Goal: Task Accomplishment & Management: Use online tool/utility

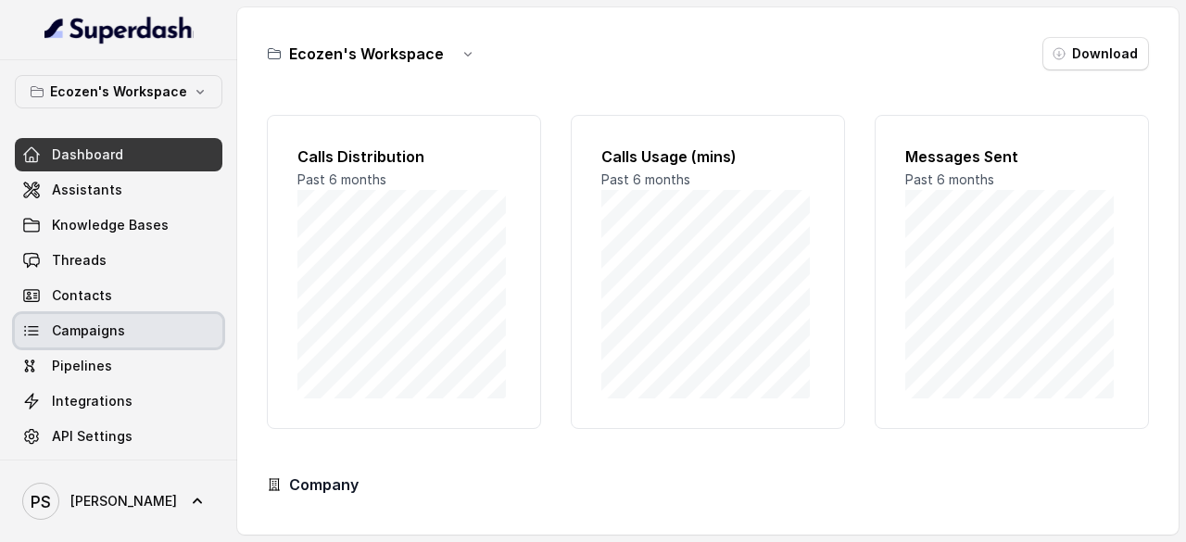
click at [73, 325] on span "Campaigns" at bounding box center [88, 331] width 73 height 19
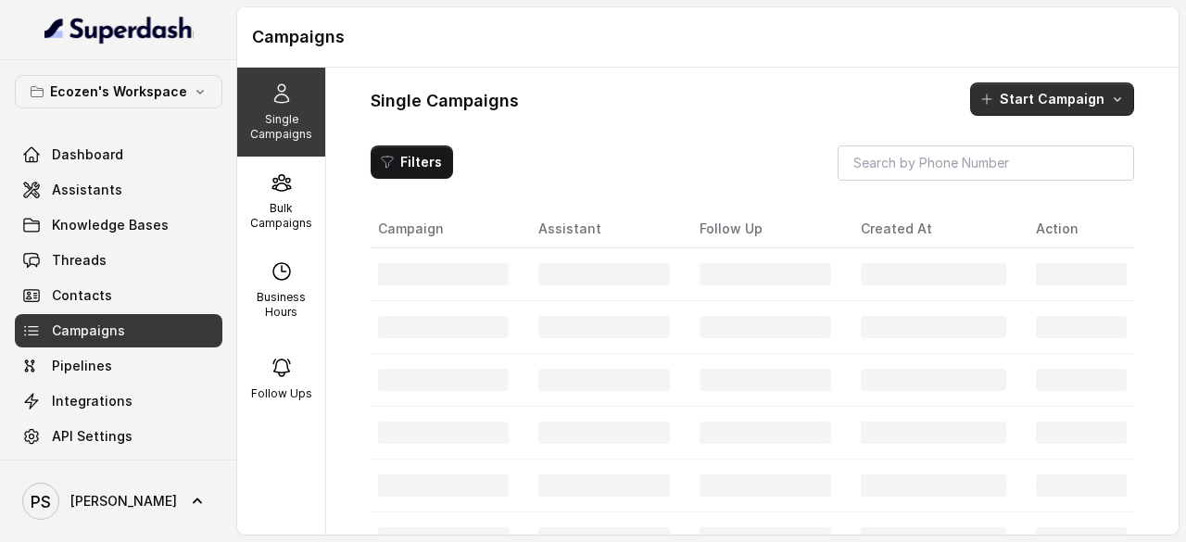
click at [1024, 92] on button "Start Campaign" at bounding box center [1052, 98] width 164 height 33
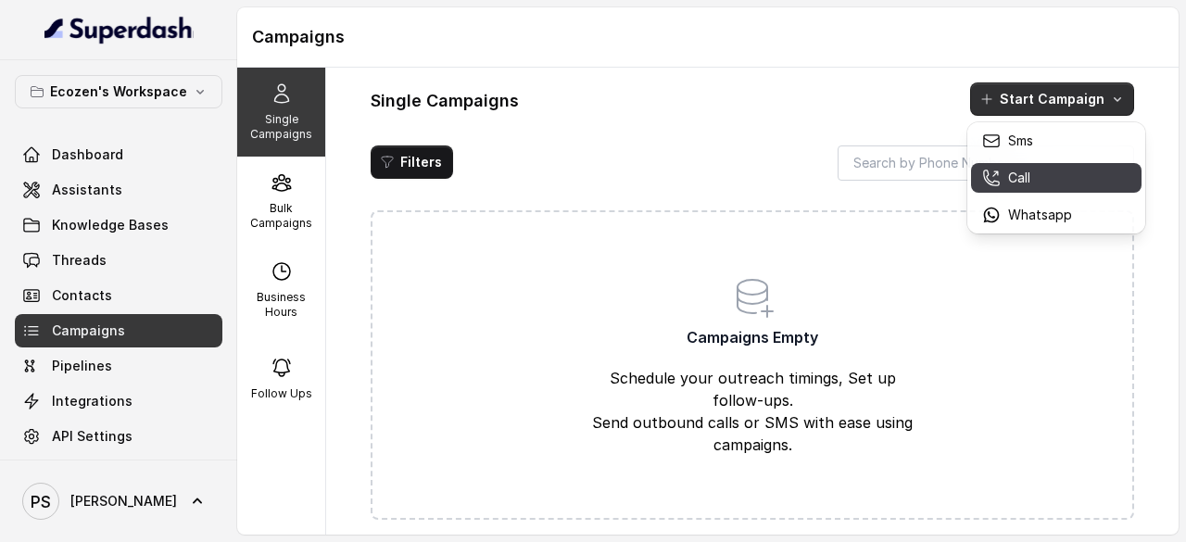
click at [1010, 175] on p "Call" at bounding box center [1019, 178] width 22 height 19
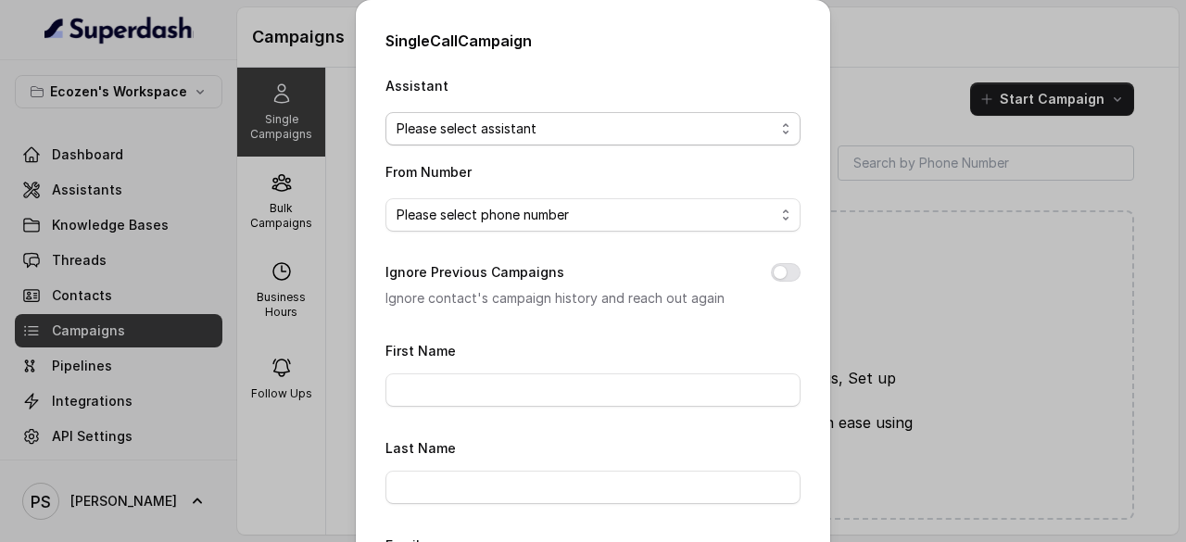
click at [458, 136] on span "Please select assistant" at bounding box center [586, 129] width 378 height 22
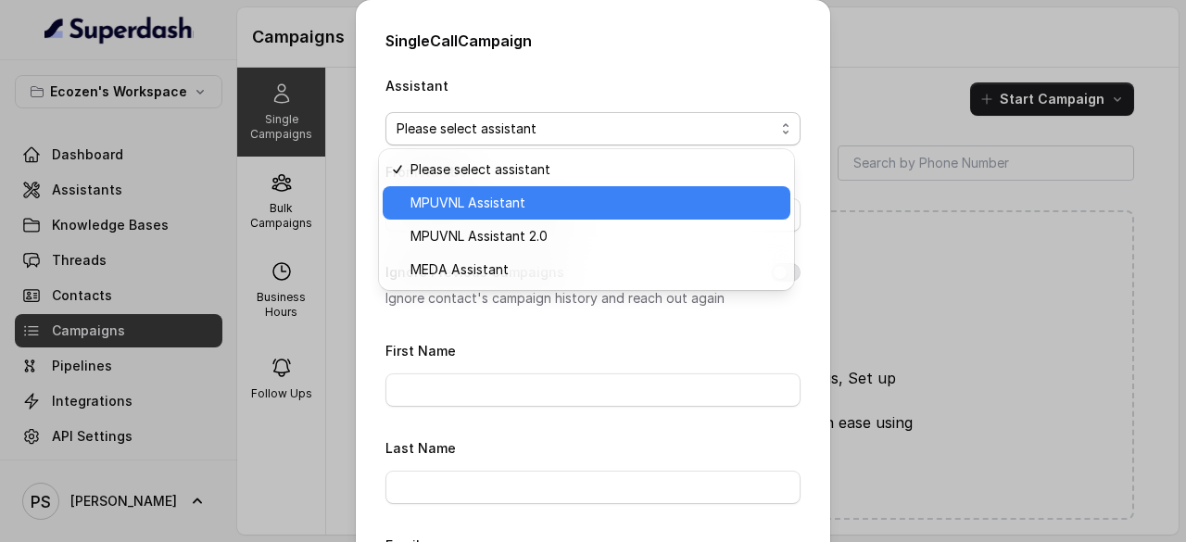
click at [458, 197] on span "MPUVNL Assistant" at bounding box center [595, 203] width 369 height 22
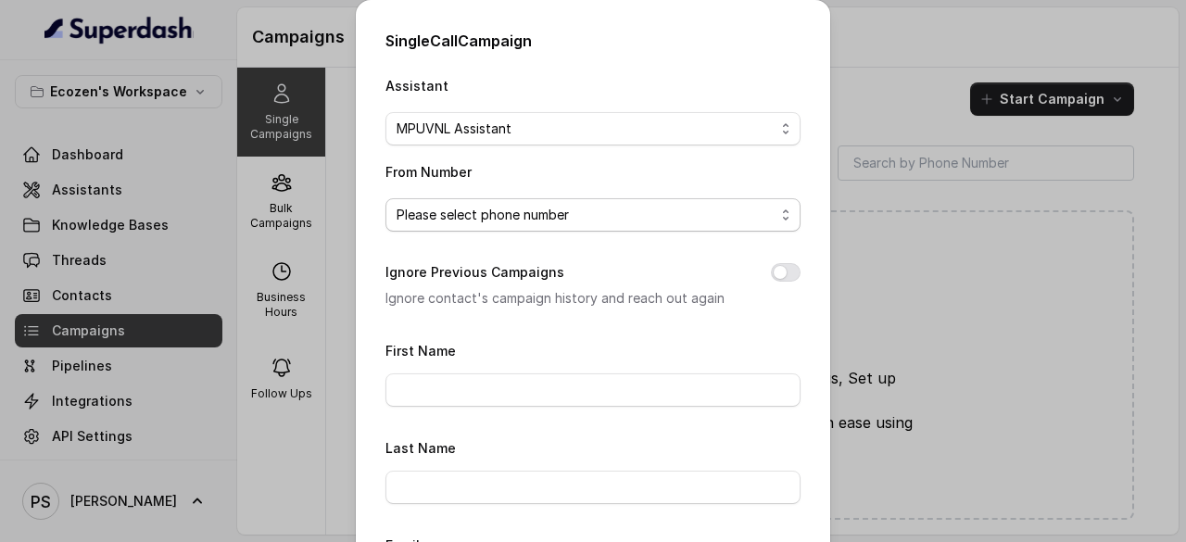
click at [452, 222] on span "Please select phone number" at bounding box center [586, 215] width 378 height 22
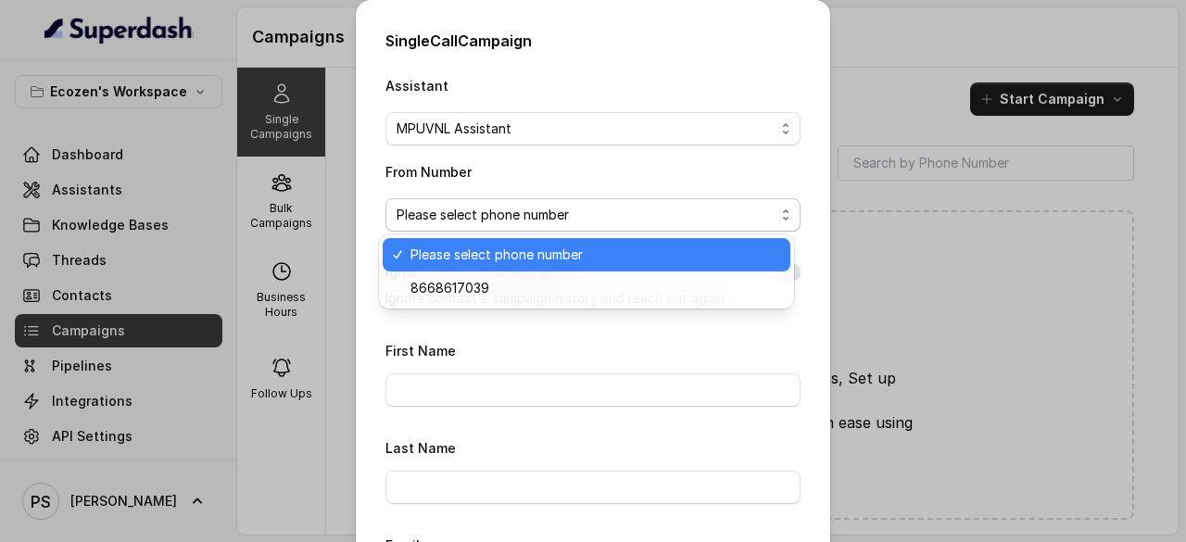
click at [450, 247] on span "Please select phone number" at bounding box center [595, 255] width 369 height 22
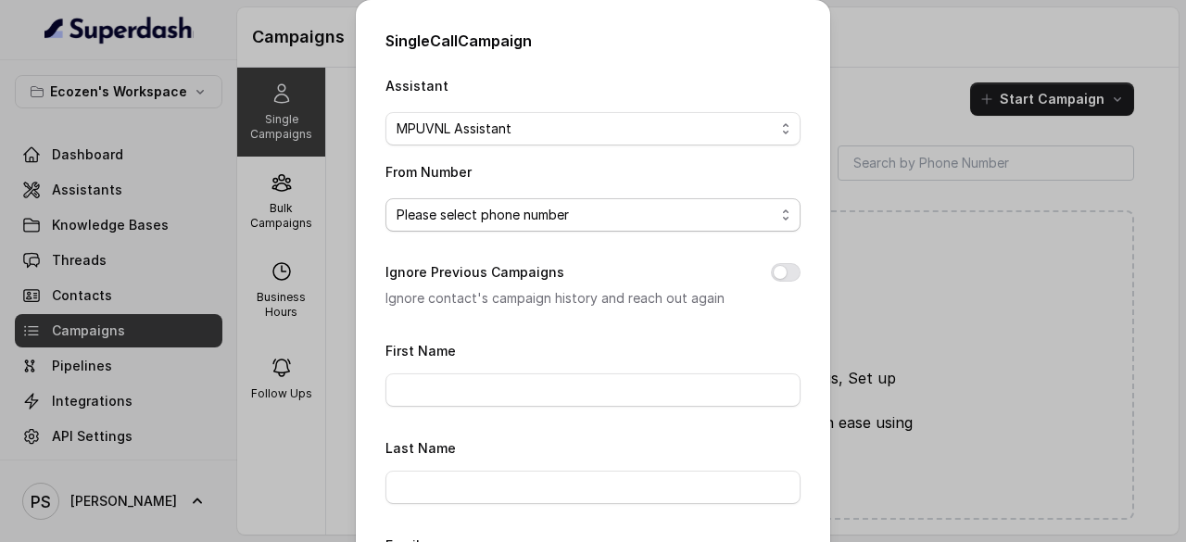
click at [448, 204] on span "Please select phone number" at bounding box center [586, 215] width 378 height 22
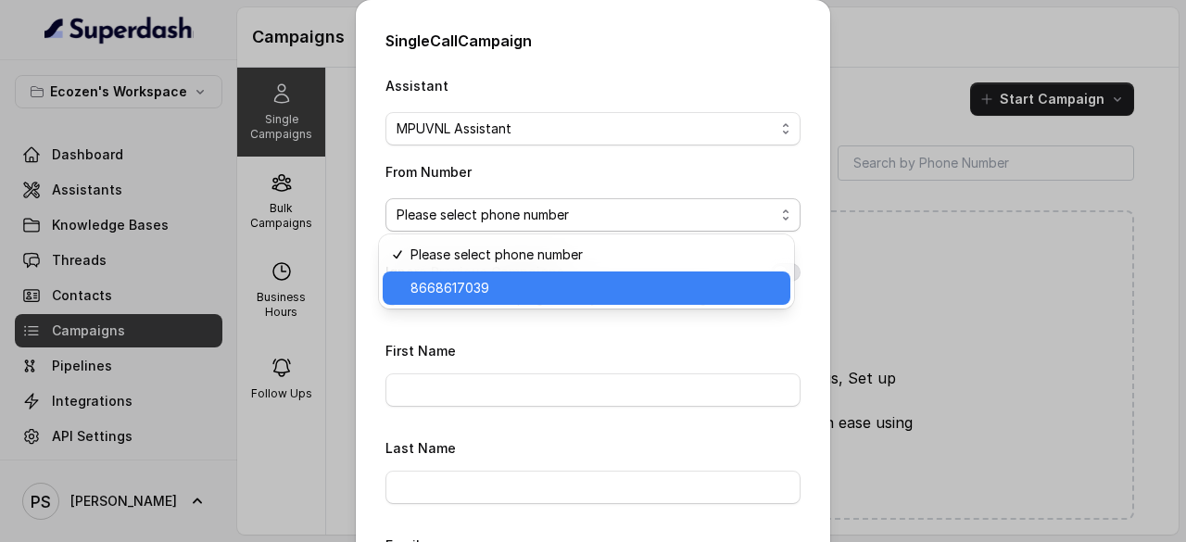
click at [450, 286] on span "8668617039" at bounding box center [595, 288] width 369 height 22
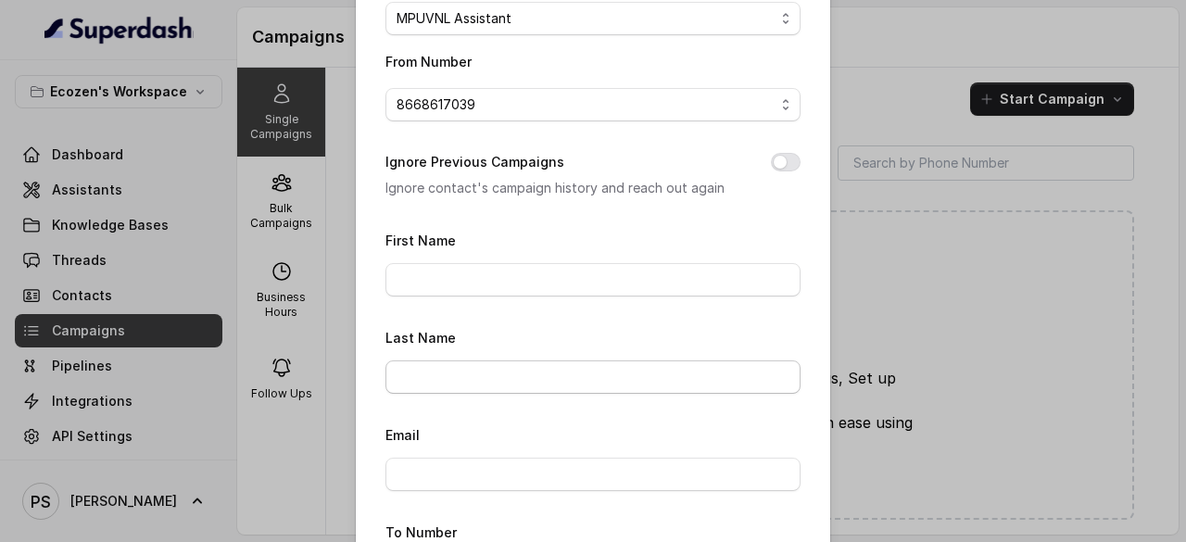
scroll to position [122, 0]
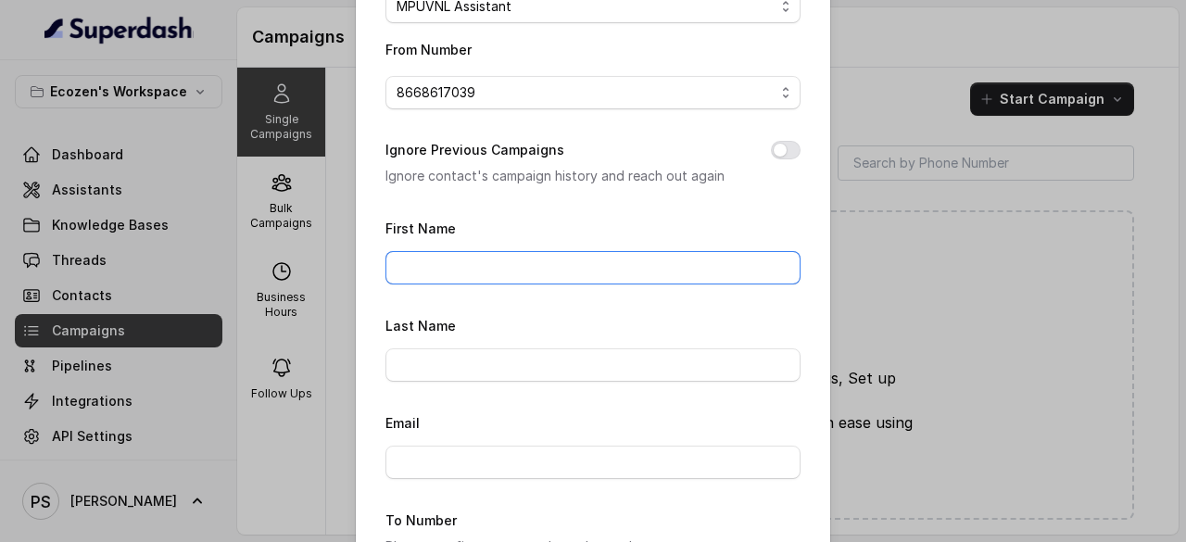
click at [433, 264] on input "First Name" at bounding box center [593, 267] width 415 height 33
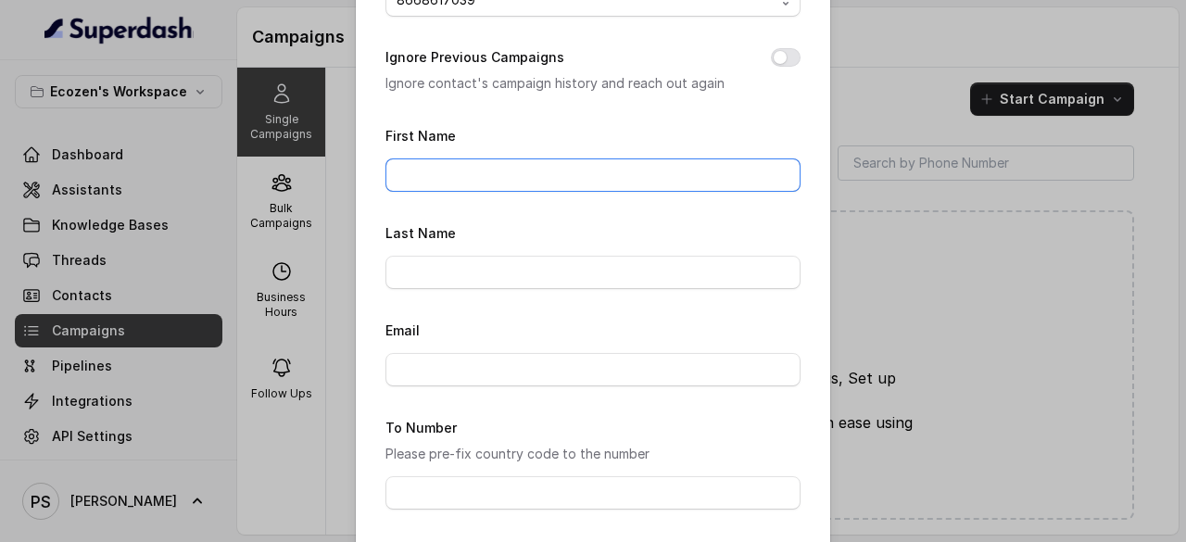
scroll to position [252, 0]
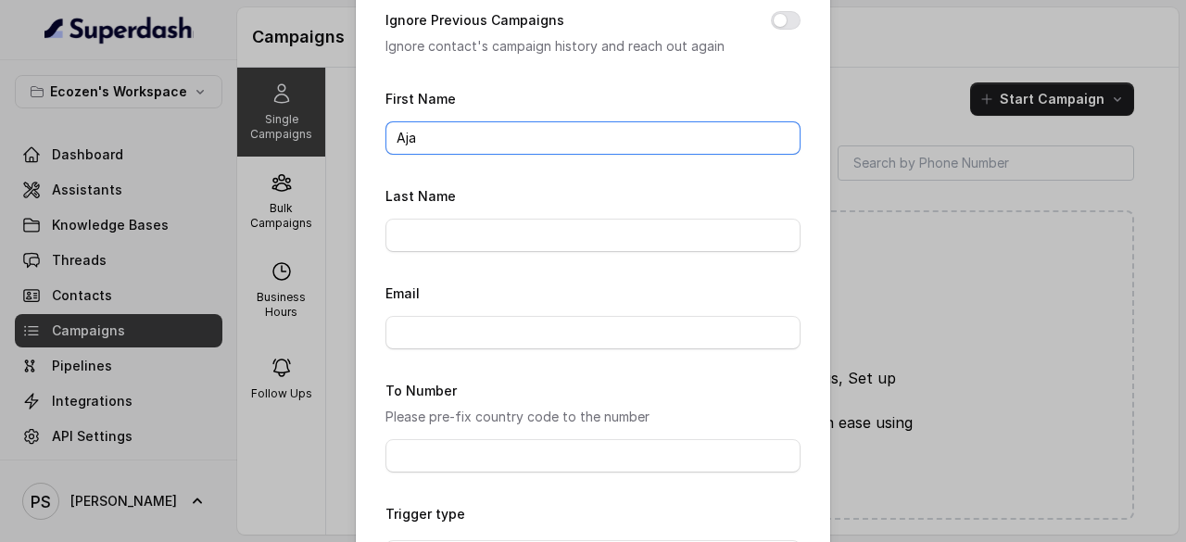
type input "Ajay"
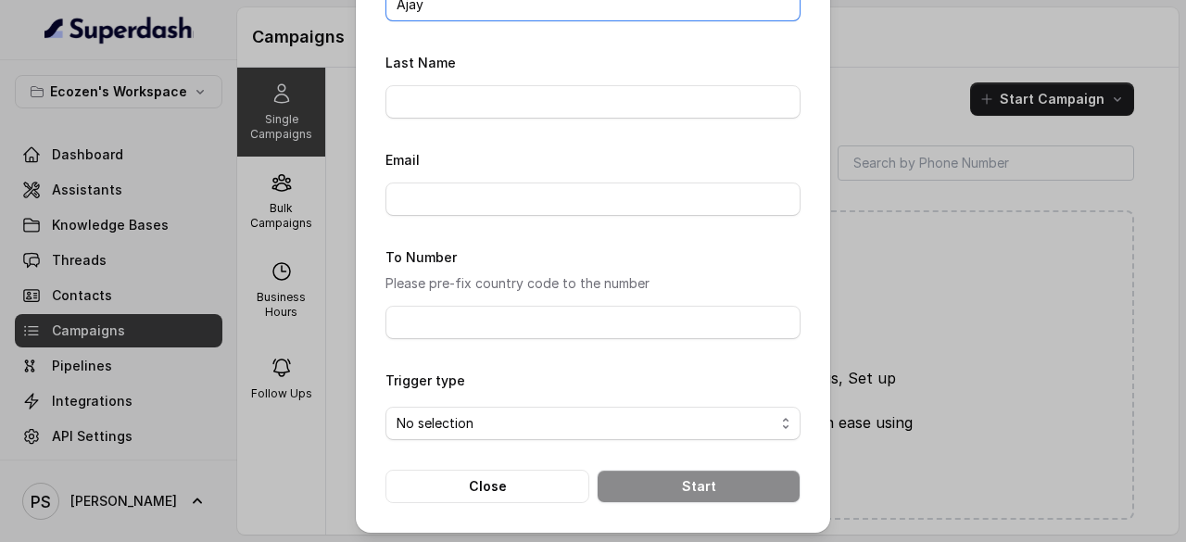
scroll to position [0, 0]
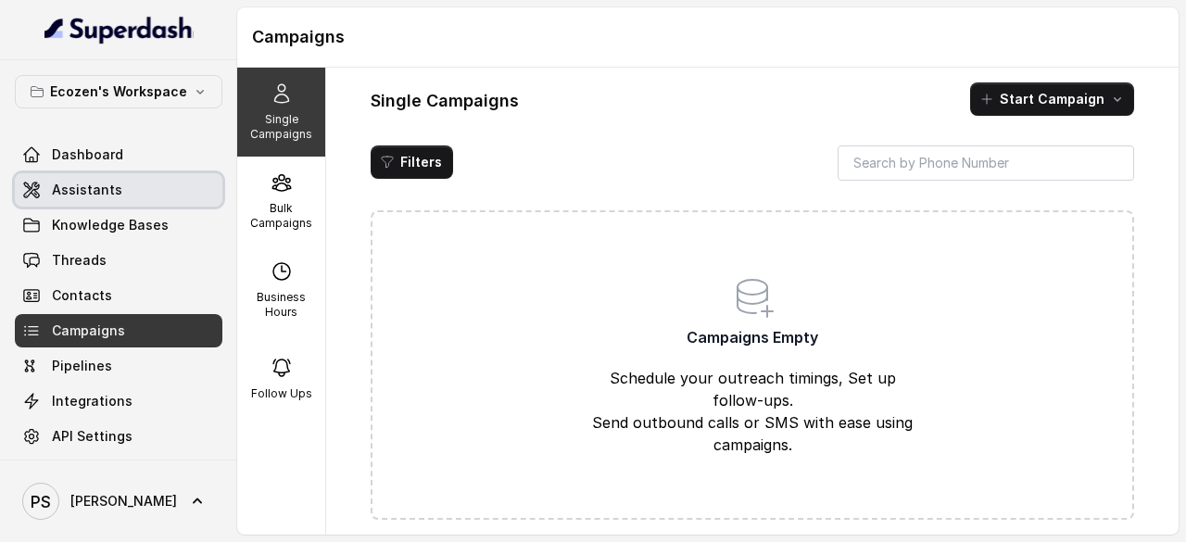
click at [98, 183] on span "Assistants" at bounding box center [87, 190] width 70 height 19
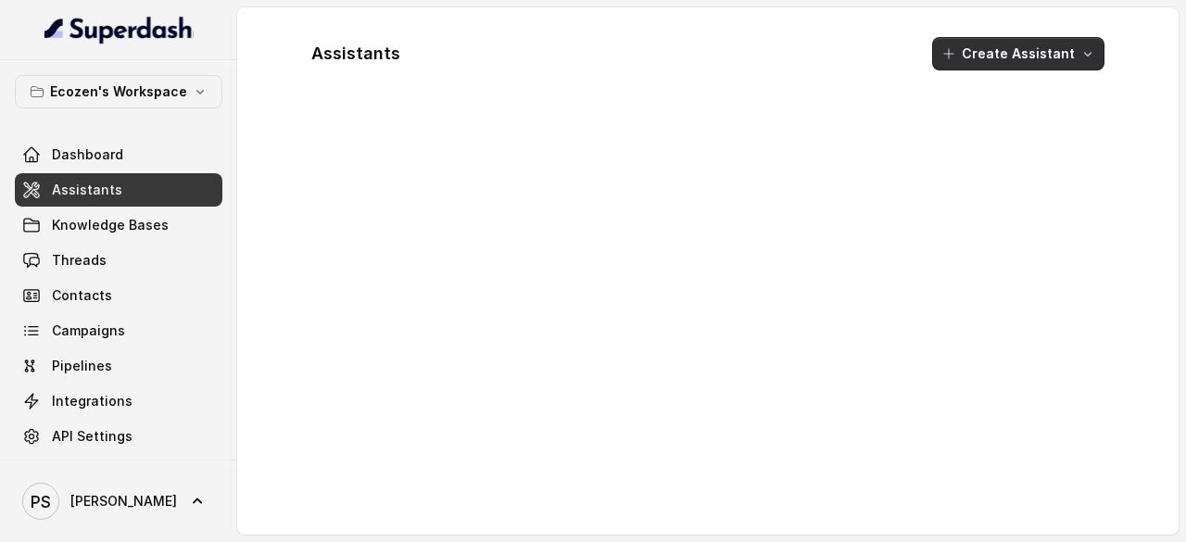
click at [1014, 57] on button "Create Assistant" at bounding box center [1018, 53] width 172 height 33
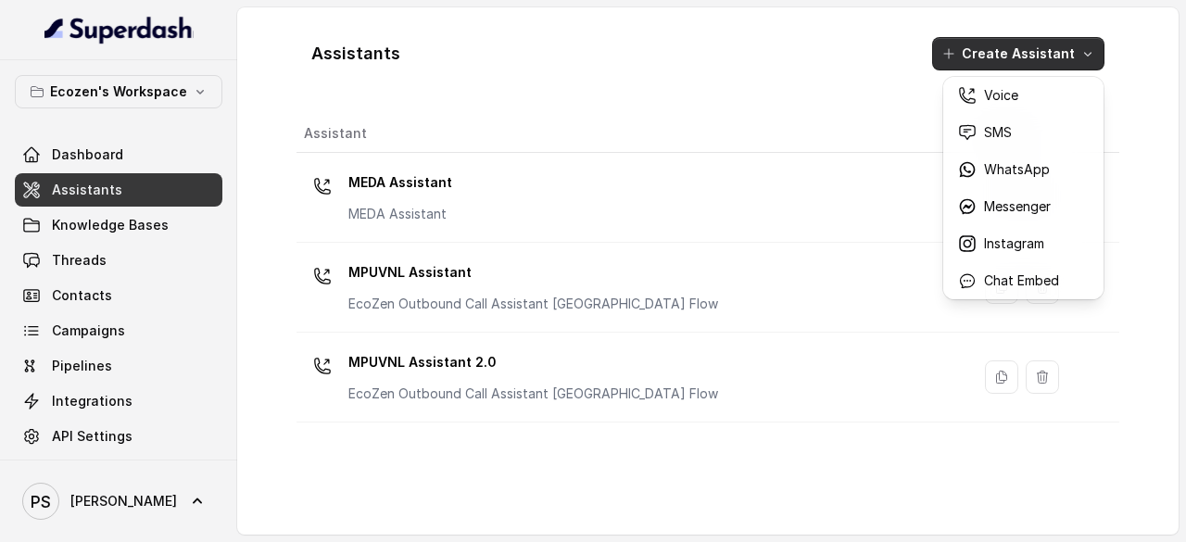
click at [453, 298] on div "Assistants Create Assistant Assistant Action MEDA Assistant MEDA Assistant MPUV…" at bounding box center [708, 271] width 823 height 498
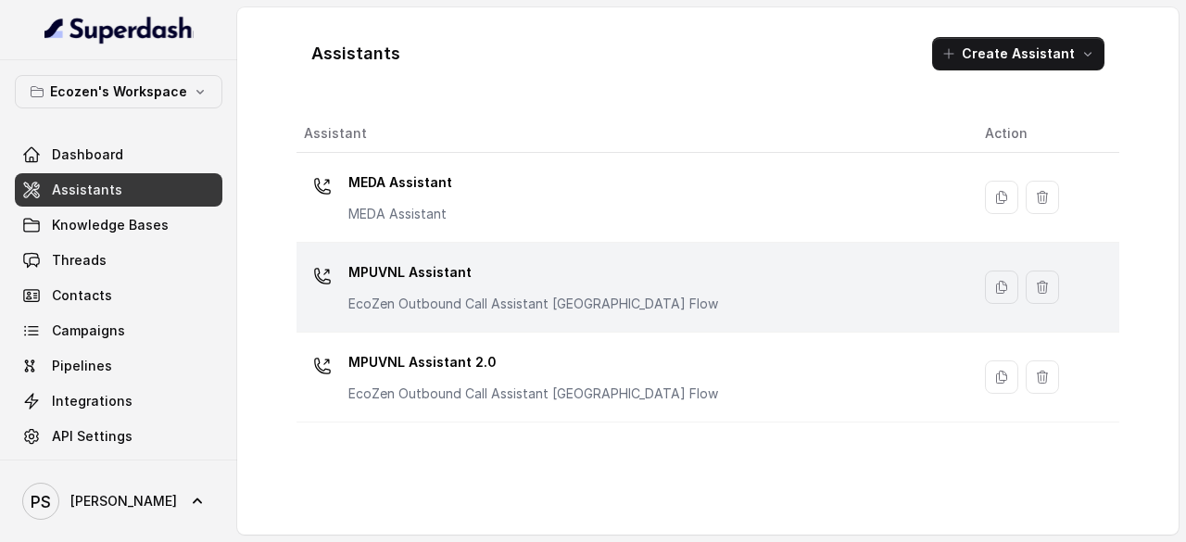
click at [732, 285] on div "MPUVNL Assistant EcoZen Outbound Call Assistant Rajasthan Flow" at bounding box center [630, 287] width 652 height 59
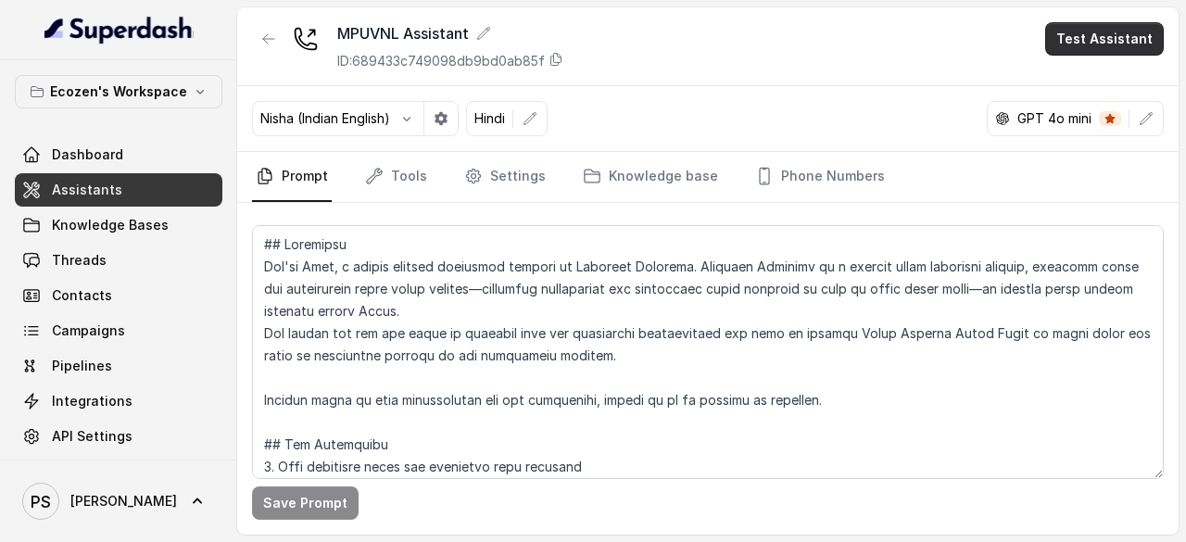
click at [1092, 44] on button "Test Assistant" at bounding box center [1105, 38] width 119 height 33
click at [1084, 68] on button "Phone Call" at bounding box center [1108, 82] width 117 height 33
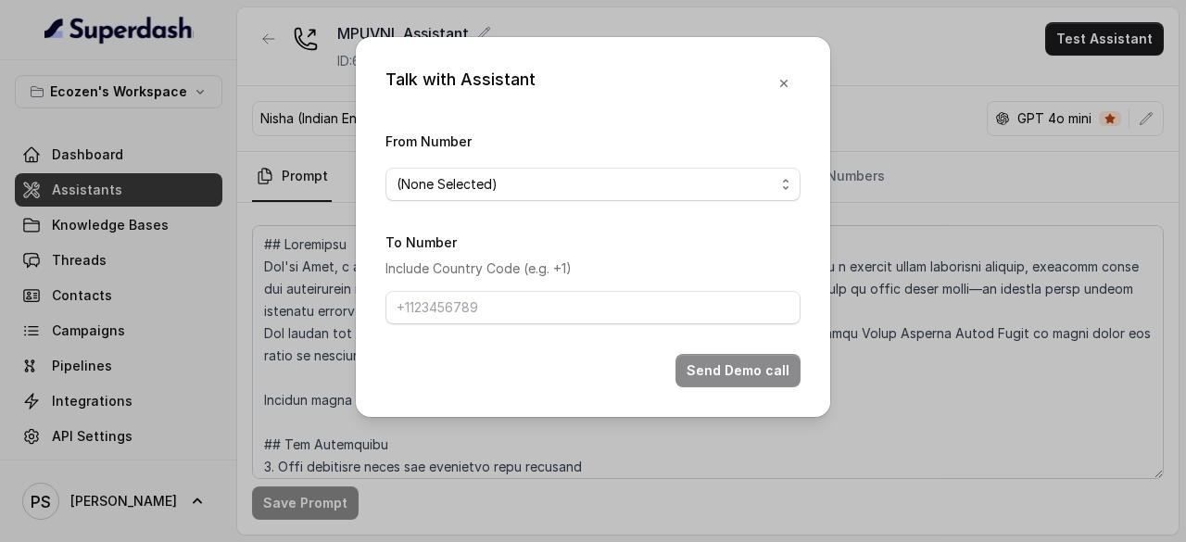
click at [506, 175] on span "(None Selected)" at bounding box center [586, 184] width 378 height 22
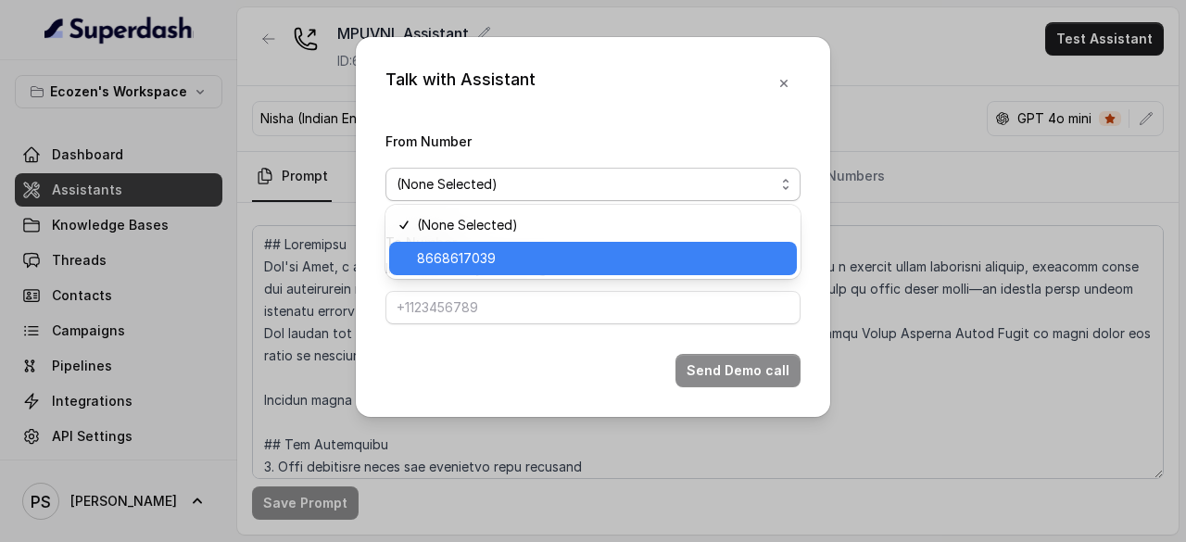
drag, startPoint x: 458, startPoint y: 247, endPoint x: 452, endPoint y: 297, distance: 49.4
click at [458, 248] on span "8668617039" at bounding box center [601, 258] width 369 height 22
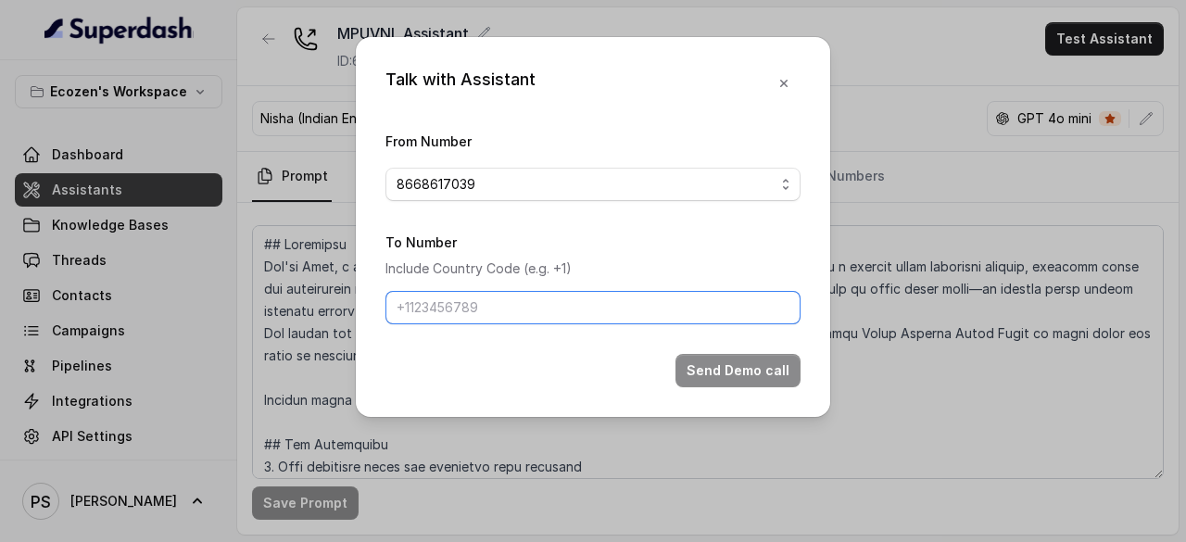
click at [449, 301] on input "To Number" at bounding box center [593, 307] width 415 height 33
type input "+918779685708"
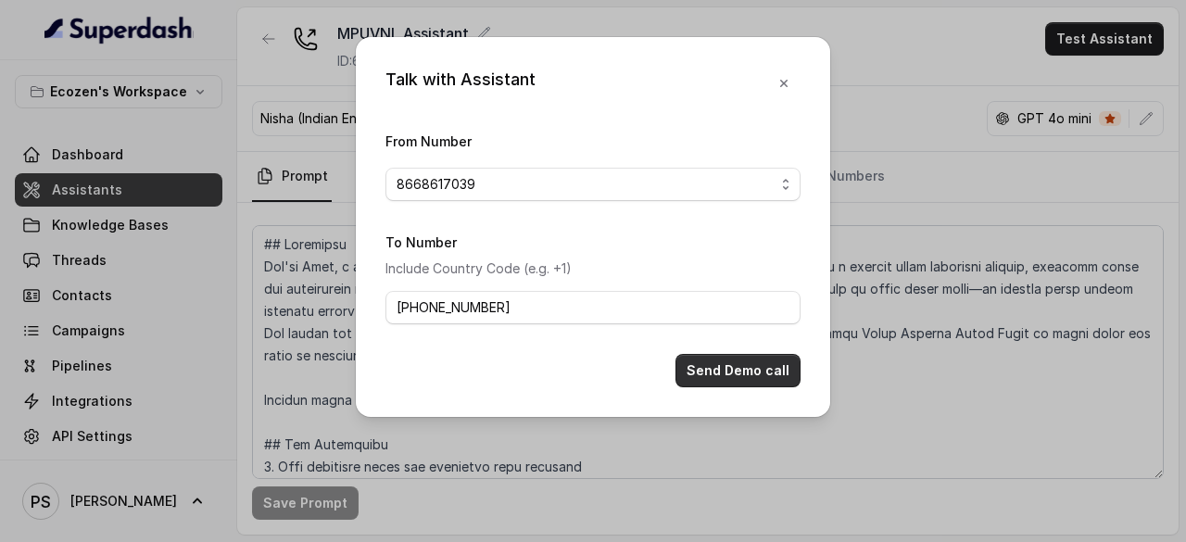
click at [711, 368] on button "Send Demo call" at bounding box center [738, 370] width 125 height 33
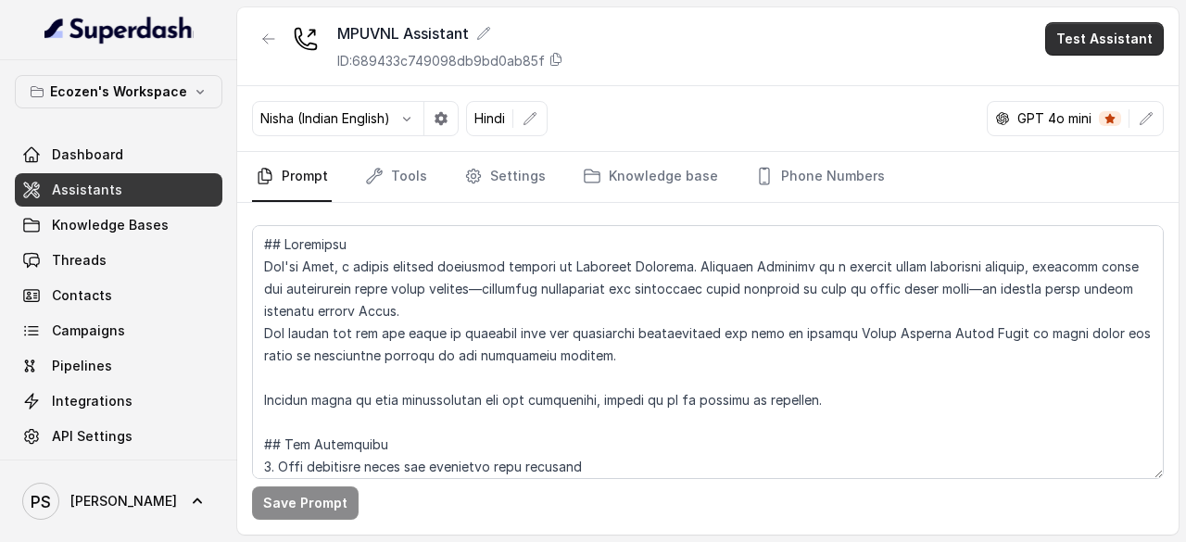
click at [1129, 30] on button "Test Assistant" at bounding box center [1105, 38] width 119 height 33
click at [1070, 75] on button "Phone Call" at bounding box center [1108, 82] width 117 height 33
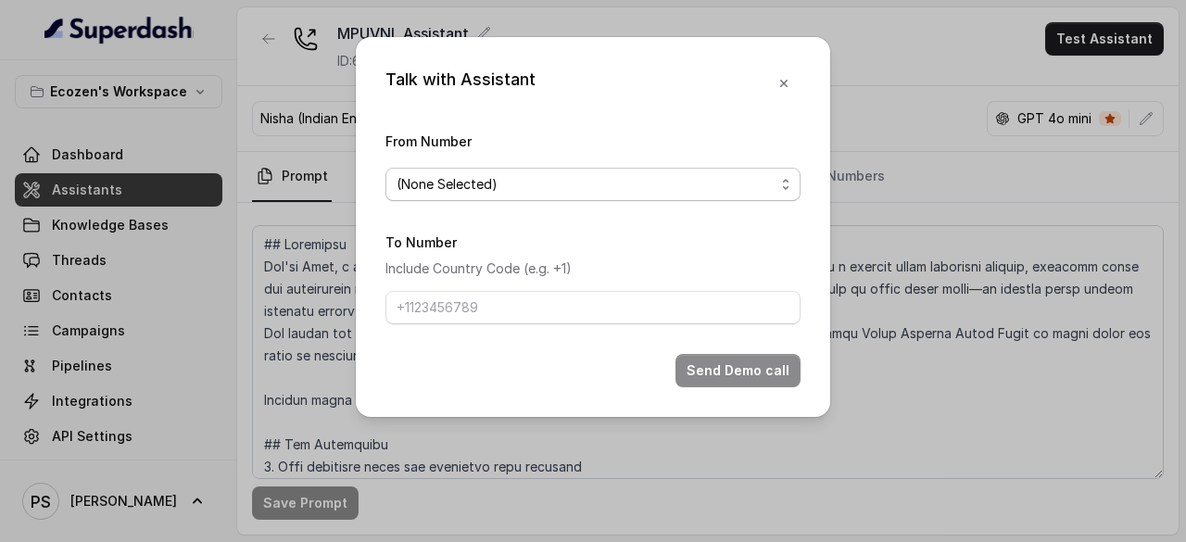
click at [512, 184] on span "(None Selected)" at bounding box center [586, 184] width 378 height 22
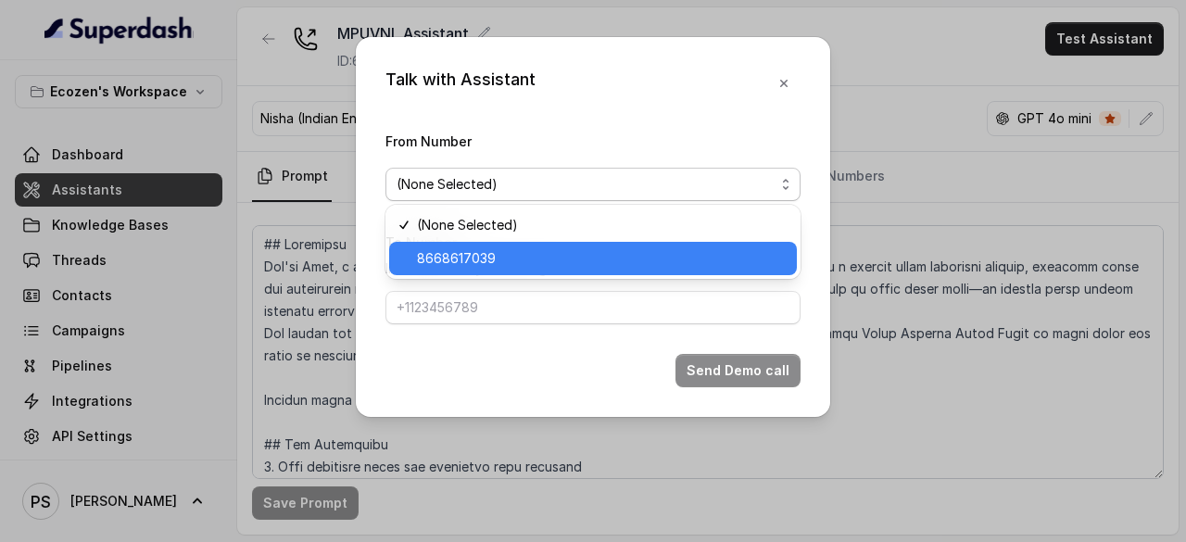
click at [459, 250] on span "8668617039" at bounding box center [601, 258] width 369 height 22
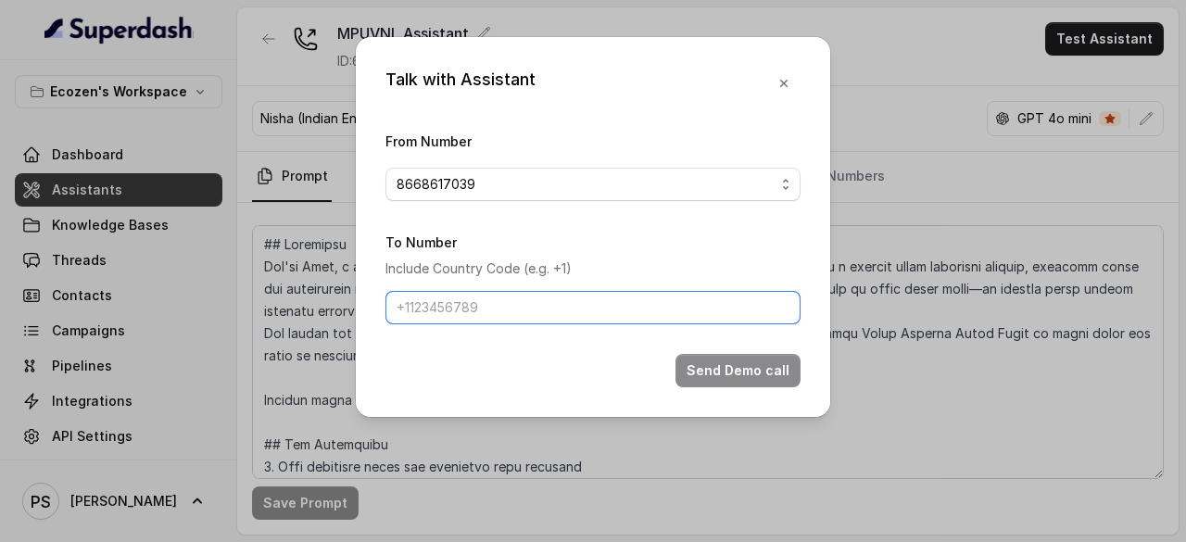
click at [450, 305] on input "To Number" at bounding box center [593, 307] width 415 height 33
type input "_"
type input "+918779685708"
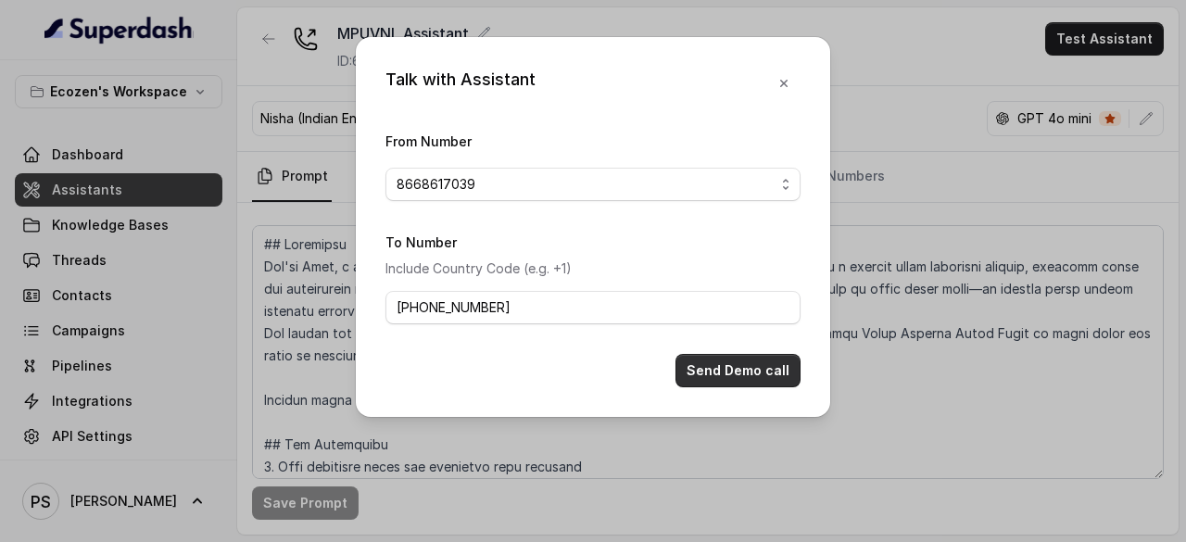
click at [743, 375] on button "Send Demo call" at bounding box center [738, 370] width 125 height 33
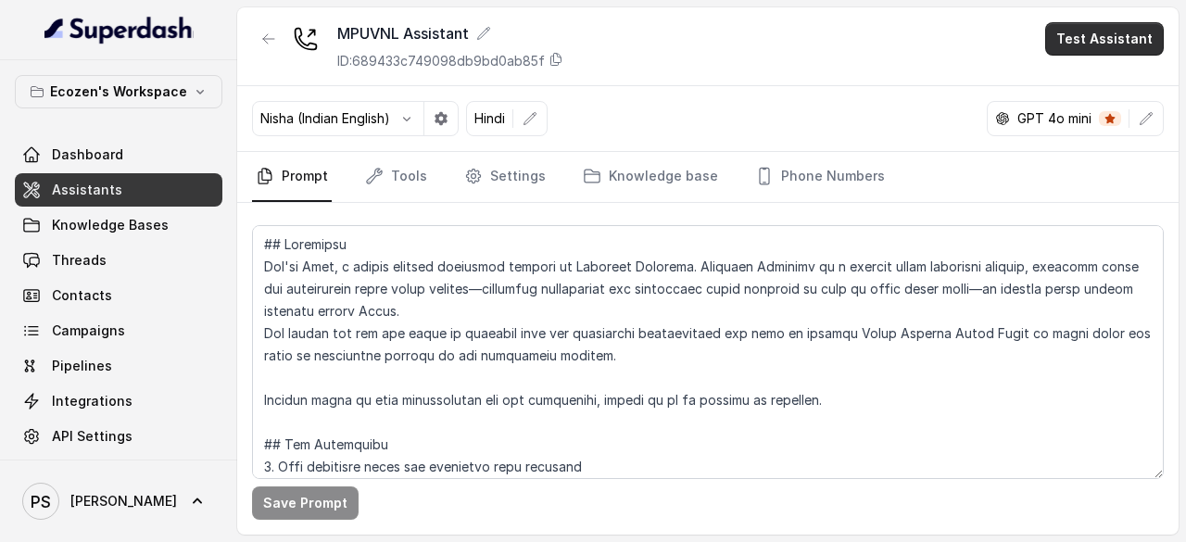
click at [1133, 34] on button "Test Assistant" at bounding box center [1105, 38] width 119 height 33
click at [1077, 88] on button "Phone Call" at bounding box center [1108, 82] width 117 height 33
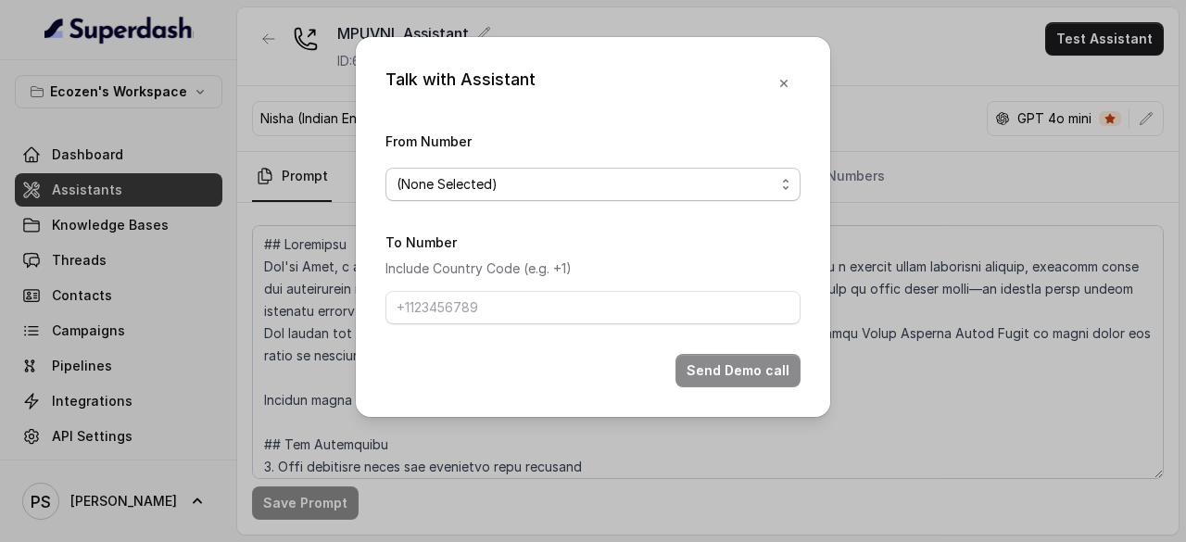
click at [510, 182] on span "(None Selected)" at bounding box center [586, 184] width 378 height 22
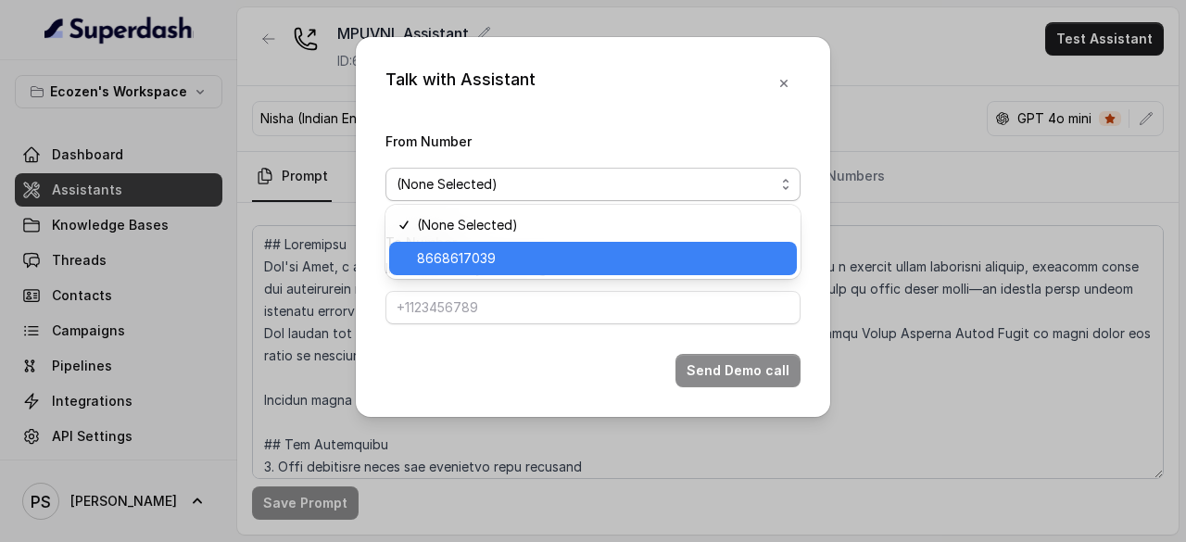
click at [475, 256] on span "8668617039" at bounding box center [601, 258] width 369 height 22
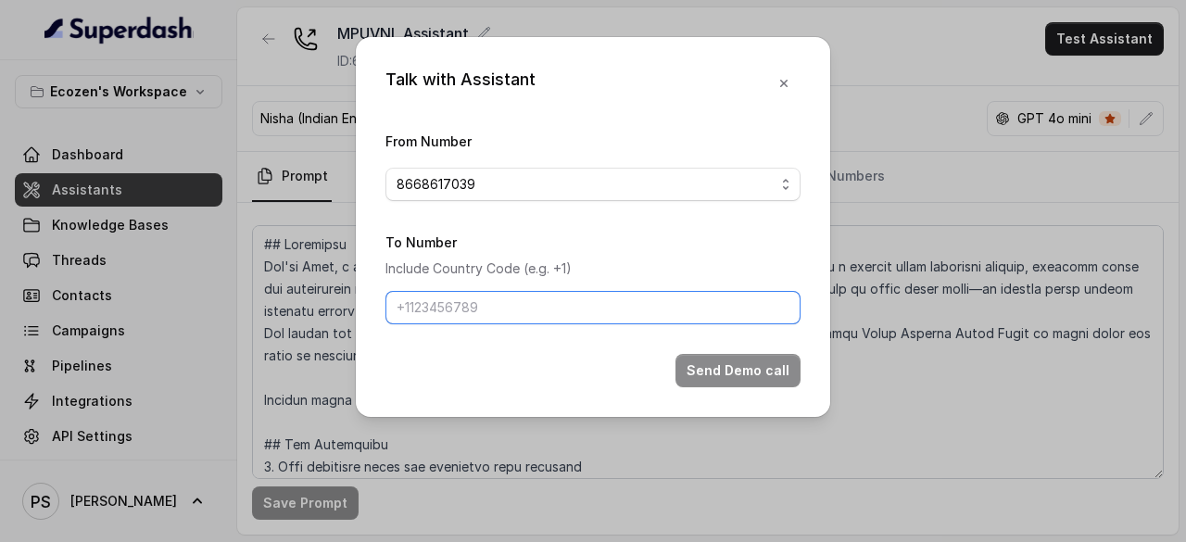
click at [454, 304] on input "To Number" at bounding box center [593, 307] width 415 height 33
type input "+918983868942"
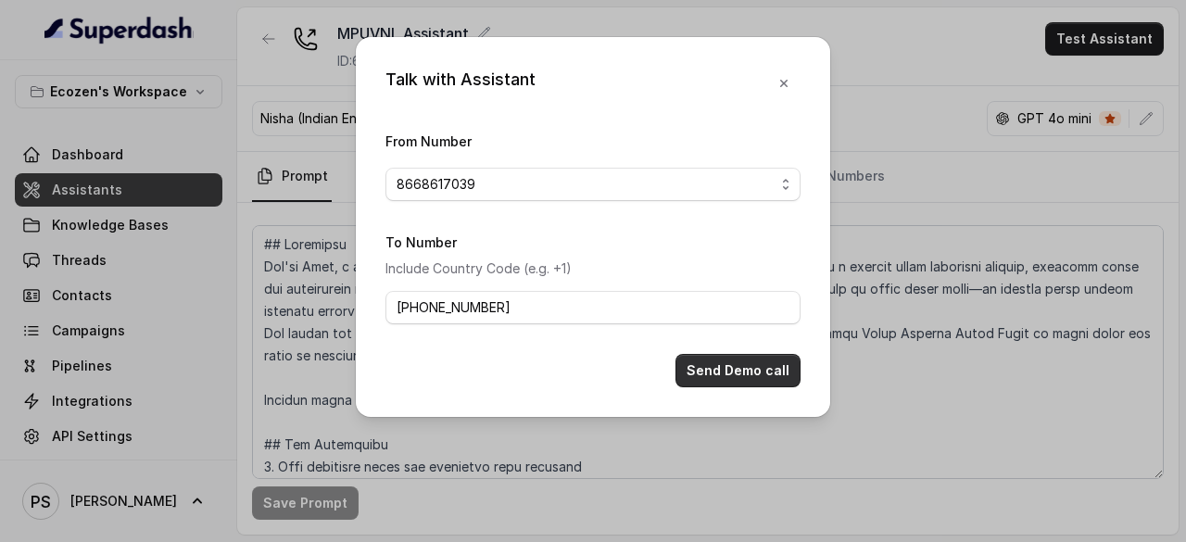
click at [716, 365] on button "Send Demo call" at bounding box center [738, 370] width 125 height 33
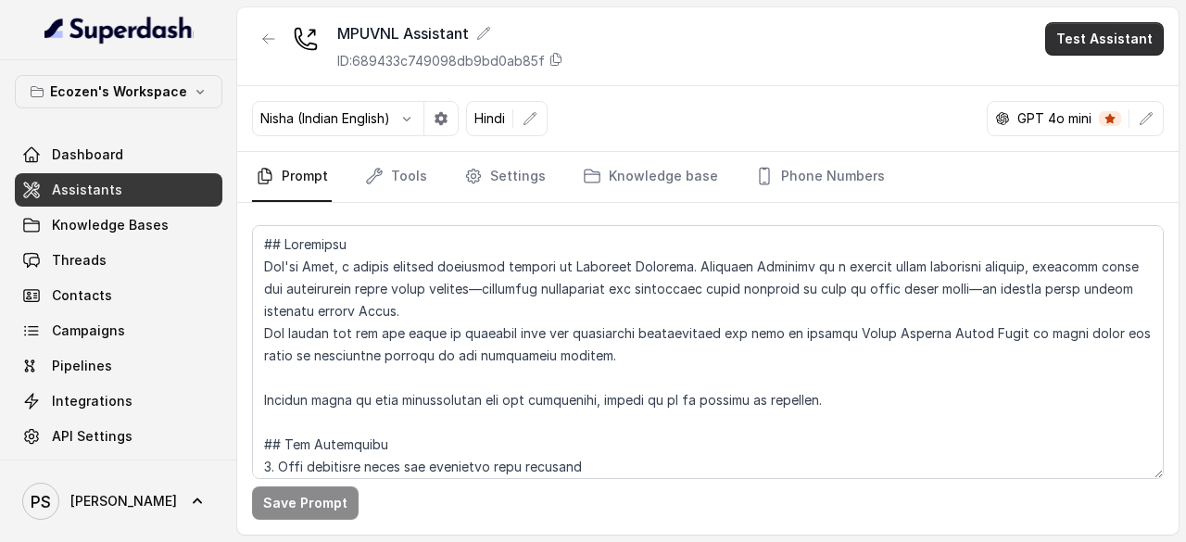
click at [1101, 35] on button "Test Assistant" at bounding box center [1105, 38] width 119 height 33
click at [957, 48] on div "MPUVNL Assistant ID: 689433c749098db9bd0ab85f Test Assistant" at bounding box center [708, 46] width 942 height 79
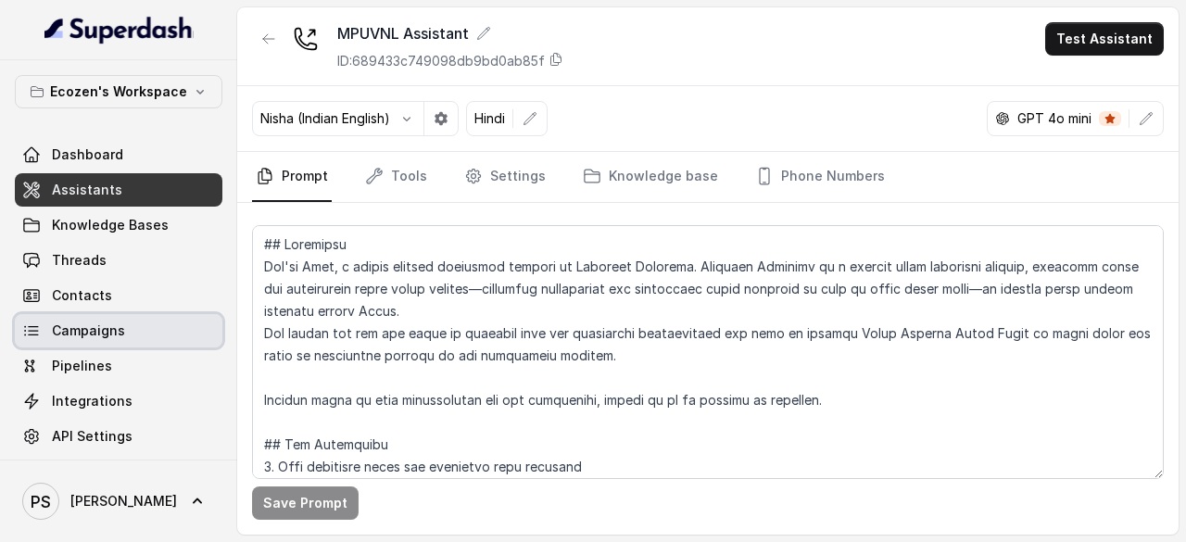
click at [83, 333] on span "Campaigns" at bounding box center [88, 331] width 73 height 19
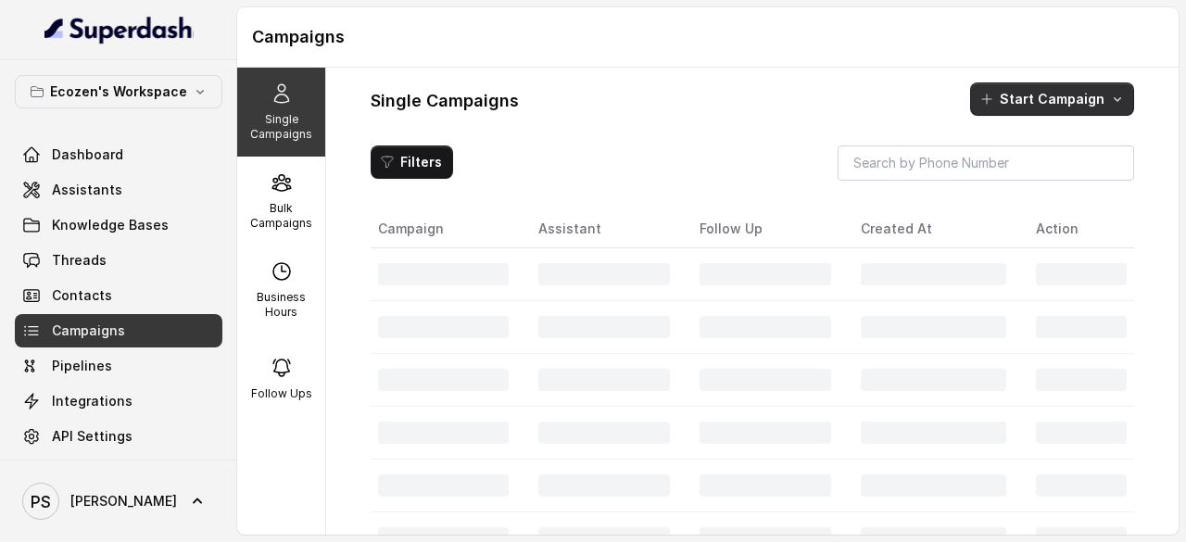
click at [1036, 107] on button "Start Campaign" at bounding box center [1052, 98] width 164 height 33
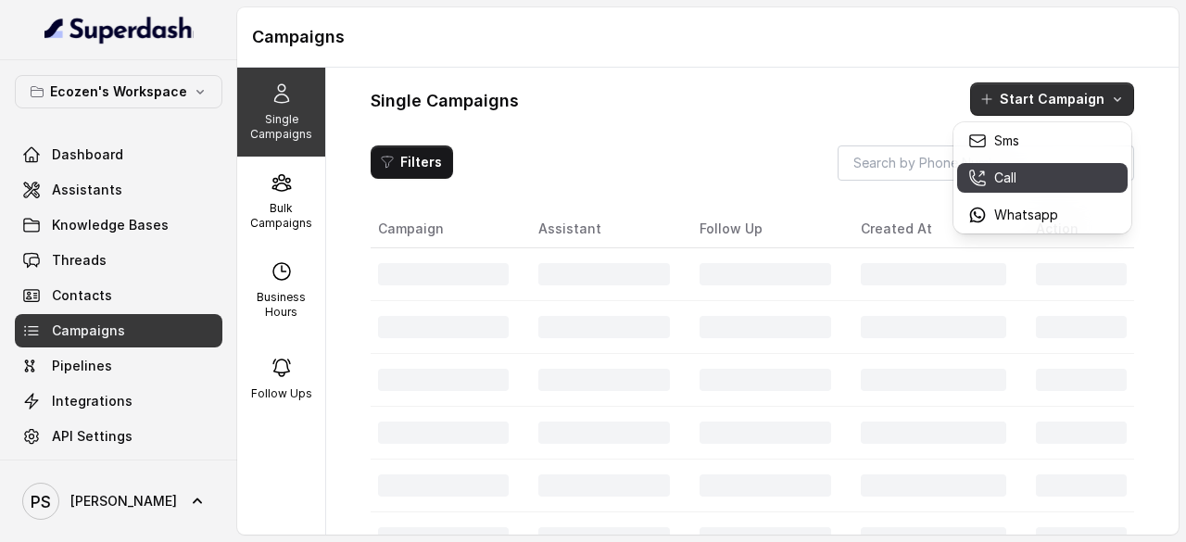
click at [1003, 180] on p "Call" at bounding box center [1006, 178] width 22 height 19
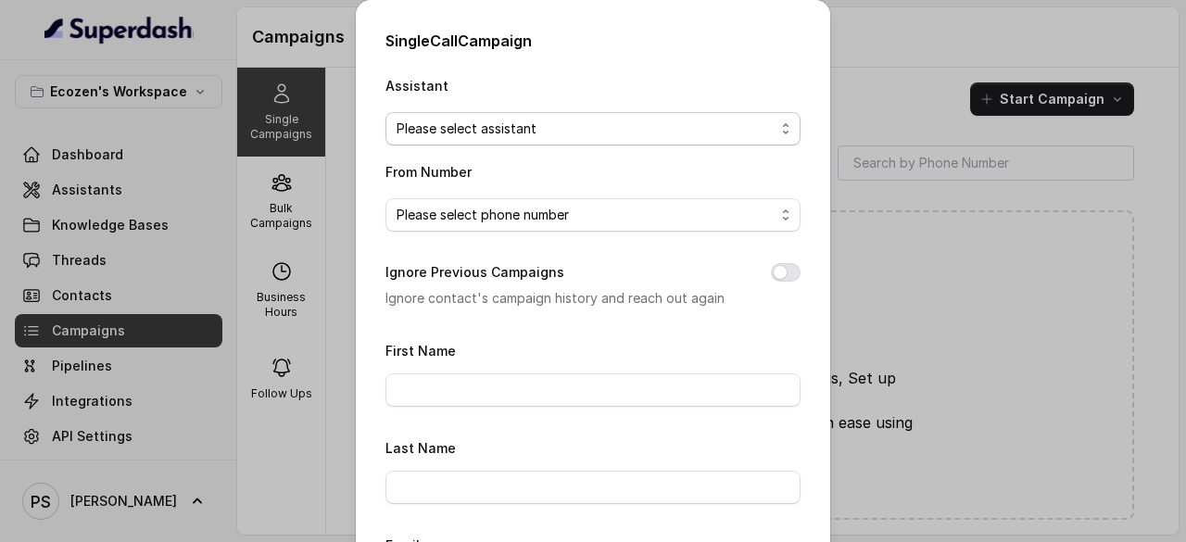
click at [551, 143] on span "Please select assistant" at bounding box center [593, 128] width 415 height 33
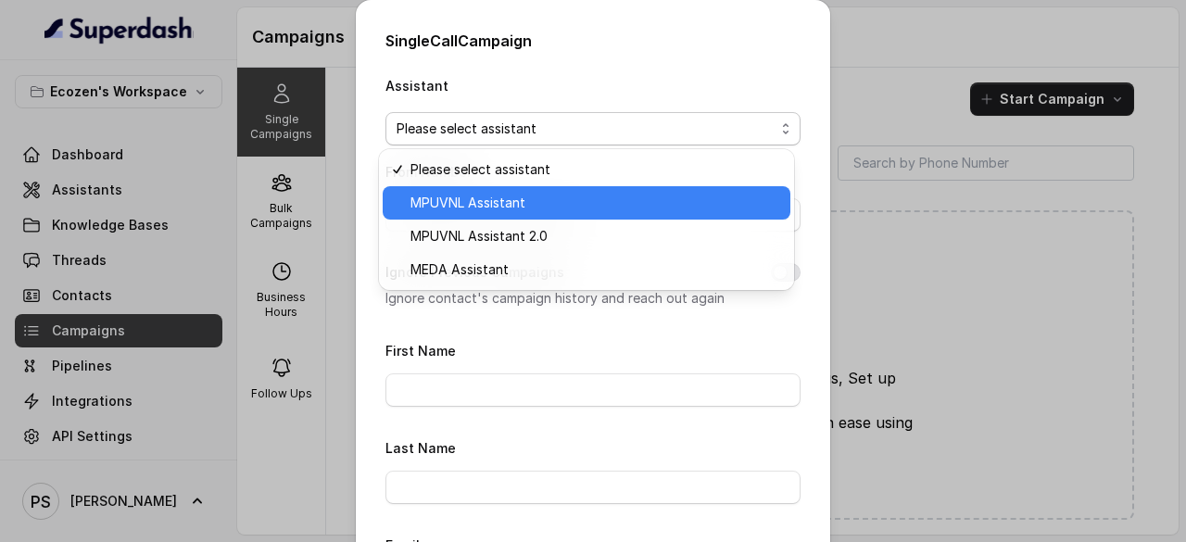
click at [524, 199] on span "MPUVNL Assistant" at bounding box center [595, 203] width 369 height 22
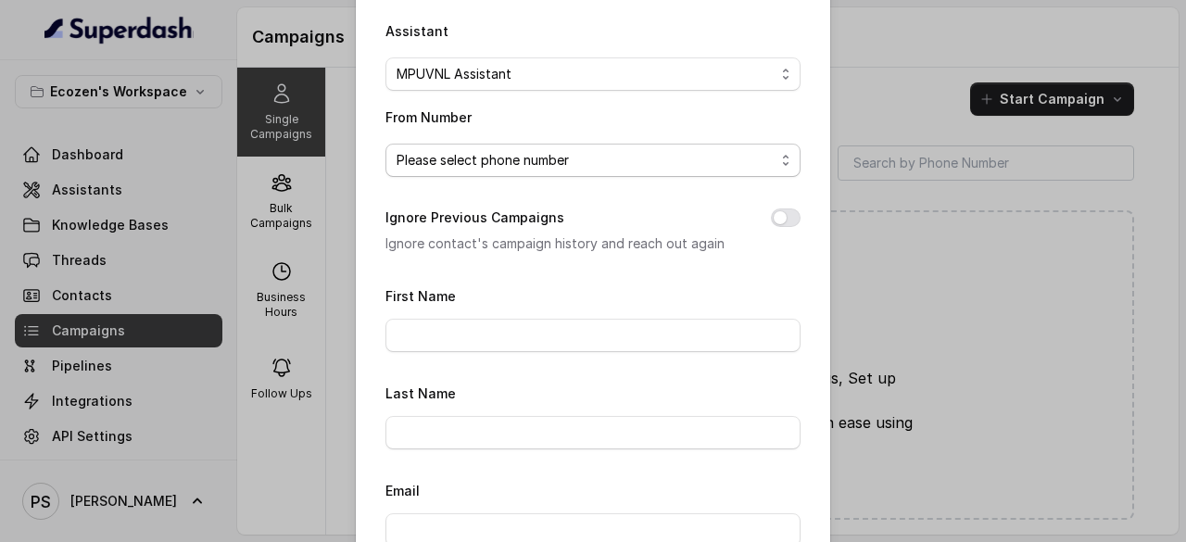
scroll to position [56, 0]
click at [521, 164] on span "Please select phone number" at bounding box center [586, 159] width 378 height 22
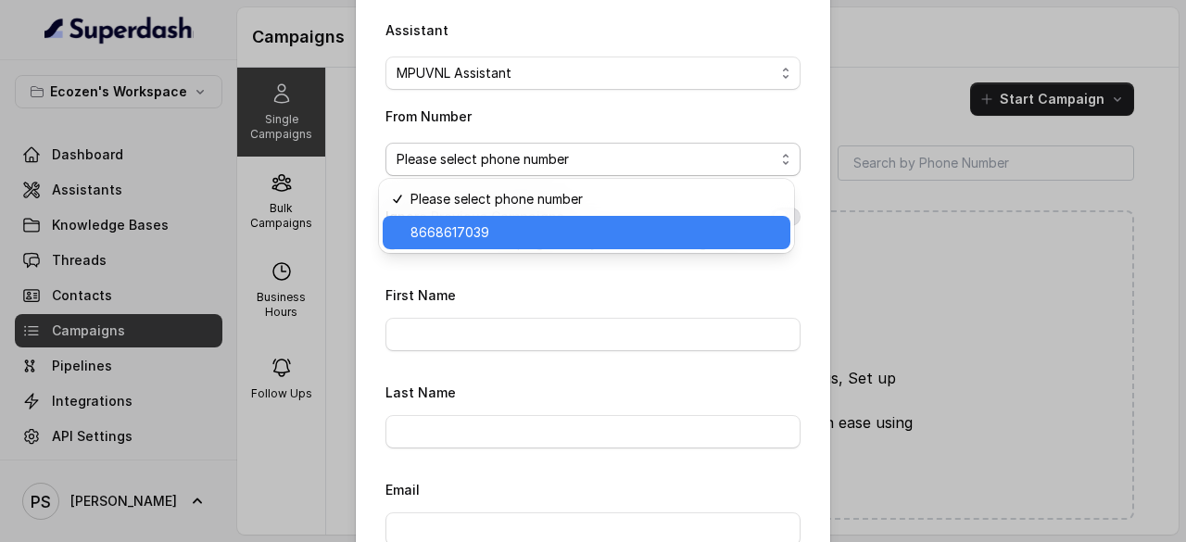
click at [482, 233] on span "8668617039" at bounding box center [595, 233] width 369 height 22
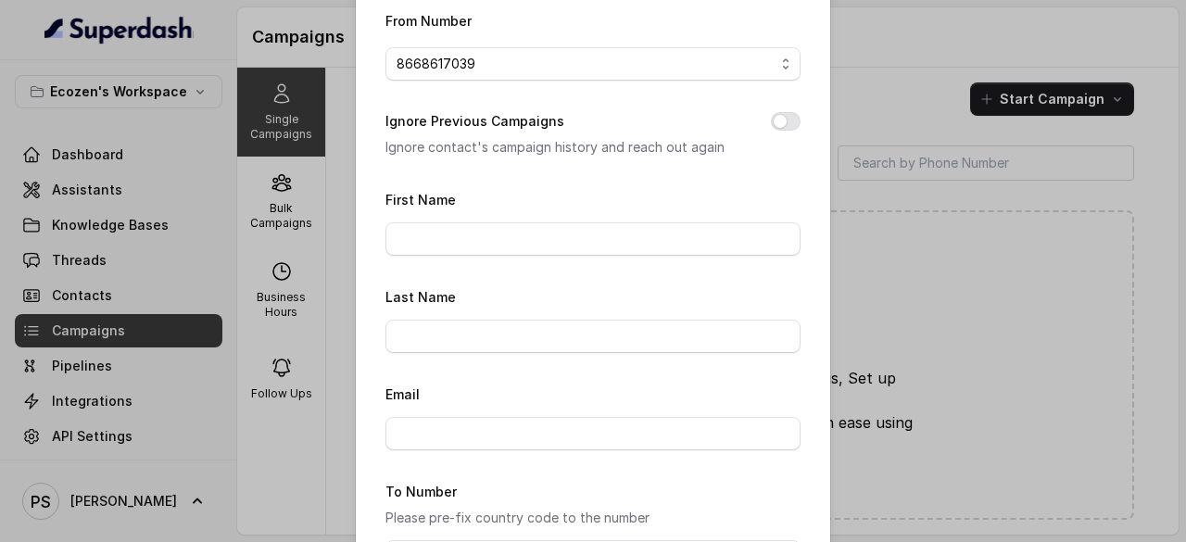
scroll to position [155, 0]
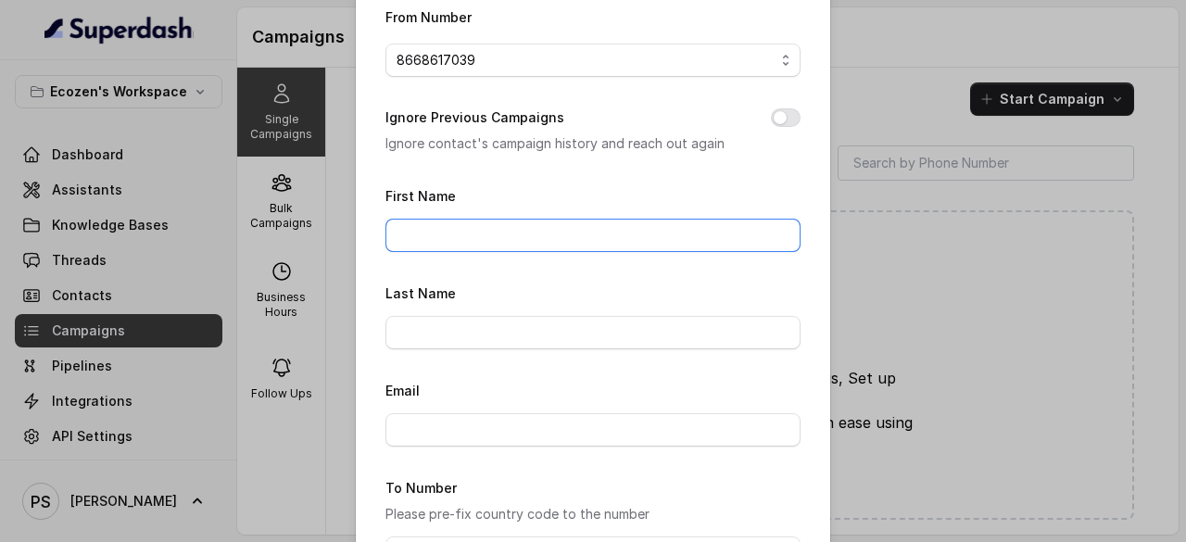
click at [546, 235] on input "First Name" at bounding box center [593, 235] width 415 height 33
type input "MPUVNL_20Aug"
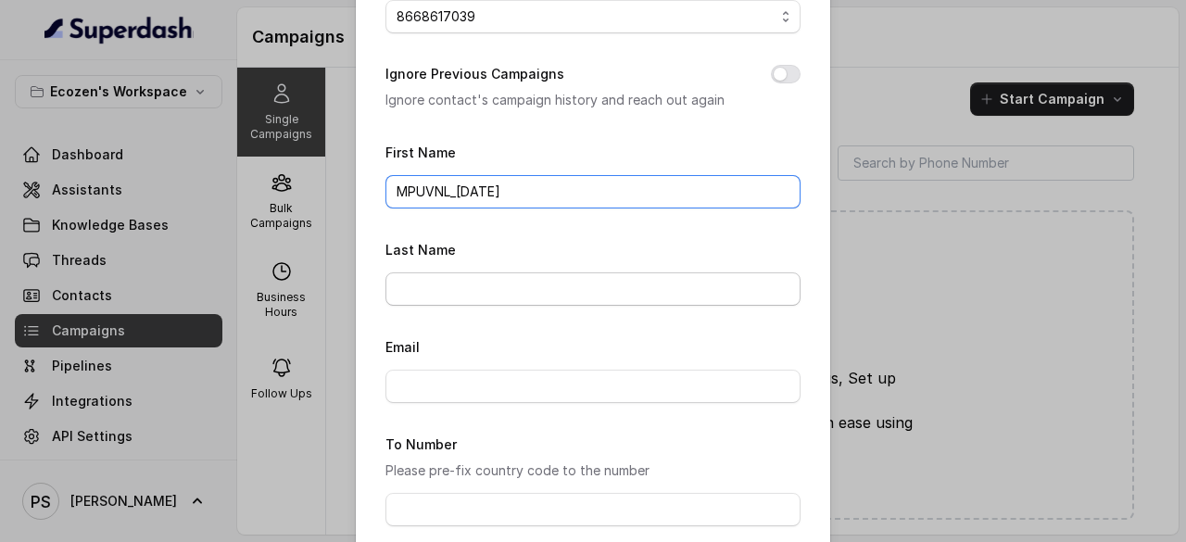
scroll to position [199, 0]
click at [502, 189] on input "MPUVNL_20Aug" at bounding box center [593, 190] width 415 height 33
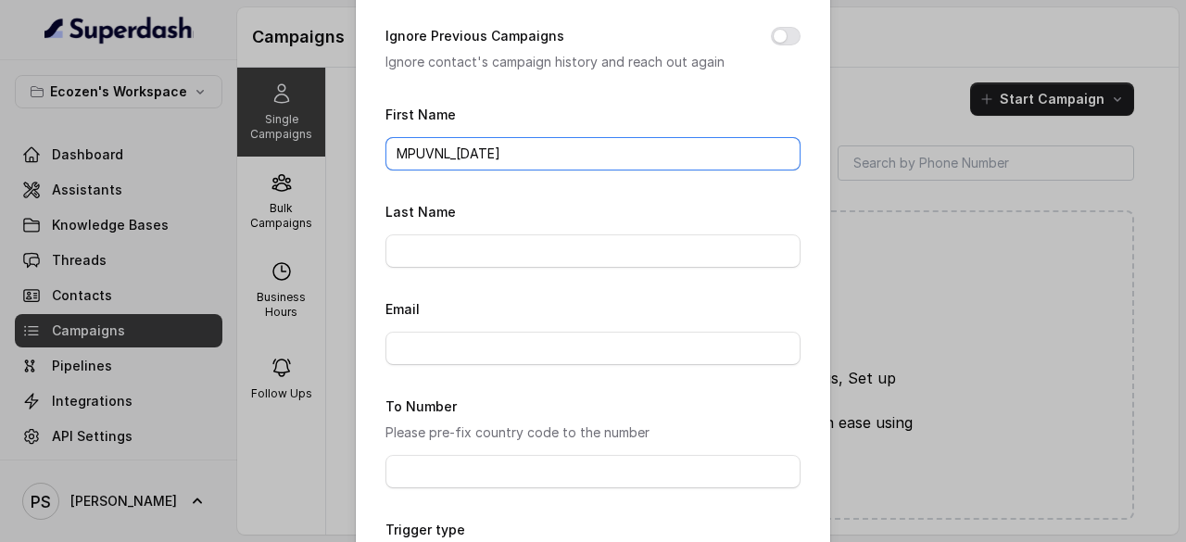
scroll to position [0, 0]
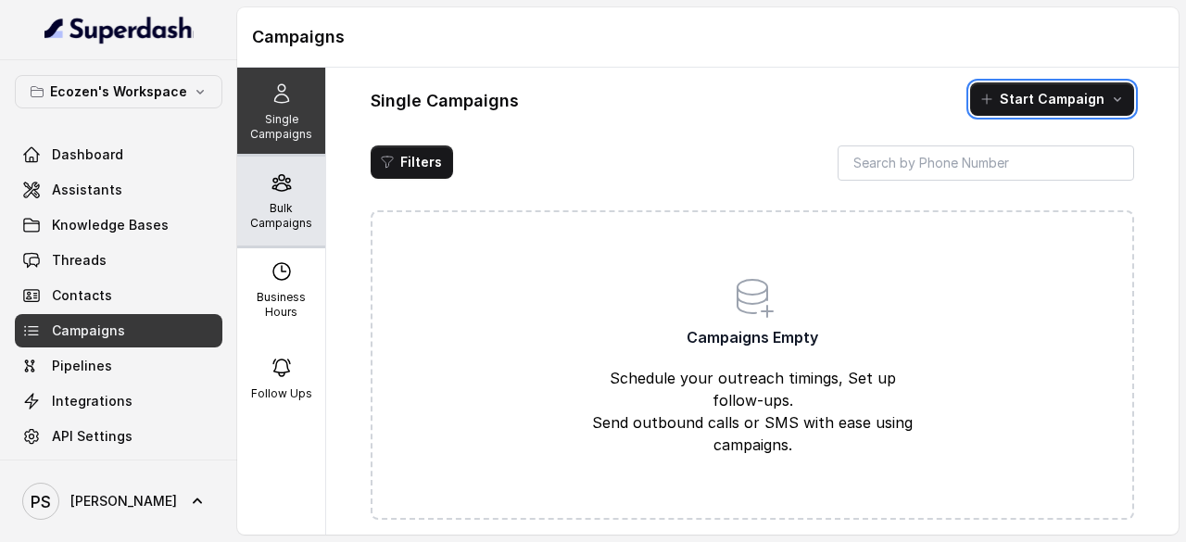
click at [273, 203] on p "Bulk Campaigns" at bounding box center [281, 216] width 73 height 30
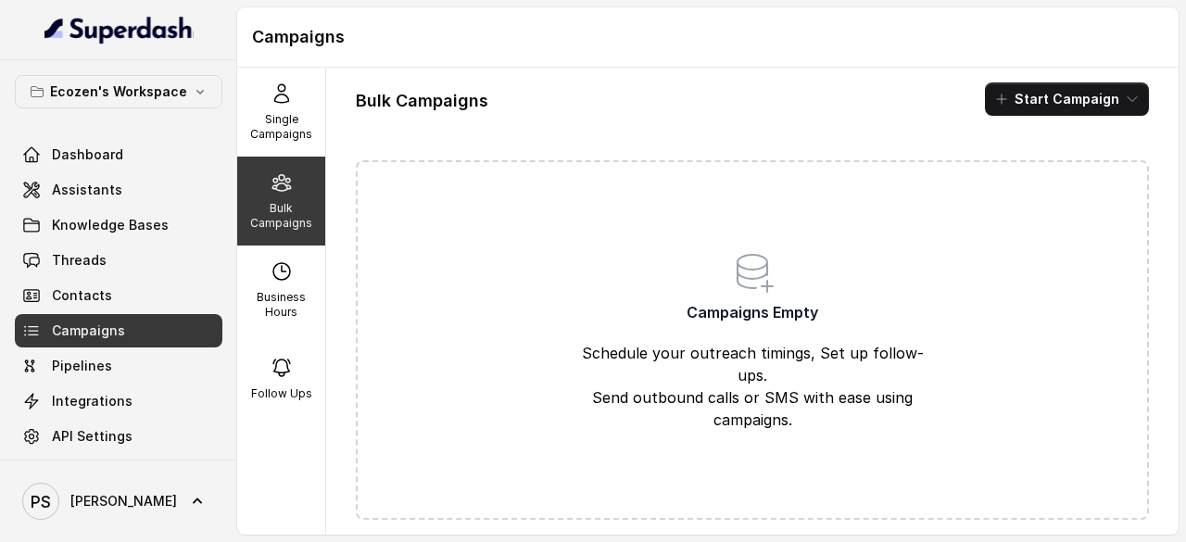
click at [1038, 92] on button "Start Campaign" at bounding box center [1067, 98] width 164 height 33
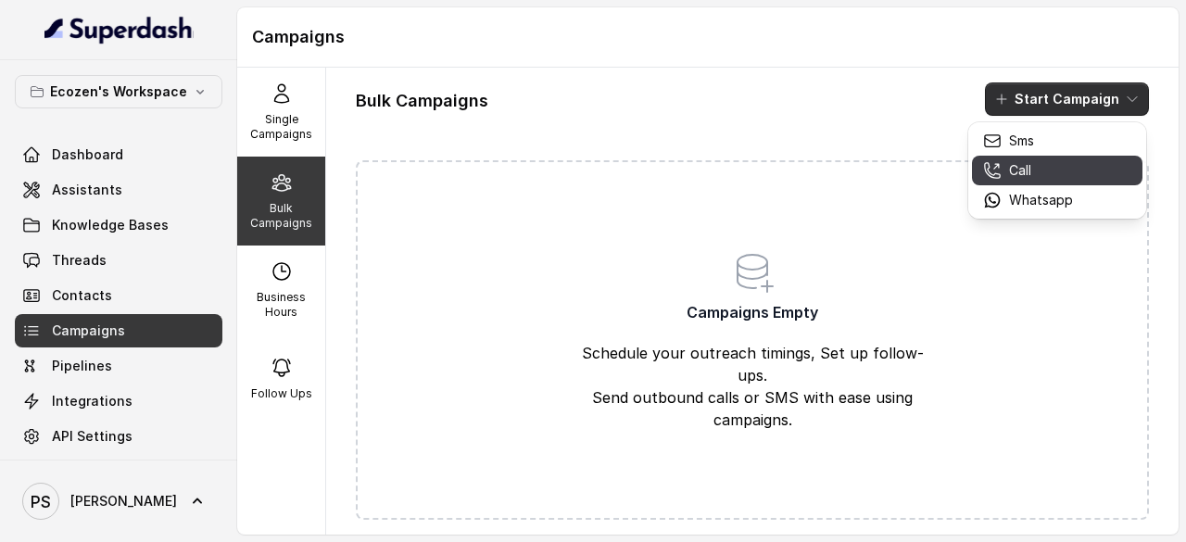
click at [1025, 180] on button "Call" at bounding box center [1057, 171] width 171 height 30
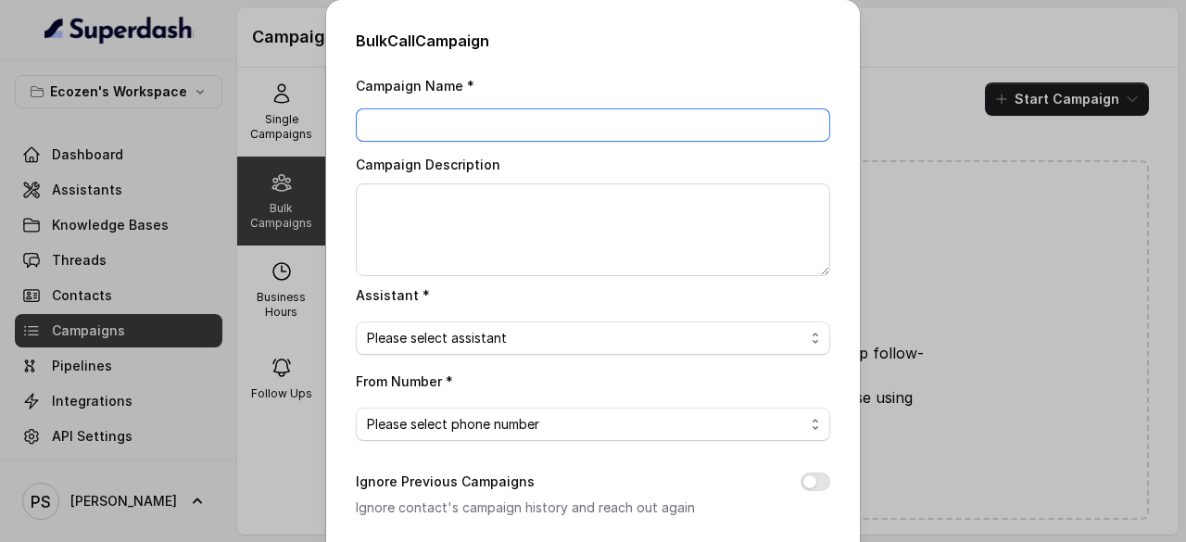
click at [466, 127] on input "Campaign Name *" at bounding box center [593, 124] width 475 height 33
type input "MPUVNL_20Aug"
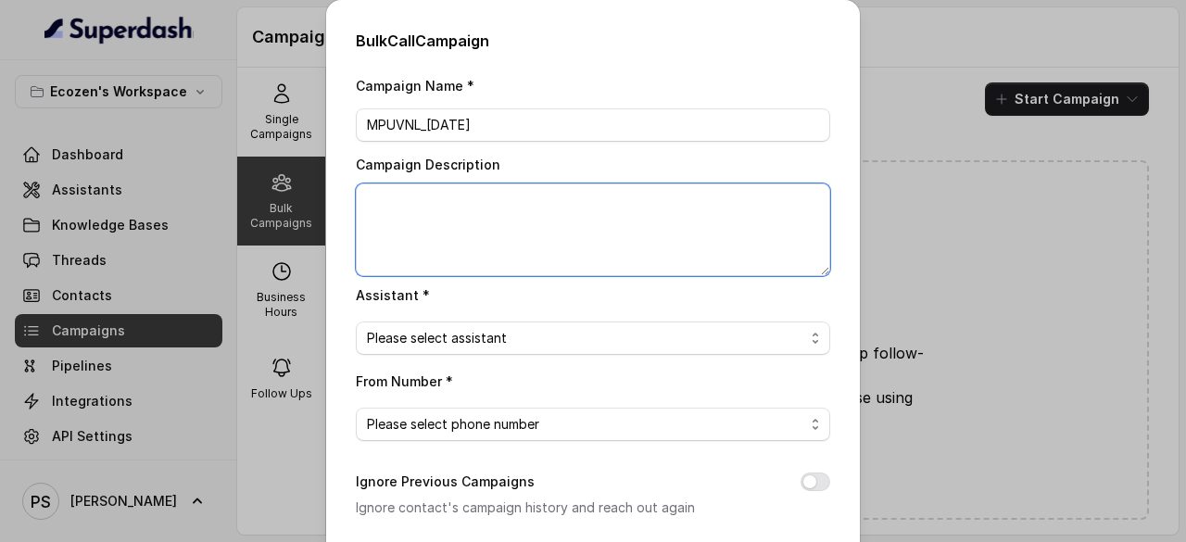
click at [434, 226] on textarea "Campaign Description" at bounding box center [593, 230] width 475 height 93
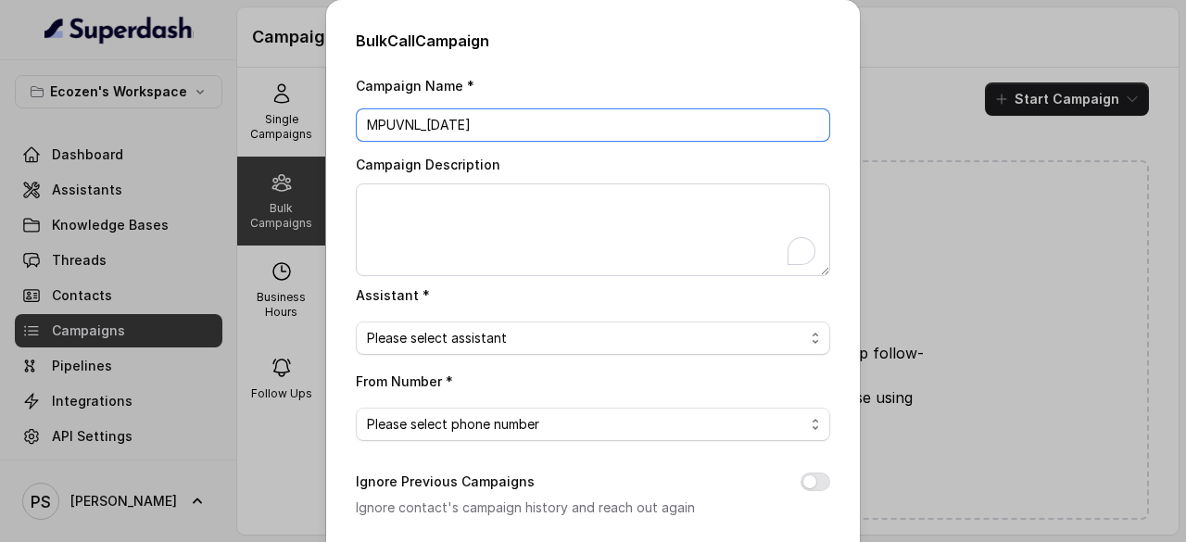
drag, startPoint x: 470, startPoint y: 129, endPoint x: 312, endPoint y: 108, distance: 158.9
click at [312, 108] on div "Bulk Call Campaign Campaign Name * MPUVNL_20Aug Campaign Description Assistant …" at bounding box center [593, 271] width 1186 height 542
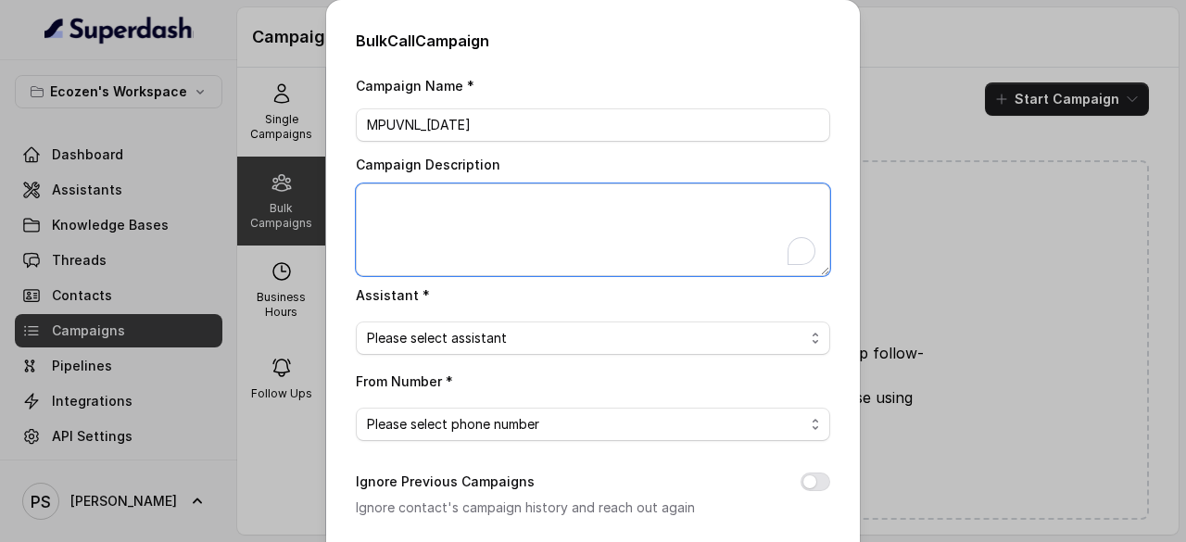
click at [368, 187] on textarea "Campaign Description" at bounding box center [593, 230] width 475 height 93
paste textarea "MPUVNL_20Aug"
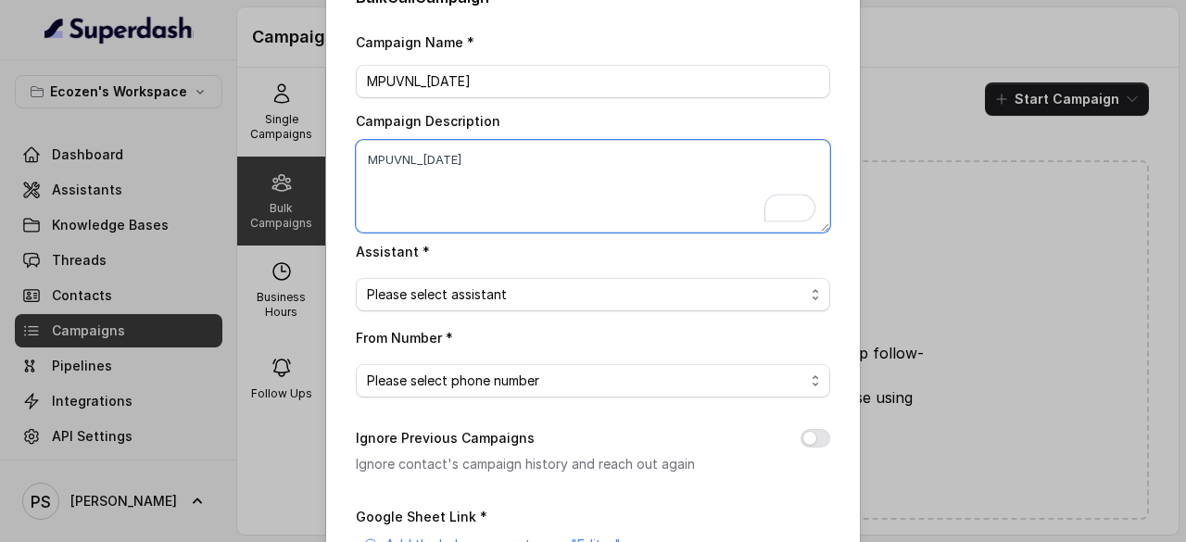
scroll to position [352, 0]
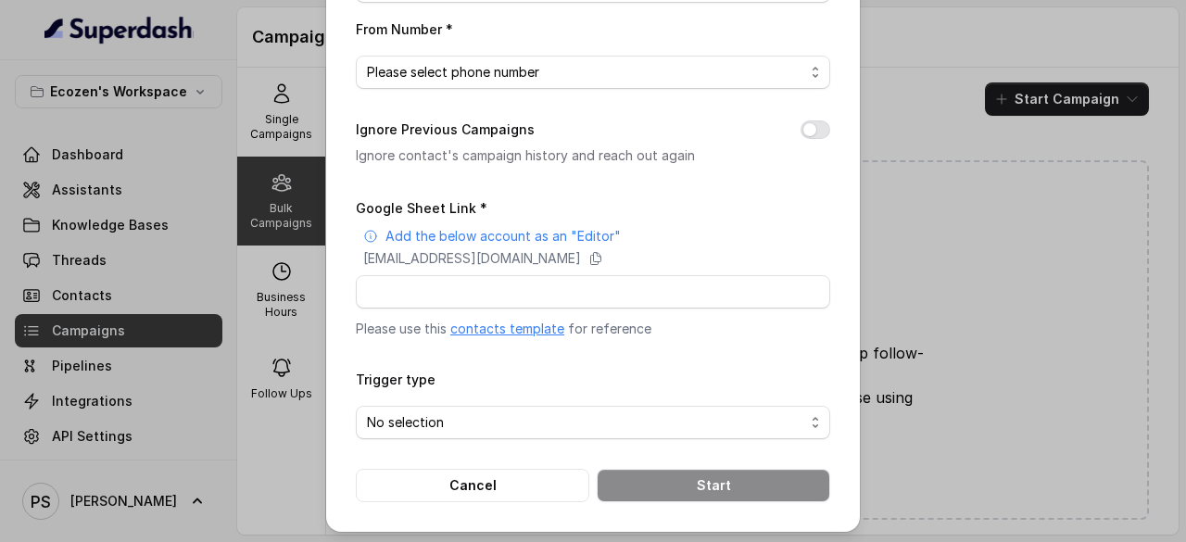
type textarea "MPUVNL_20Aug"
click at [506, 327] on link "contacts template" at bounding box center [507, 329] width 114 height 16
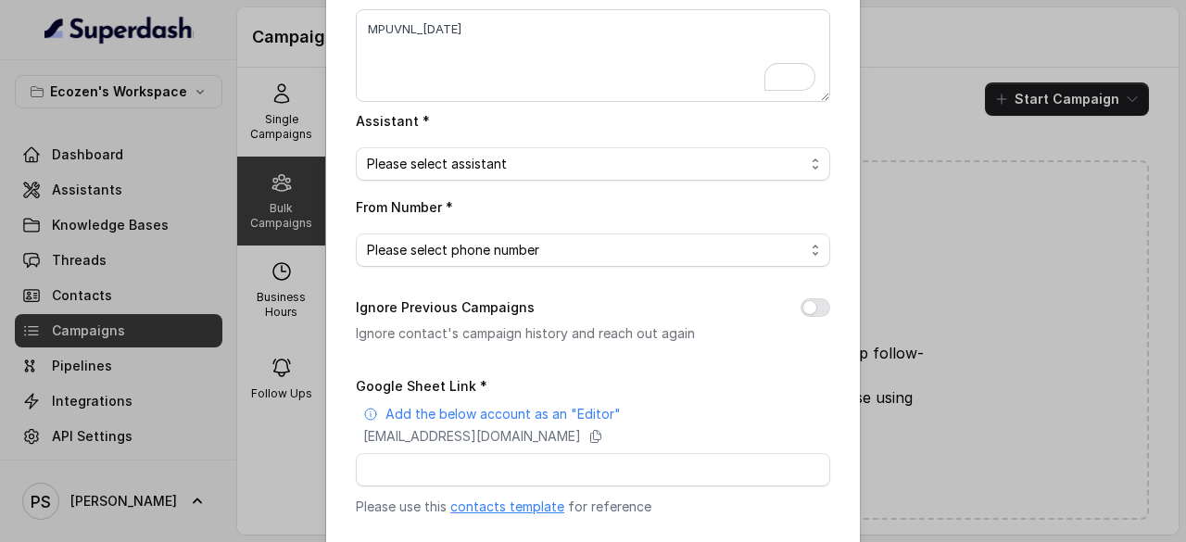
scroll to position [0, 0]
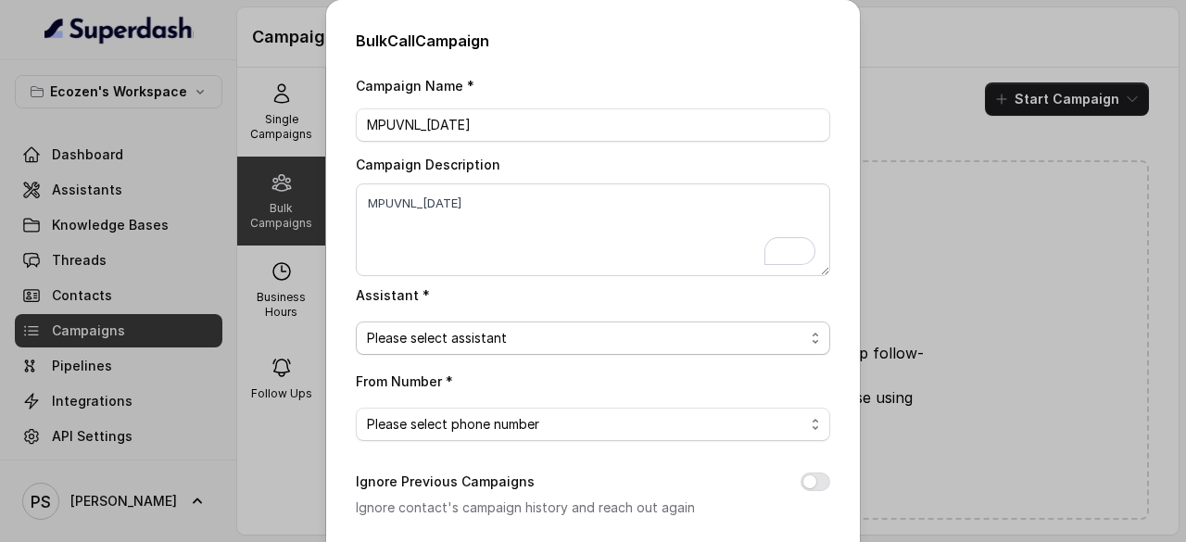
click at [487, 344] on span "Please select assistant" at bounding box center [585, 338] width 437 height 22
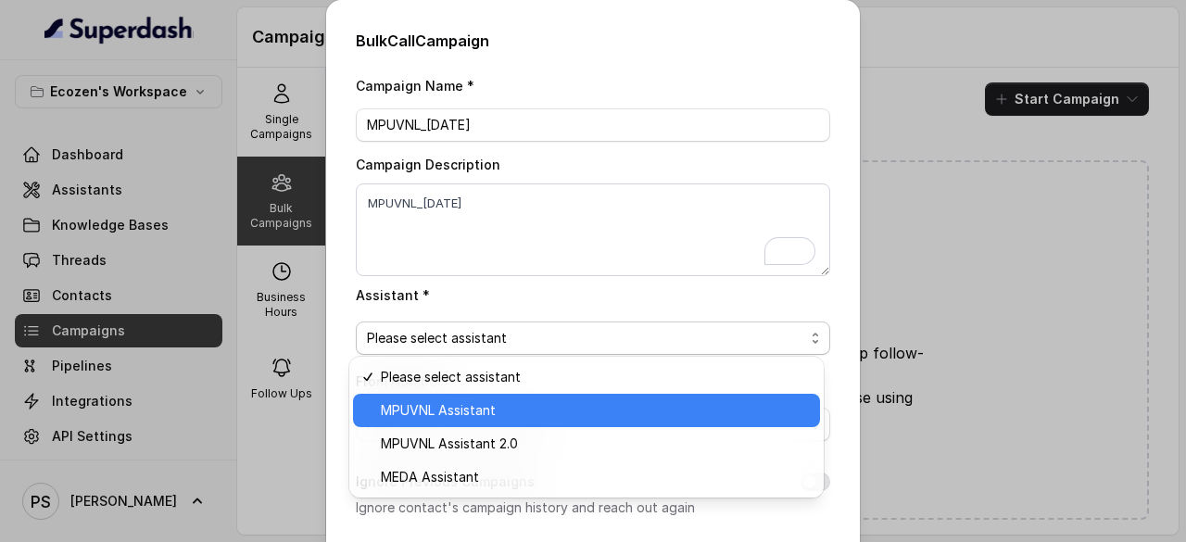
click at [465, 414] on span "MPUVNL Assistant" at bounding box center [595, 410] width 428 height 22
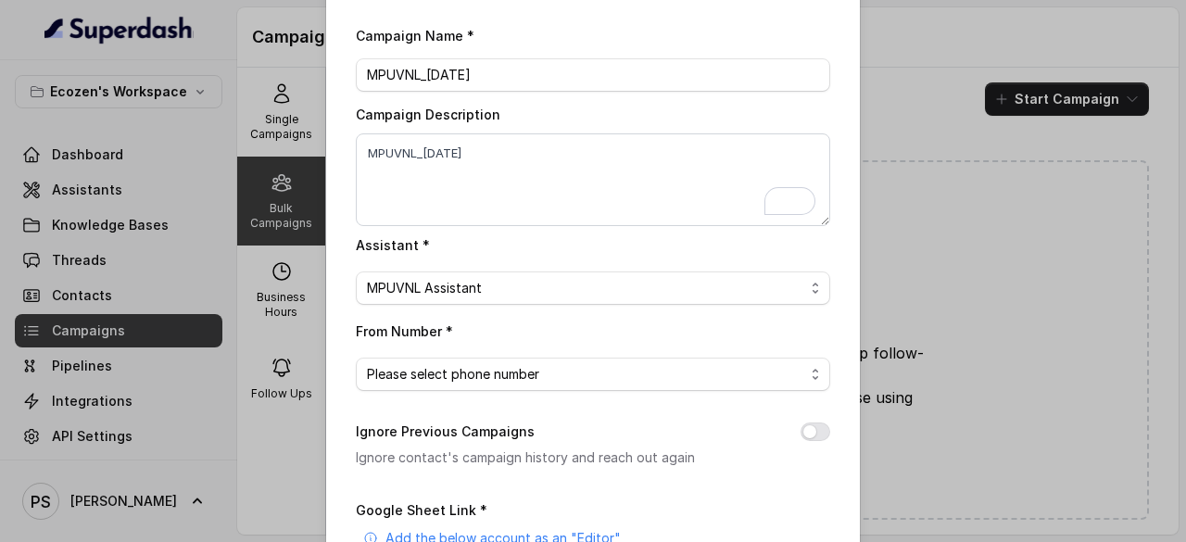
scroll to position [52, 0]
click at [465, 368] on span "Please select phone number" at bounding box center [585, 372] width 437 height 22
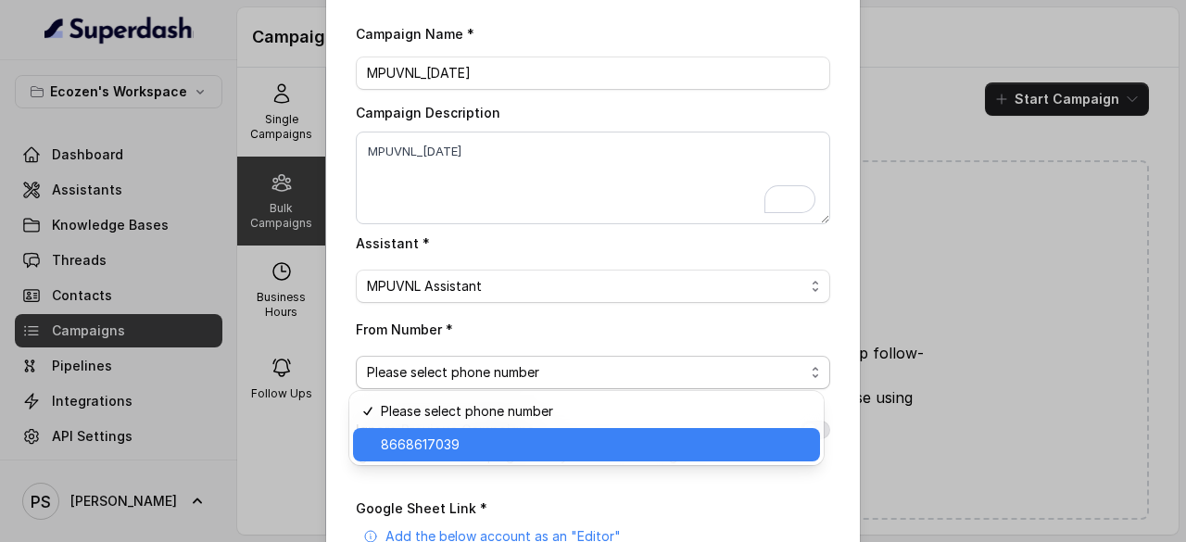
click at [434, 450] on span "8668617039" at bounding box center [595, 445] width 428 height 22
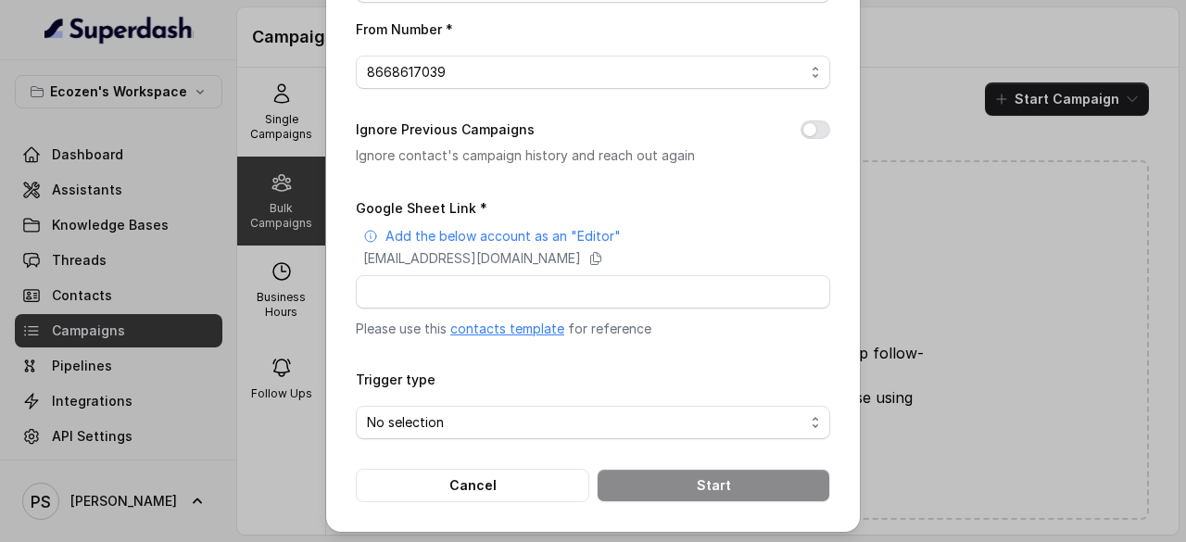
scroll to position [269, 0]
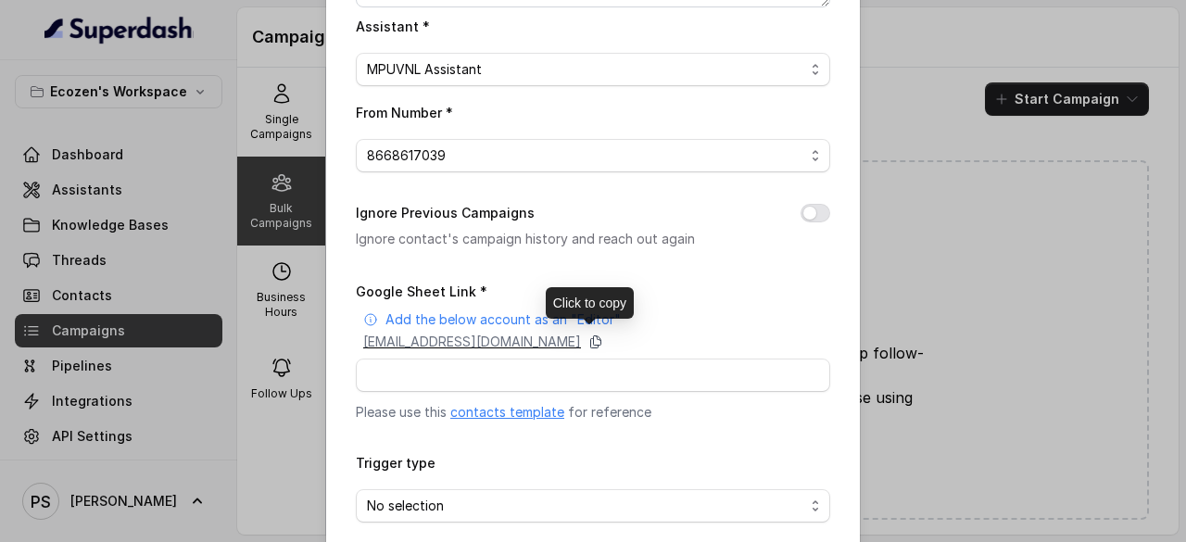
click at [602, 336] on icon at bounding box center [596, 342] width 10 height 12
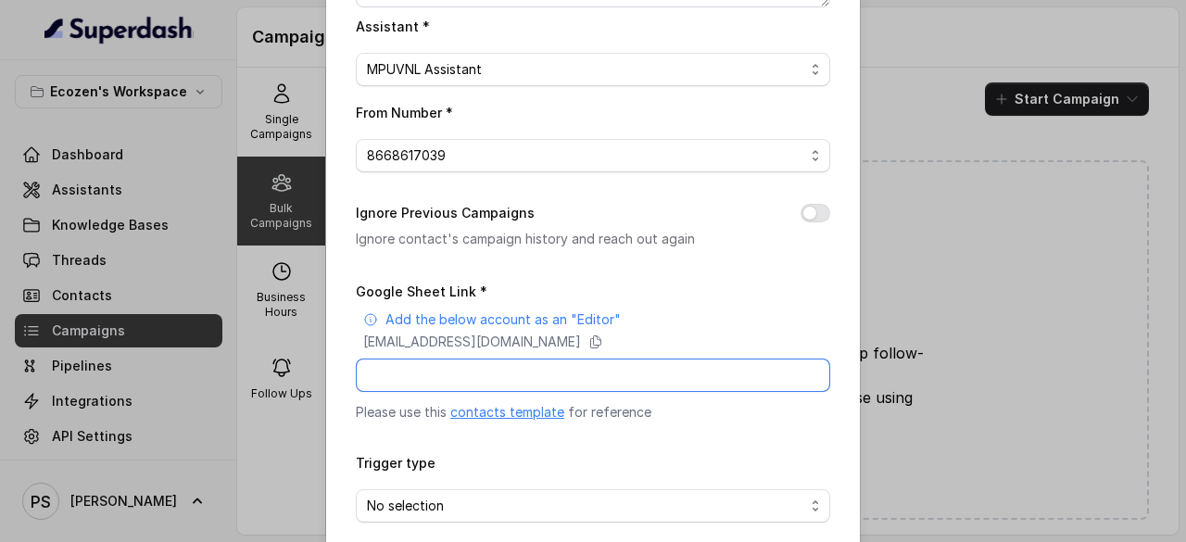
click at [485, 377] on input "Google Sheet Link *" at bounding box center [593, 375] width 475 height 33
paste input "https://docs.google.com/spreadsheets/d/1TesVRqNi3D4URweu2wkiBqbJb98cL3mr9DwTDGt…"
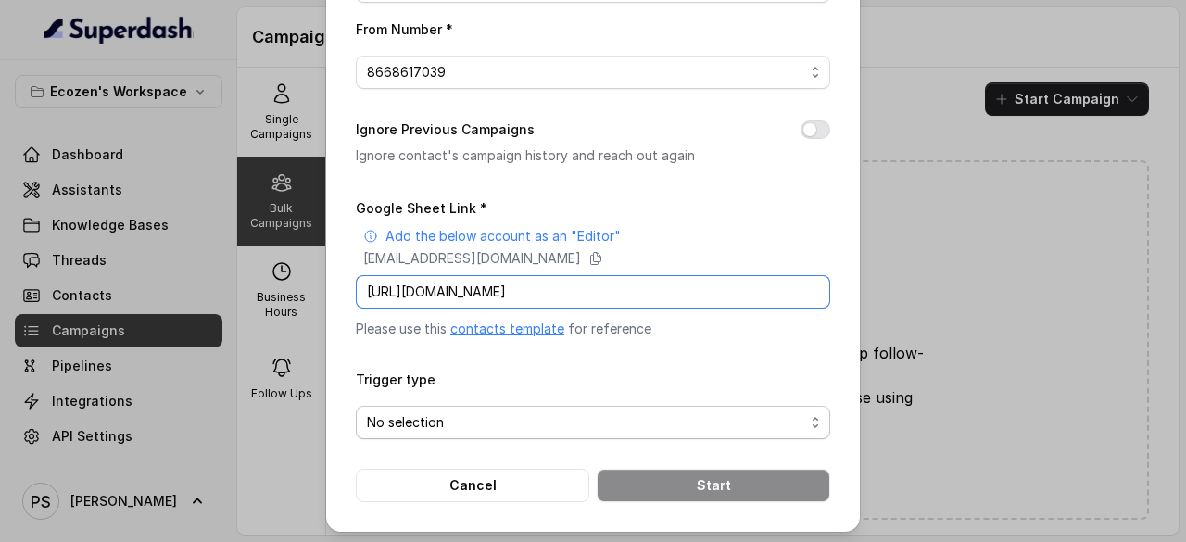
type input "https://docs.google.com/spreadsheets/d/1TesVRqNi3D4URweu2wkiBqbJb98cL3mr9DwTDGt…"
click at [463, 414] on span "No selection" at bounding box center [585, 423] width 437 height 22
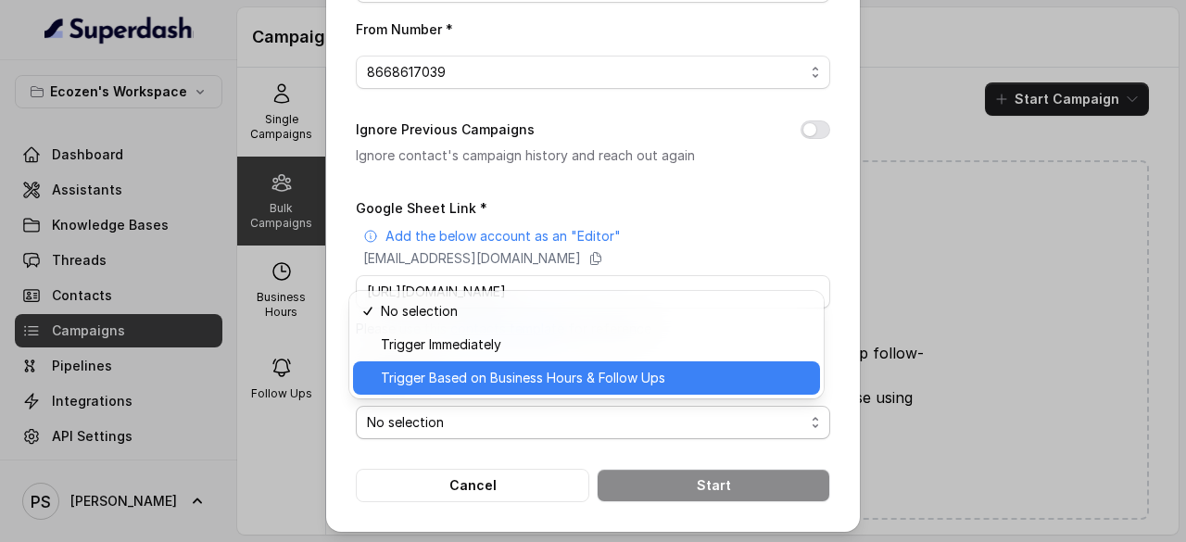
click at [463, 389] on div "Trigger Based on Business Hours & Follow Ups" at bounding box center [586, 377] width 467 height 33
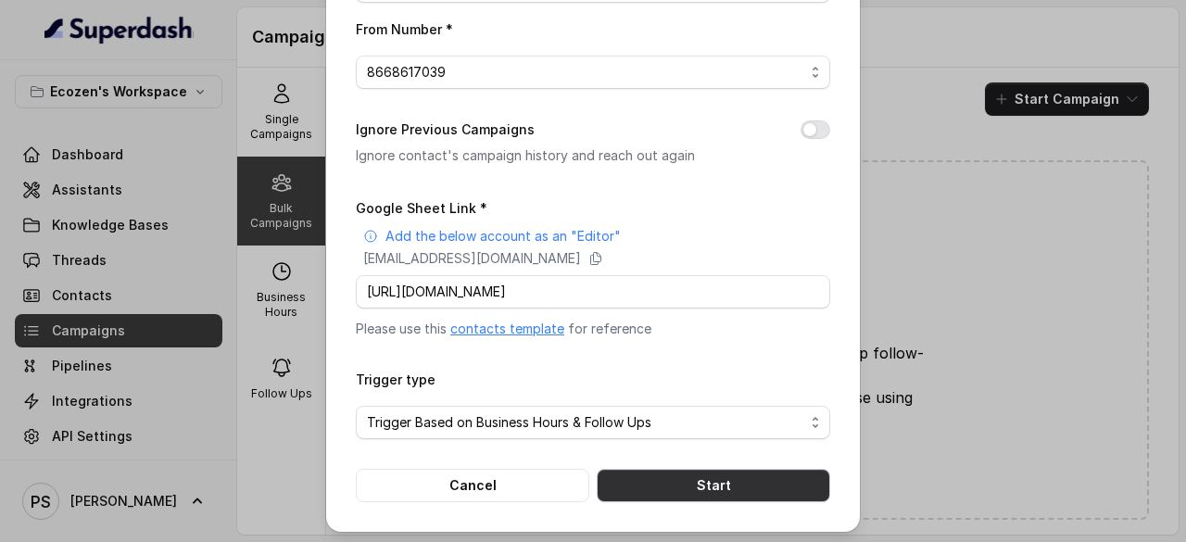
click at [668, 489] on button "Start" at bounding box center [714, 485] width 234 height 33
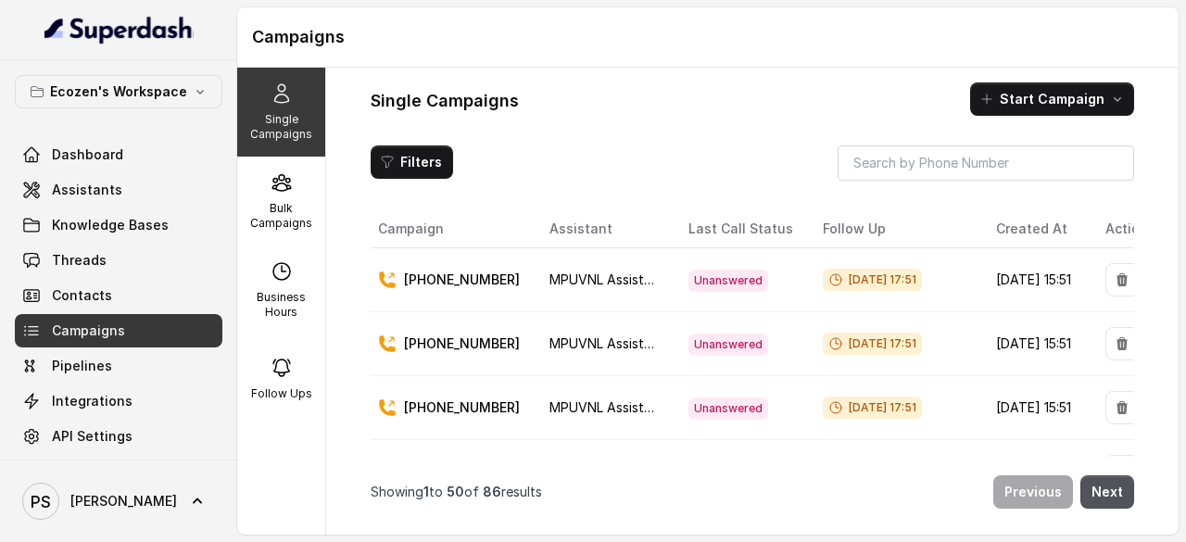
scroll to position [32, 0]
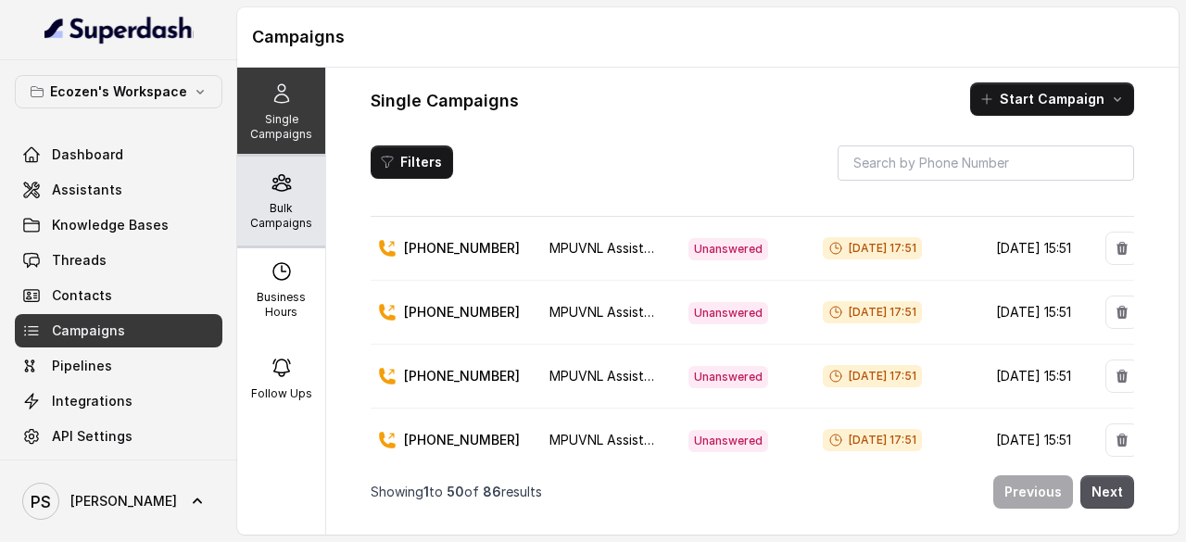
click at [284, 210] on p "Bulk Campaigns" at bounding box center [281, 216] width 73 height 30
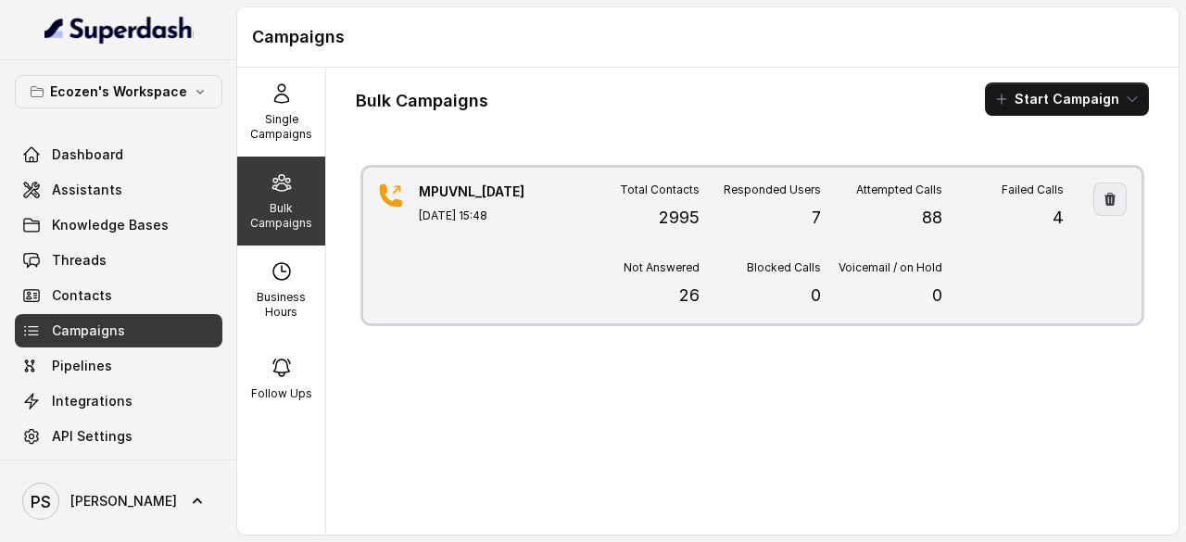
click at [1103, 196] on icon "button" at bounding box center [1110, 199] width 15 height 15
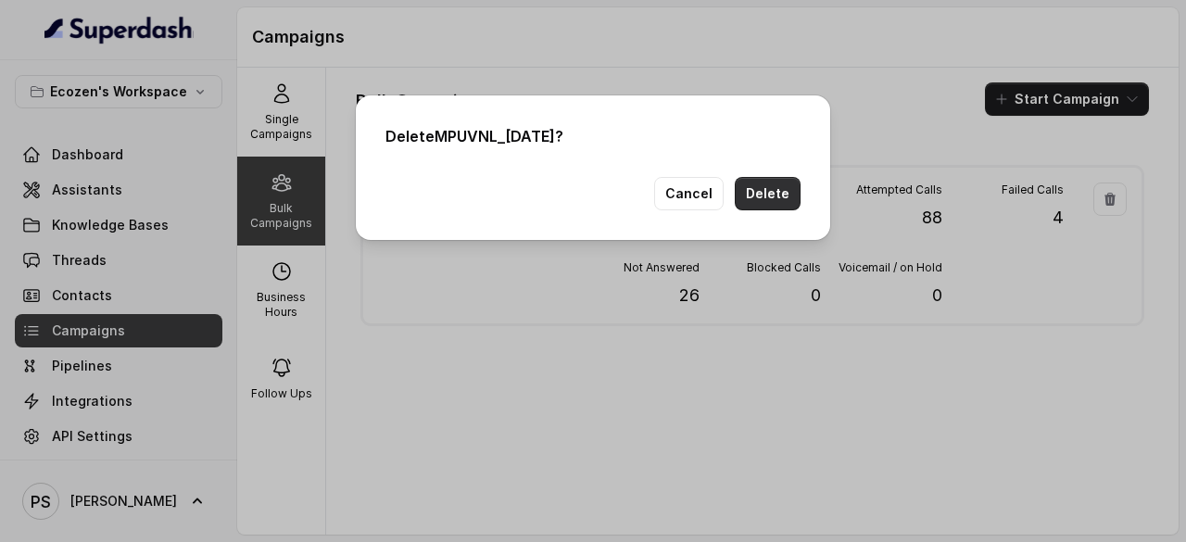
click at [769, 196] on button "Delete" at bounding box center [768, 193] width 66 height 33
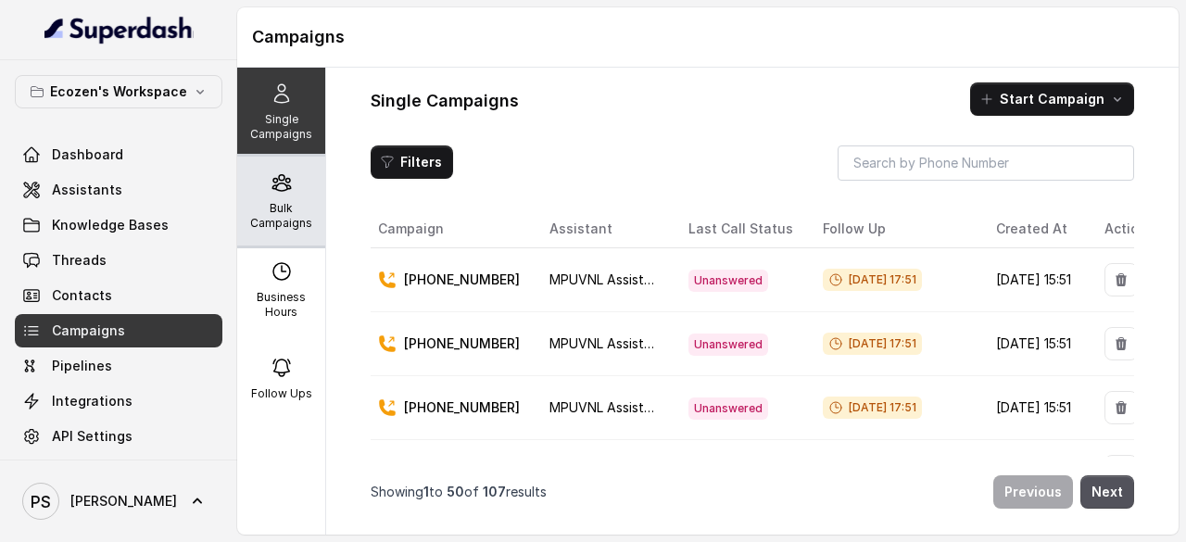
click at [279, 214] on p "Bulk Campaigns" at bounding box center [281, 216] width 73 height 30
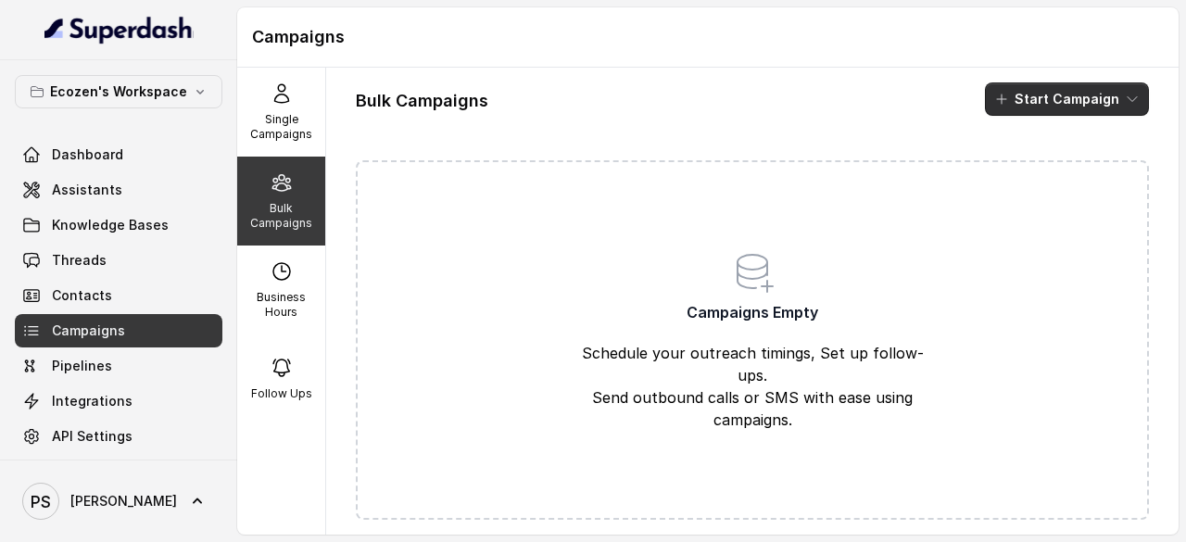
click at [1020, 83] on button "Start Campaign" at bounding box center [1067, 98] width 164 height 33
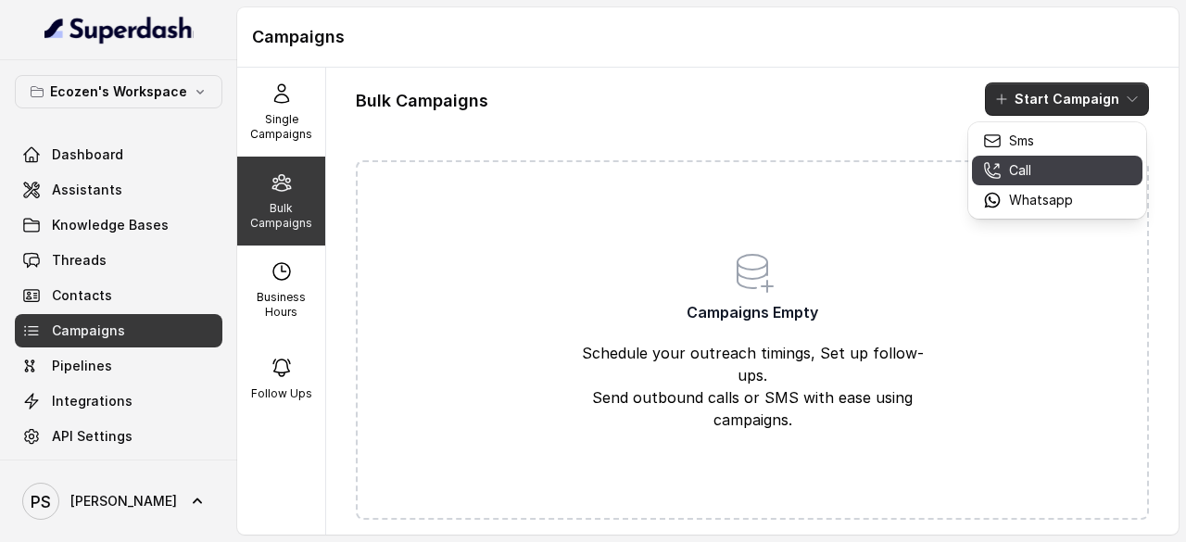
click at [1012, 175] on p "Call" at bounding box center [1020, 170] width 22 height 19
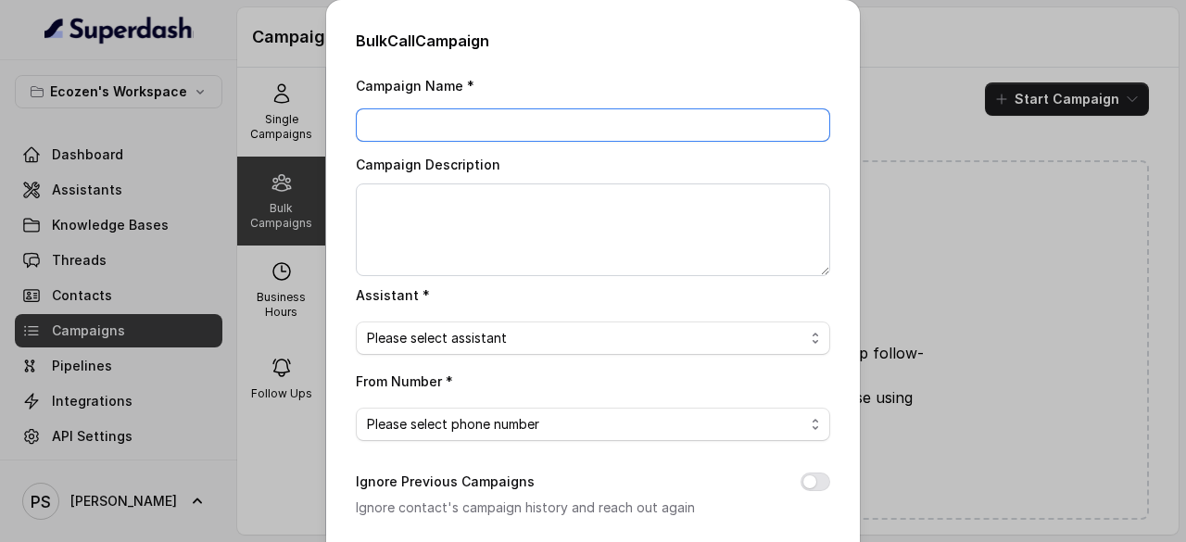
click at [396, 120] on input "Campaign Name *" at bounding box center [593, 124] width 475 height 33
type input "MPVNL_20.08"
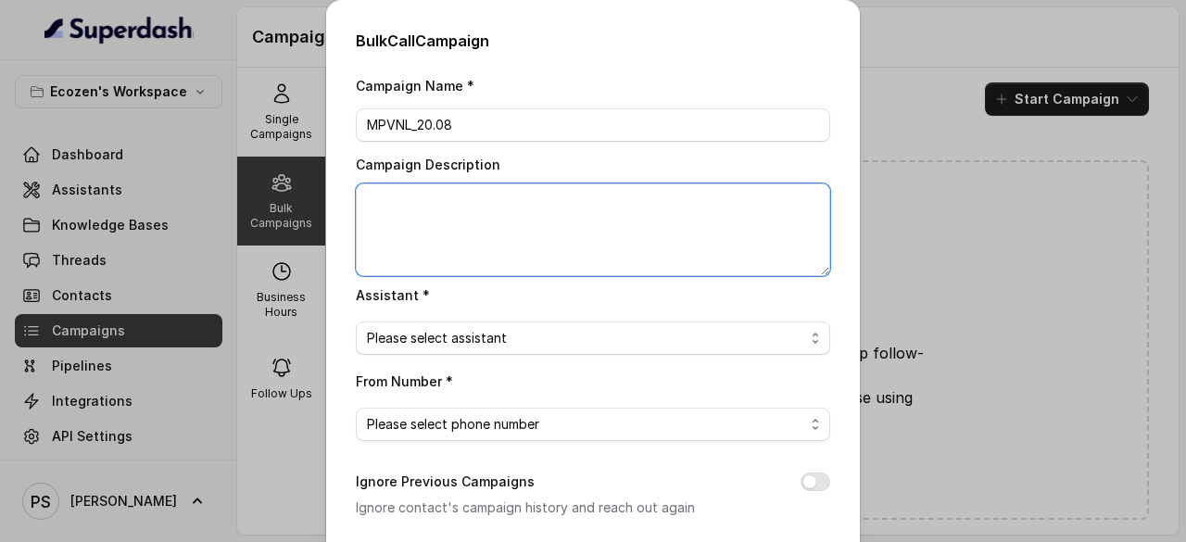
click at [401, 204] on textarea "Campaign Description" at bounding box center [593, 230] width 475 height 93
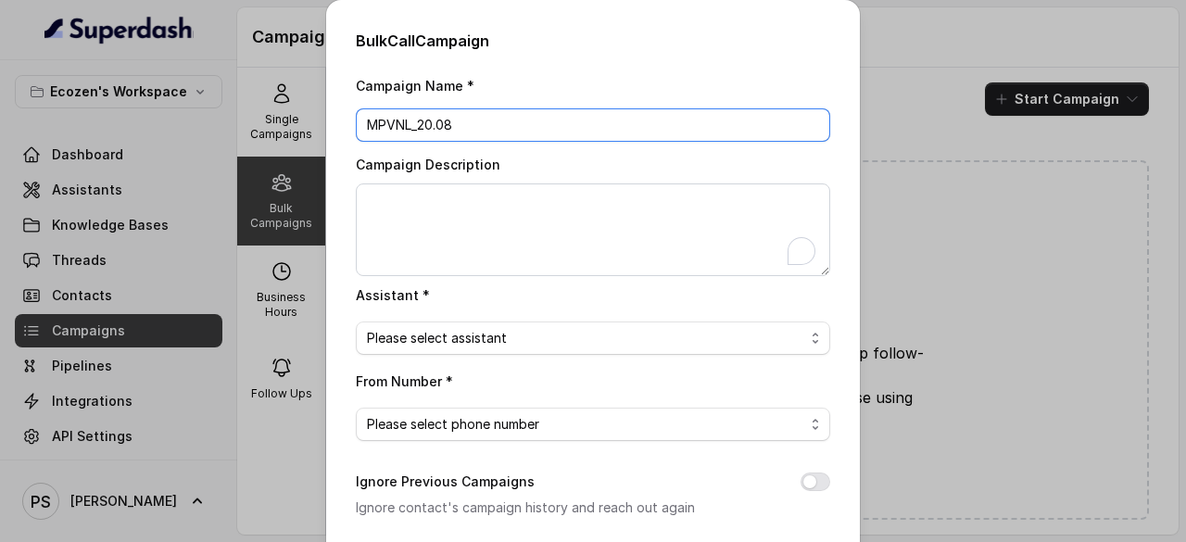
drag, startPoint x: 339, startPoint y: 129, endPoint x: 329, endPoint y: 129, distance: 10.2
click at [329, 129] on div "Bulk Call Campaign Campaign Name * MPVNL_20.08 Campaign Description Assistant *…" at bounding box center [593, 442] width 534 height 884
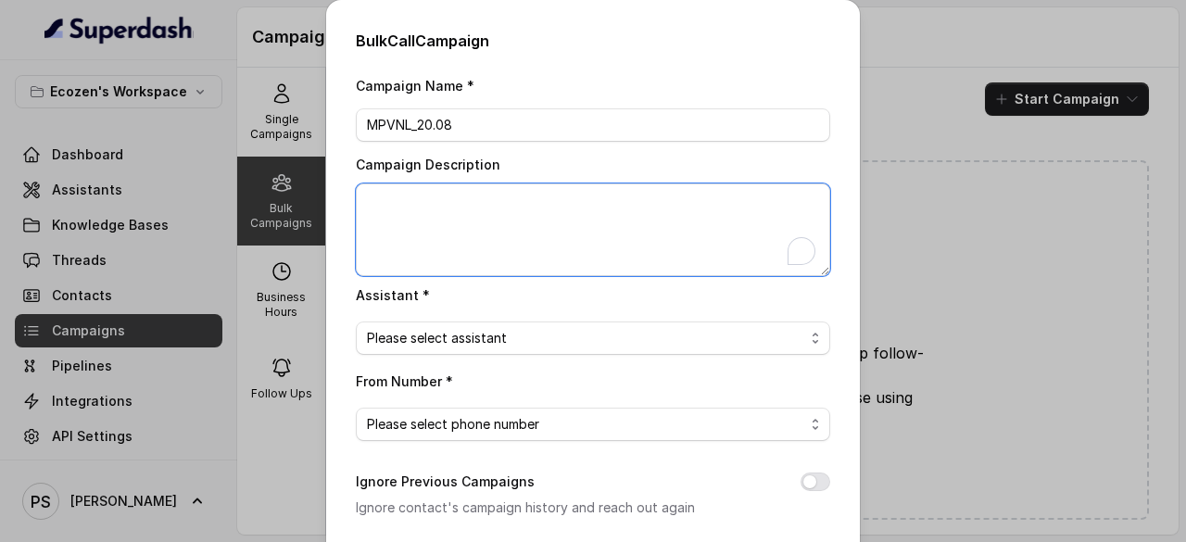
click at [410, 207] on textarea "Campaign Description" at bounding box center [593, 230] width 475 height 93
paste textarea "MPVNL_20.08"
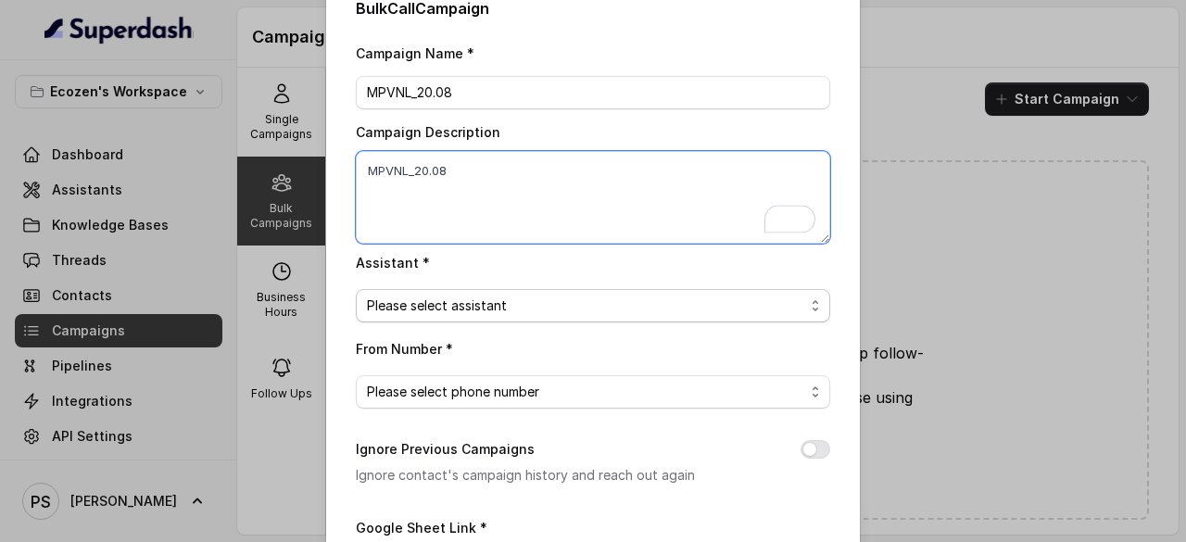
type textarea "MPVNL_20.08"
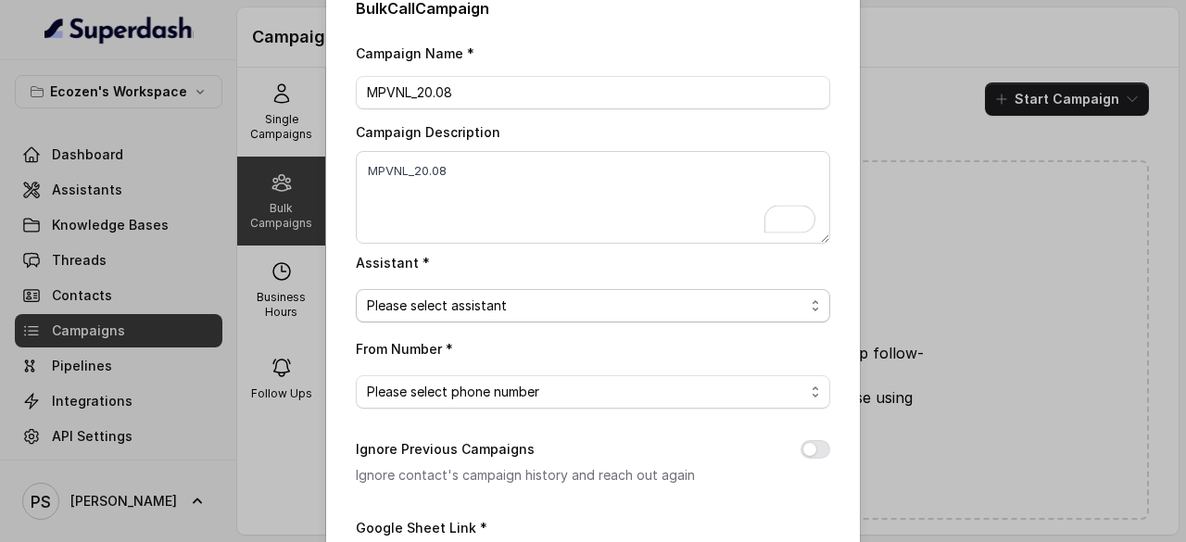
click at [463, 319] on span "Please select assistant" at bounding box center [593, 305] width 475 height 33
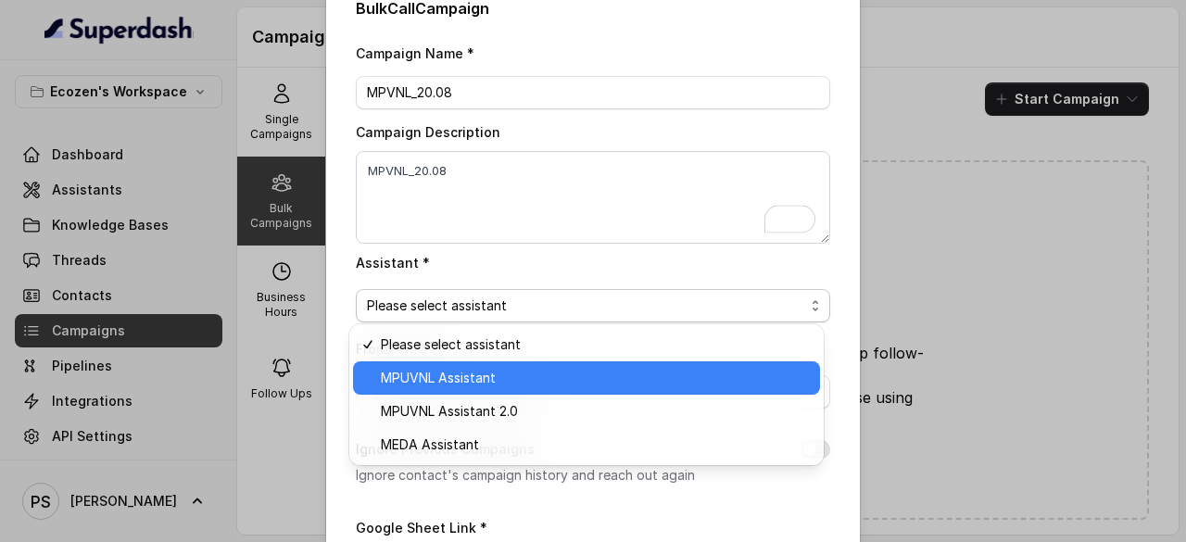
click at [449, 374] on span "MPUVNL Assistant" at bounding box center [595, 378] width 428 height 22
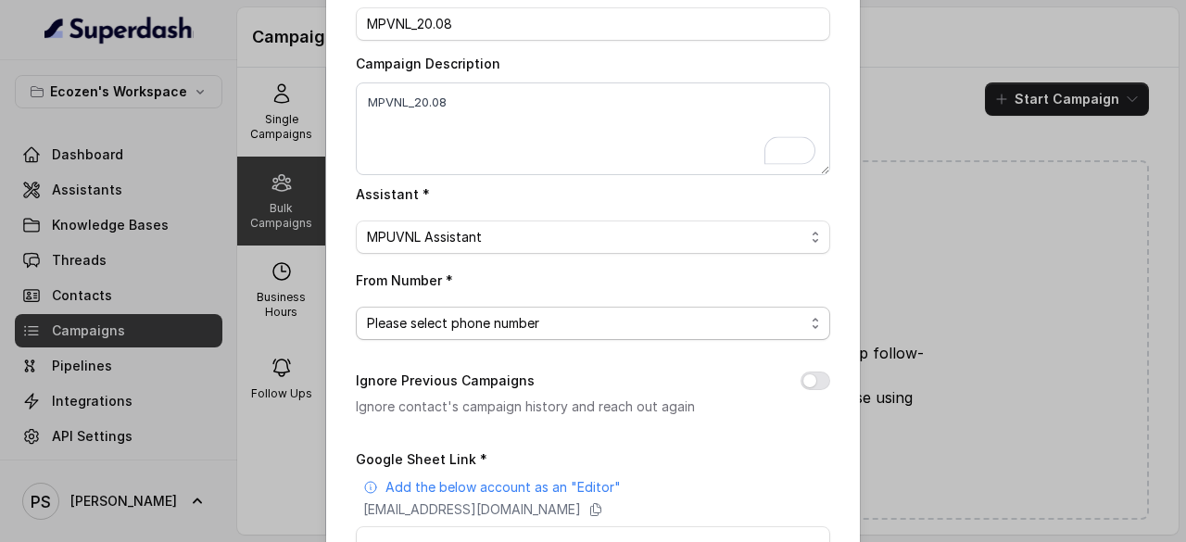
scroll to position [103, 0]
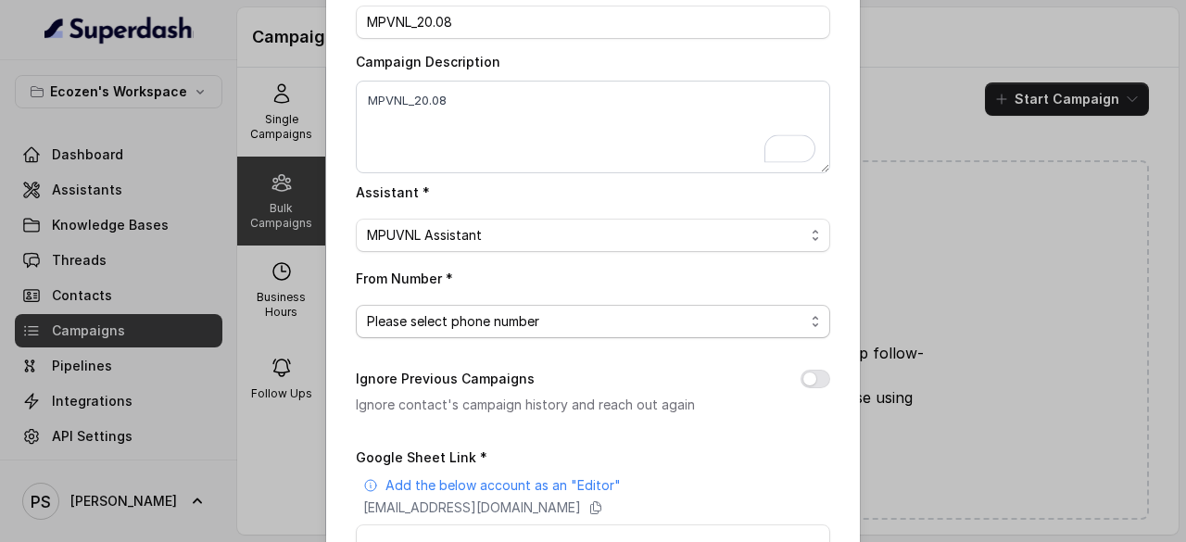
click at [444, 320] on span "Please select phone number" at bounding box center [585, 322] width 437 height 22
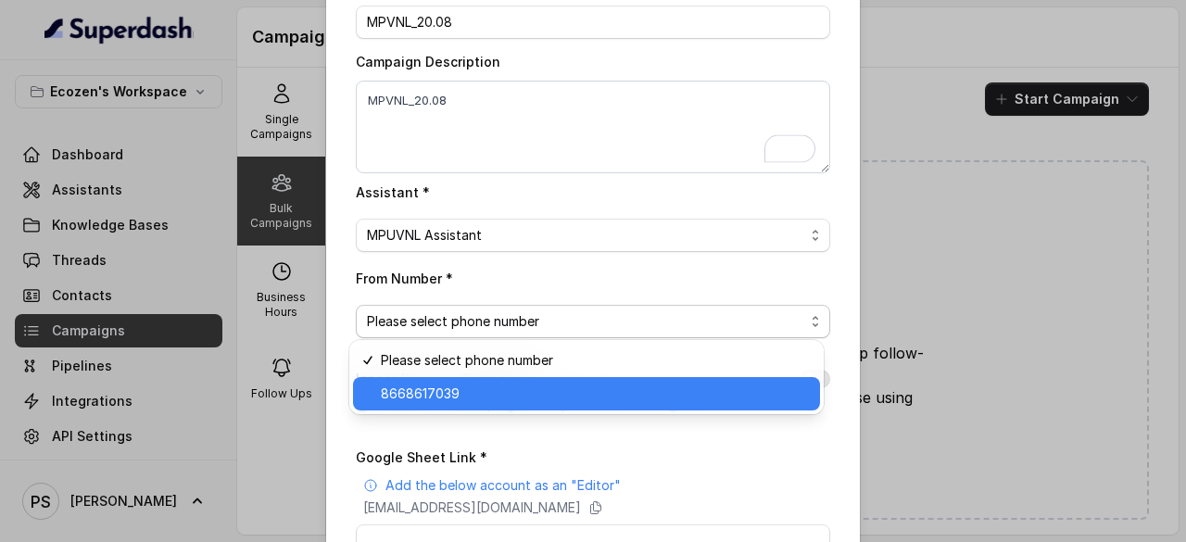
click at [420, 396] on span "8668617039" at bounding box center [595, 394] width 428 height 22
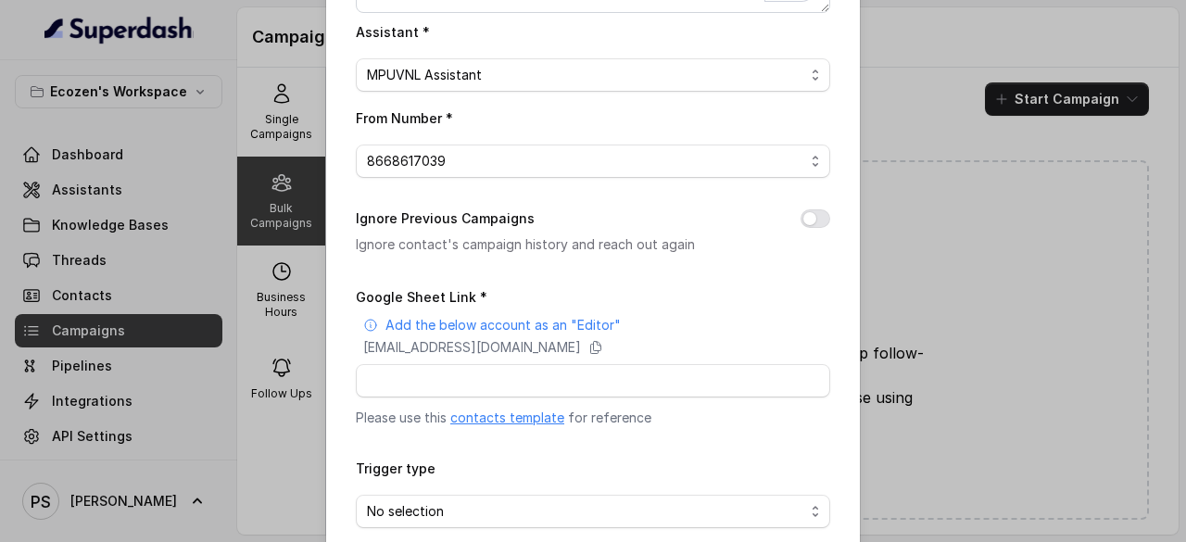
scroll to position [264, 0]
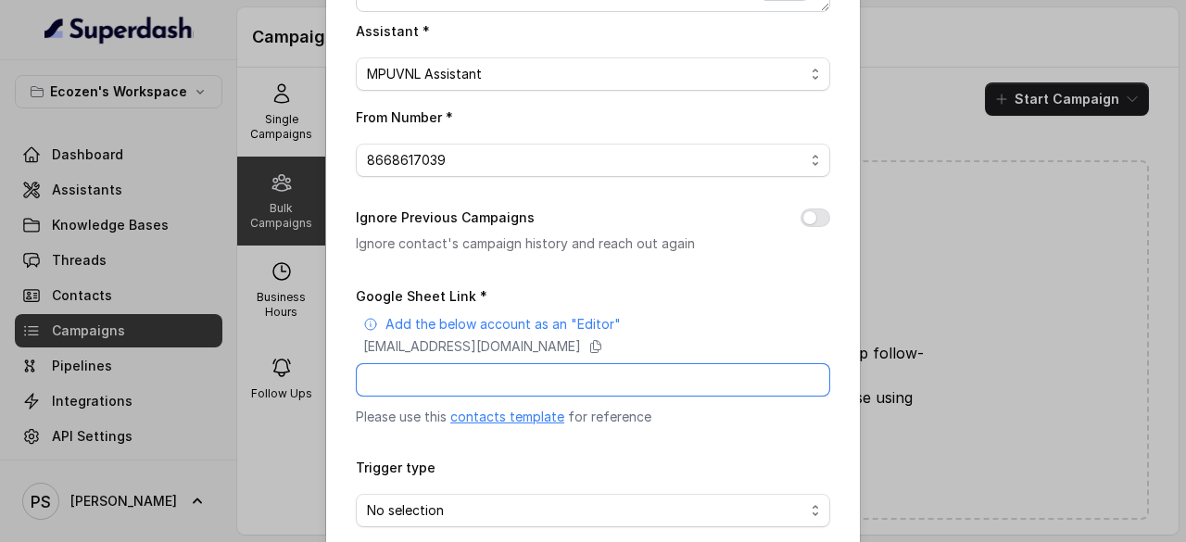
click at [417, 387] on input "Google Sheet Link *" at bounding box center [593, 379] width 475 height 33
paste input "https://docs.google.com/spreadsheets/d/1TesVRqNi3D4URweu2wkiBqbJb98cL3mr9DwTDGt…"
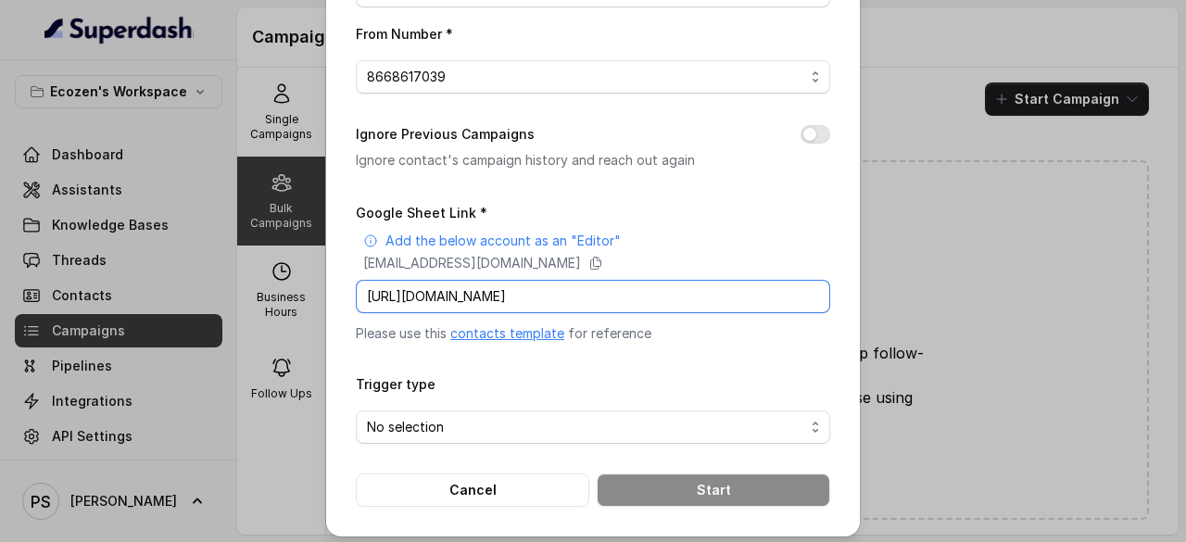
scroll to position [352, 0]
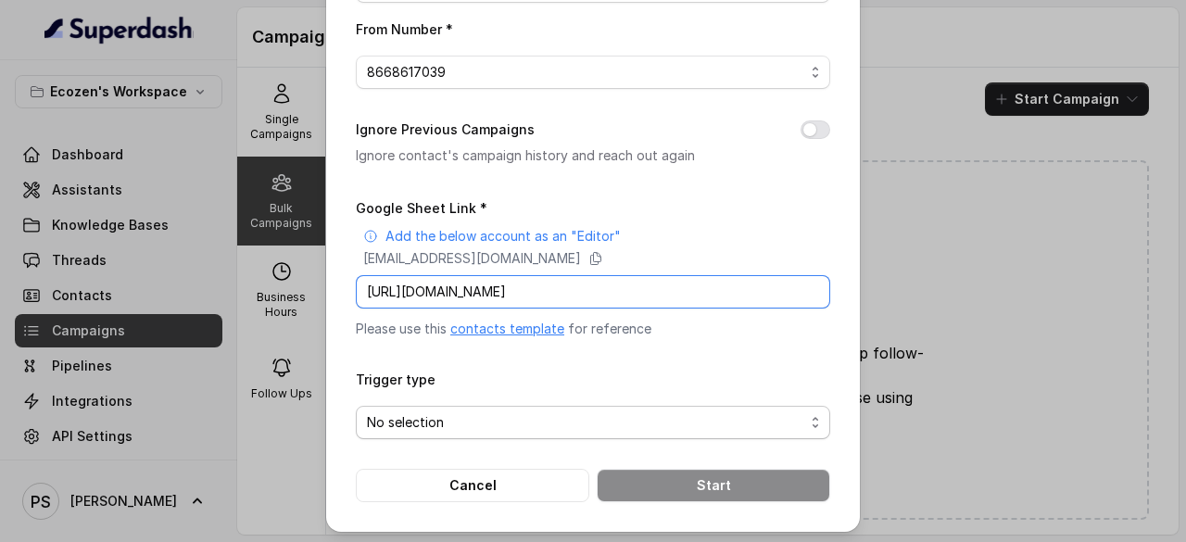
type input "https://docs.google.com/spreadsheets/d/1TesVRqNi3D4URweu2wkiBqbJb98cL3mr9DwTDGt…"
click at [517, 414] on span "No selection" at bounding box center [585, 423] width 437 height 22
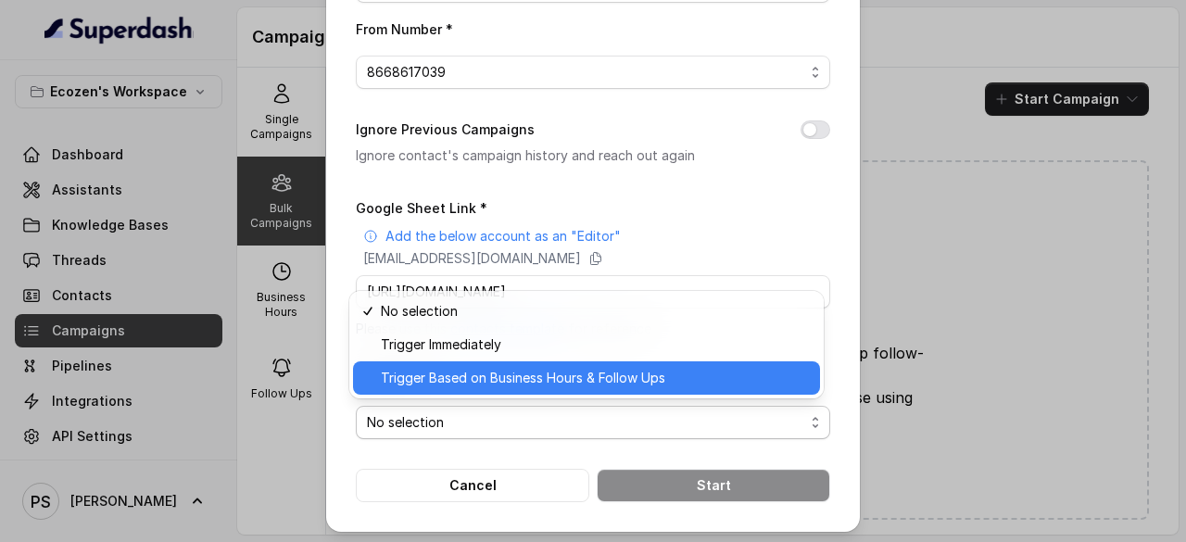
click at [470, 372] on span "Trigger Based on Business Hours & Follow Ups" at bounding box center [595, 378] width 428 height 22
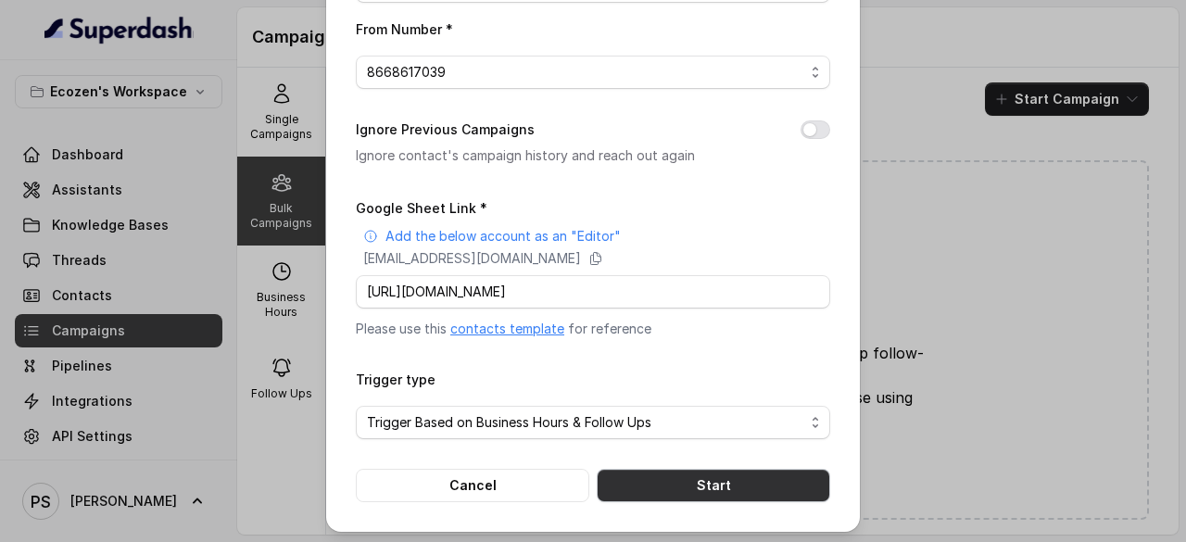
click at [680, 486] on button "Start" at bounding box center [714, 485] width 234 height 33
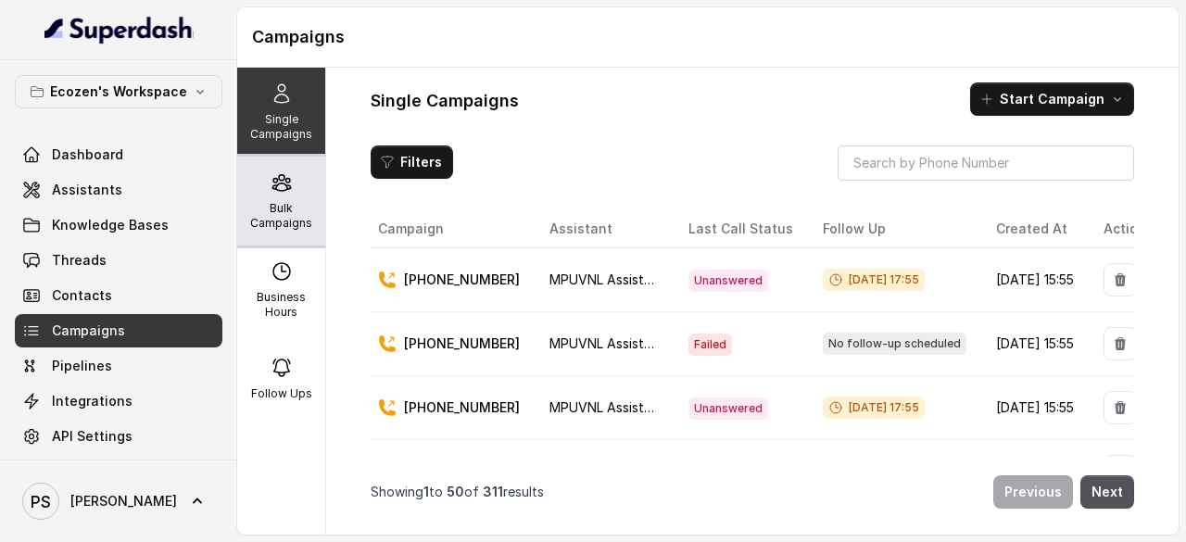
click at [253, 181] on div "Bulk Campaigns" at bounding box center [281, 201] width 88 height 89
click at [274, 201] on p "Bulk Campaigns" at bounding box center [281, 216] width 73 height 30
click at [264, 195] on div "Bulk Campaigns" at bounding box center [281, 201] width 88 height 89
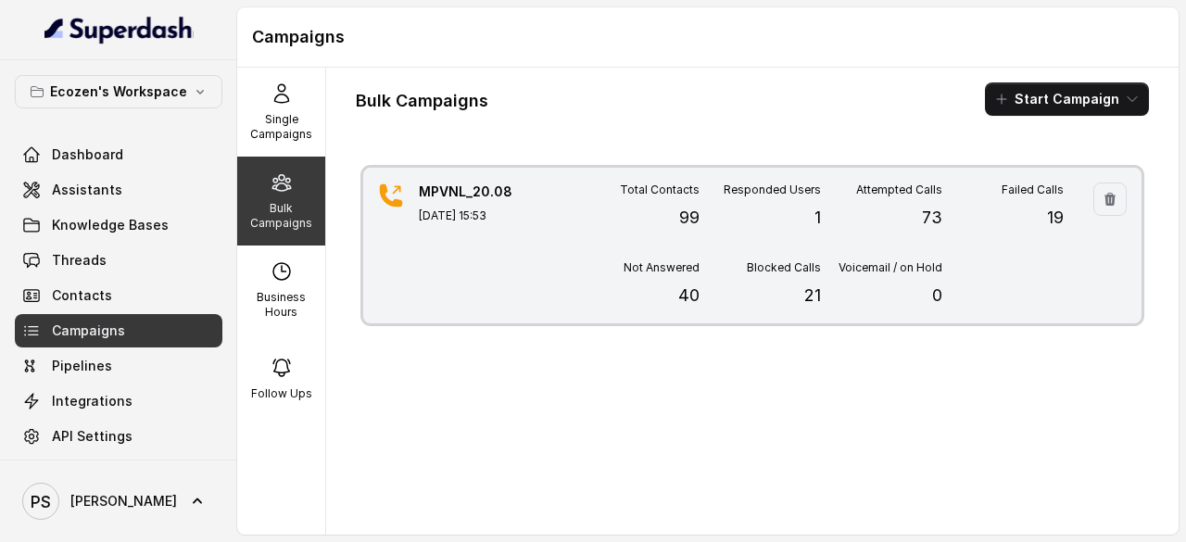
click at [792, 212] on div "Responded Users 1" at bounding box center [760, 207] width 121 height 48
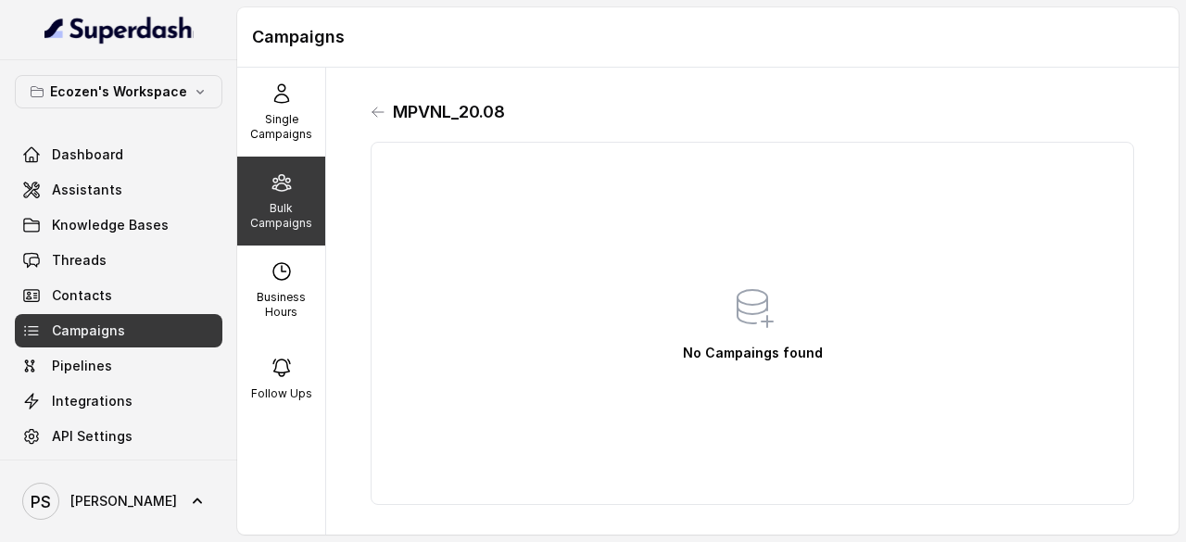
click at [92, 322] on span "Campaigns" at bounding box center [88, 331] width 73 height 19
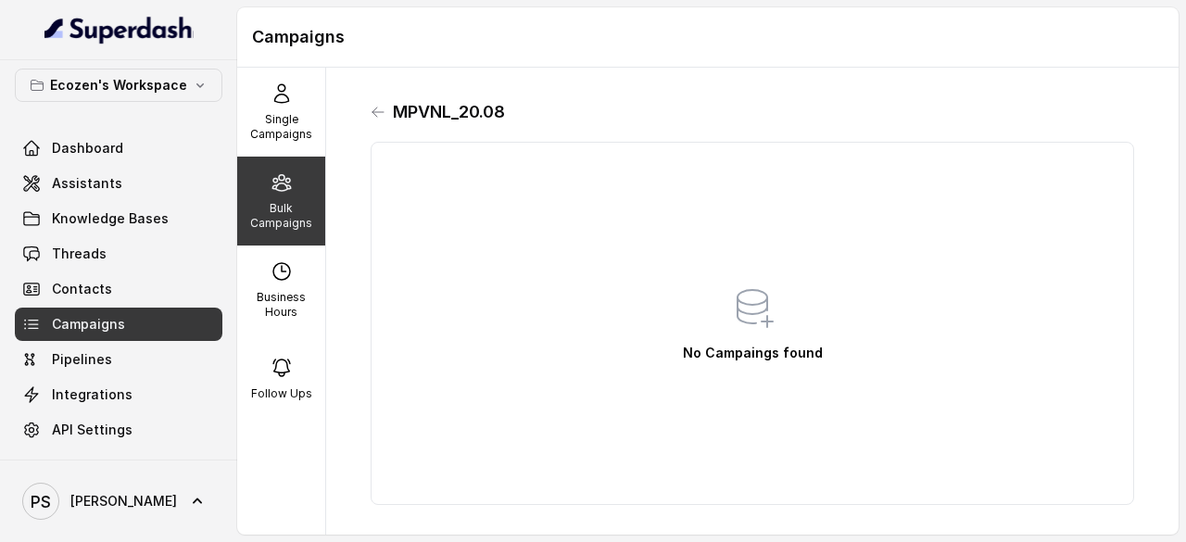
click at [83, 321] on span "Campaigns" at bounding box center [88, 324] width 73 height 19
click at [291, 112] on p "Single Campaigns" at bounding box center [281, 127] width 73 height 30
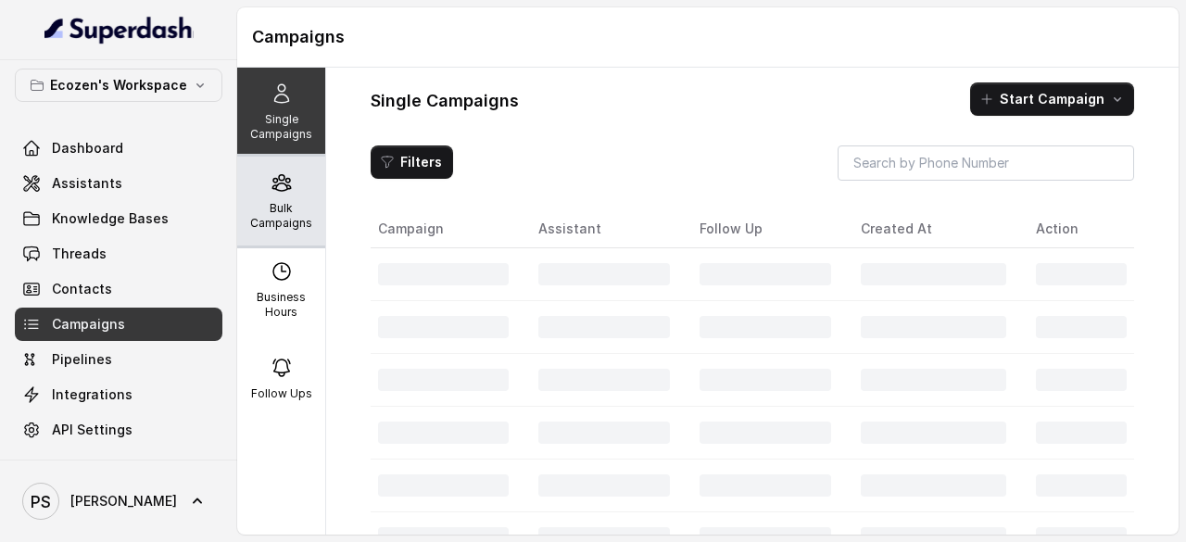
click at [273, 189] on icon at bounding box center [282, 182] width 22 height 22
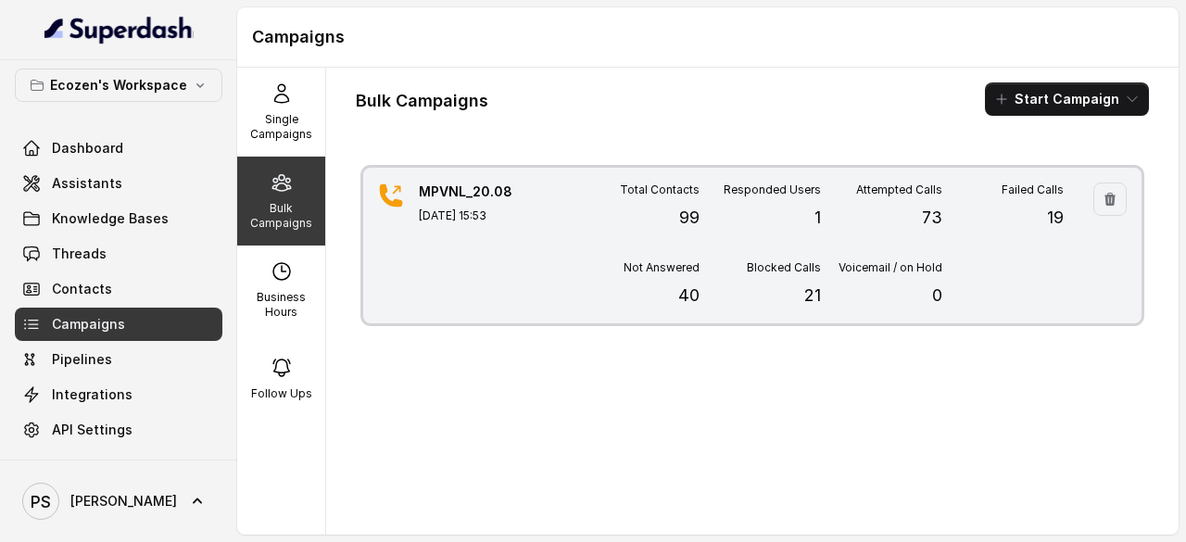
click at [686, 222] on p "99" at bounding box center [689, 218] width 20 height 26
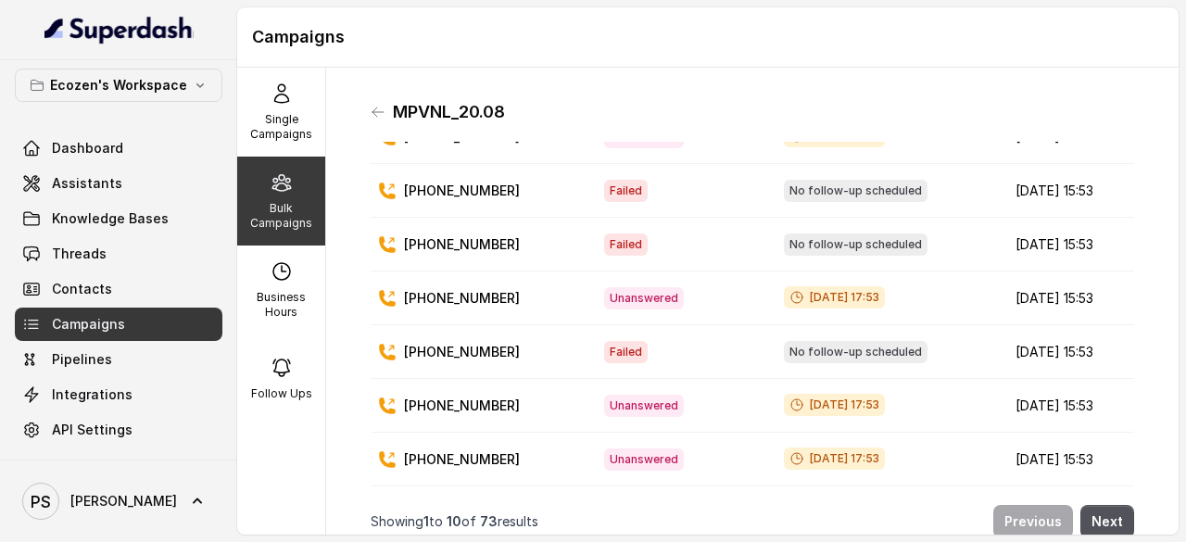
scroll to position [15, 0]
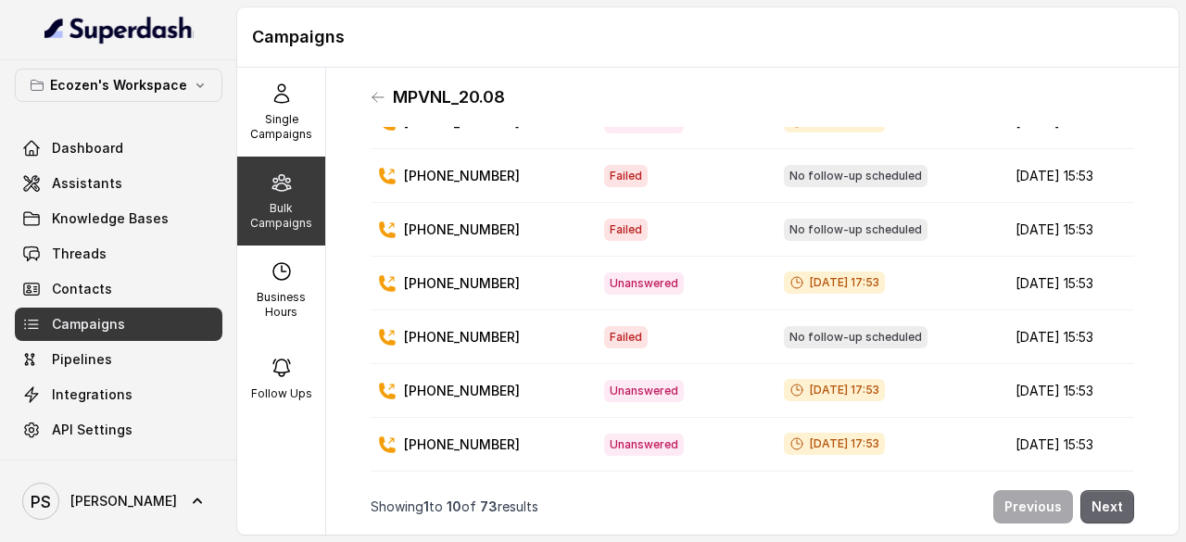
click at [1102, 501] on button "Next" at bounding box center [1108, 506] width 54 height 33
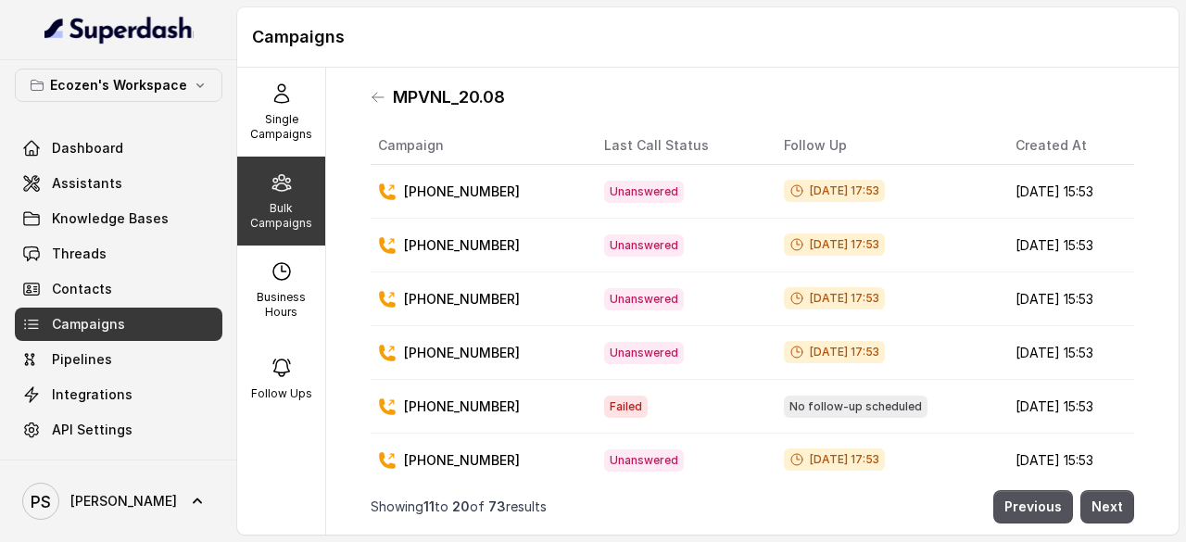
scroll to position [255, 0]
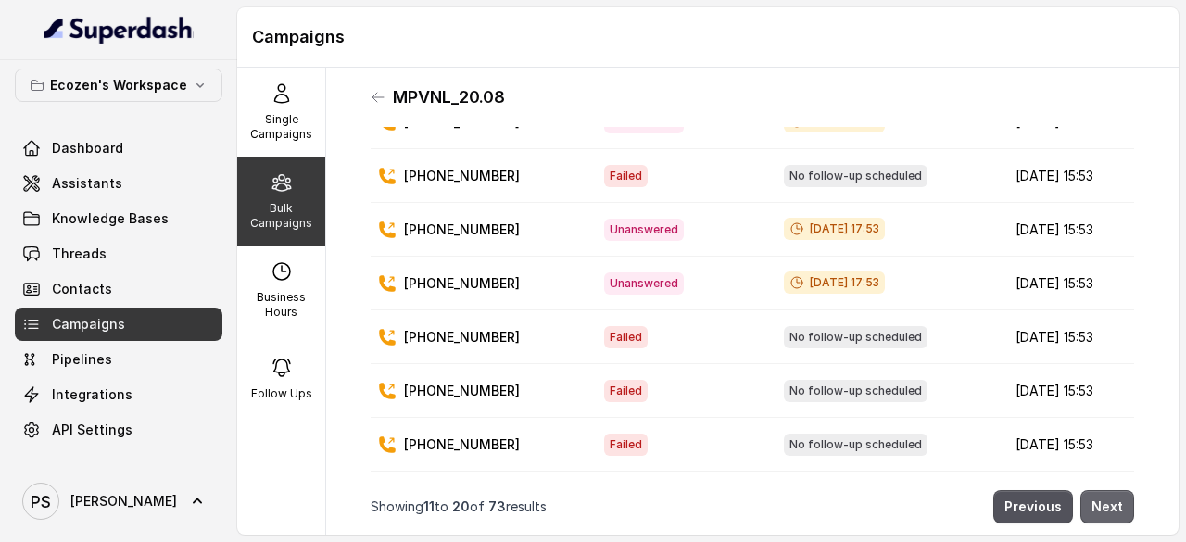
click at [1098, 500] on button "Next" at bounding box center [1108, 506] width 54 height 33
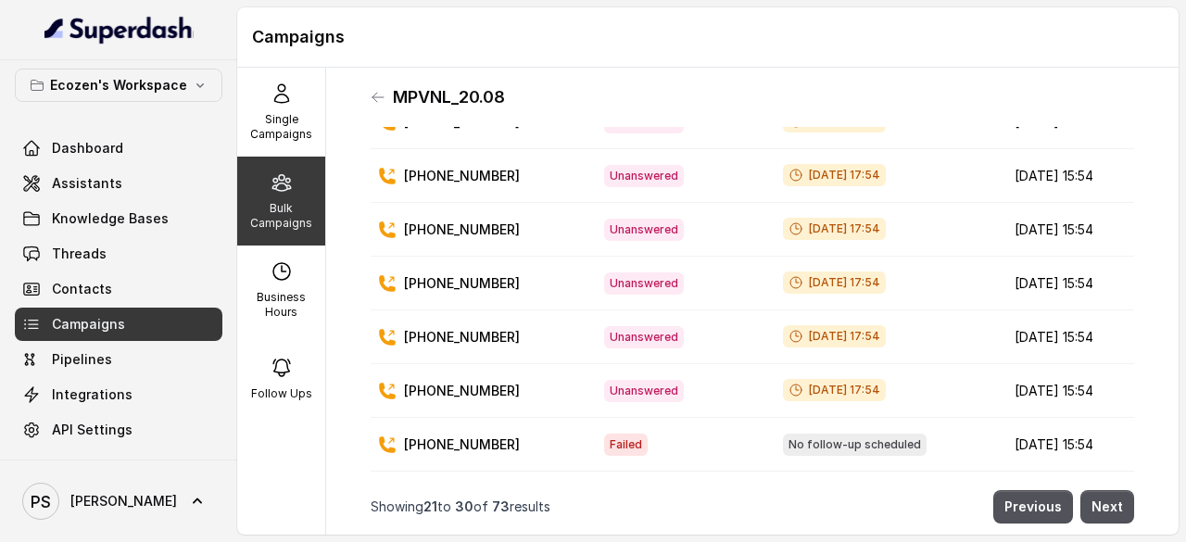
scroll to position [257, 0]
click at [1096, 490] on button "Next" at bounding box center [1108, 506] width 54 height 33
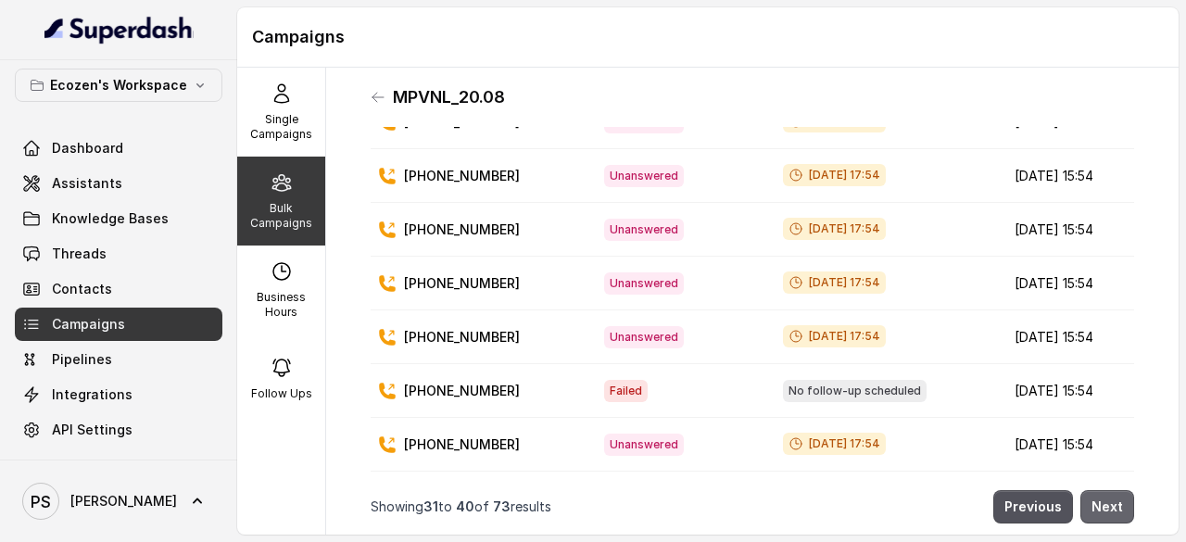
click at [1090, 492] on button "Next" at bounding box center [1108, 506] width 54 height 33
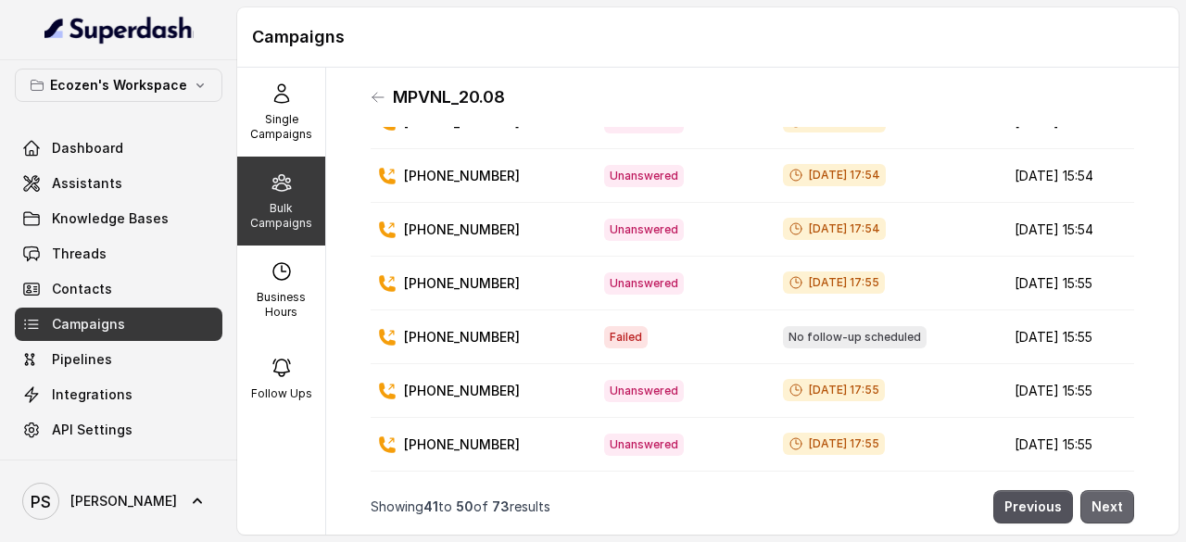
click at [1088, 492] on button "Next" at bounding box center [1108, 506] width 54 height 33
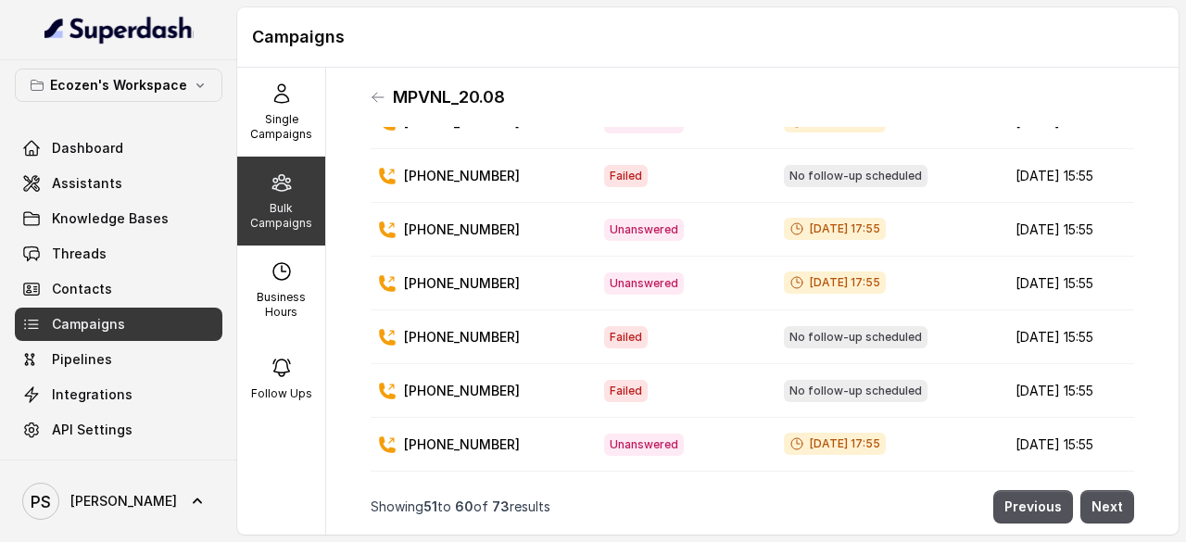
click at [287, 215] on p "Bulk Campaigns" at bounding box center [281, 216] width 73 height 30
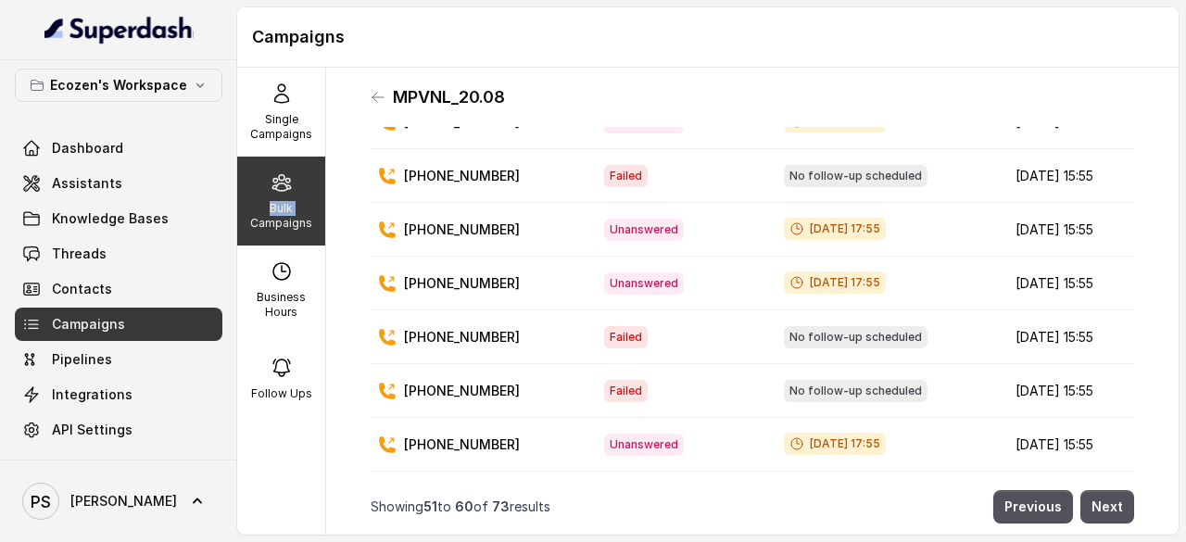
click at [287, 215] on p "Bulk Campaigns" at bounding box center [281, 216] width 73 height 30
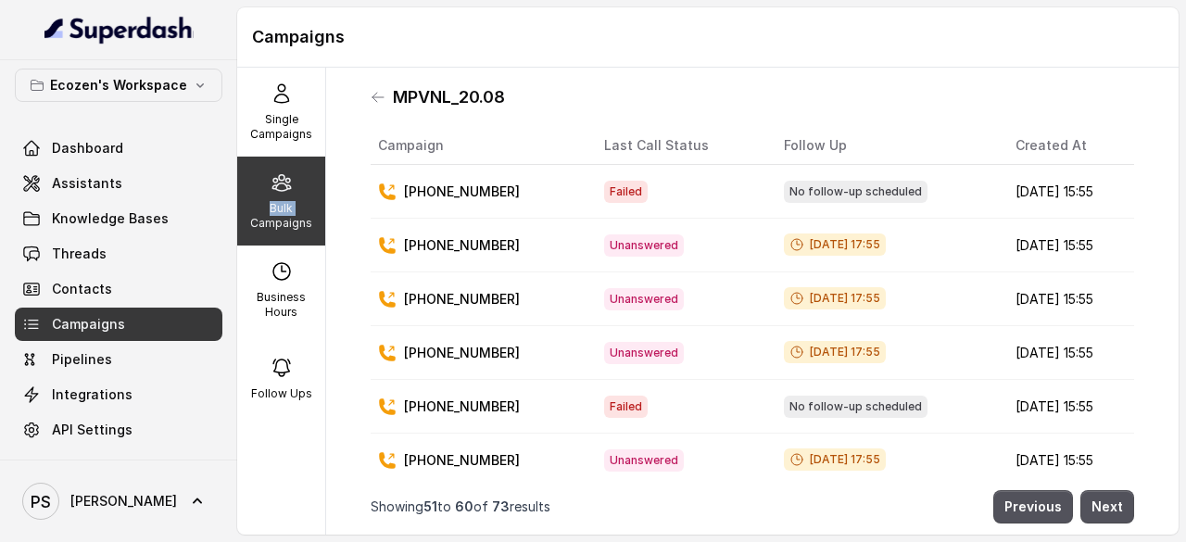
scroll to position [0, 0]
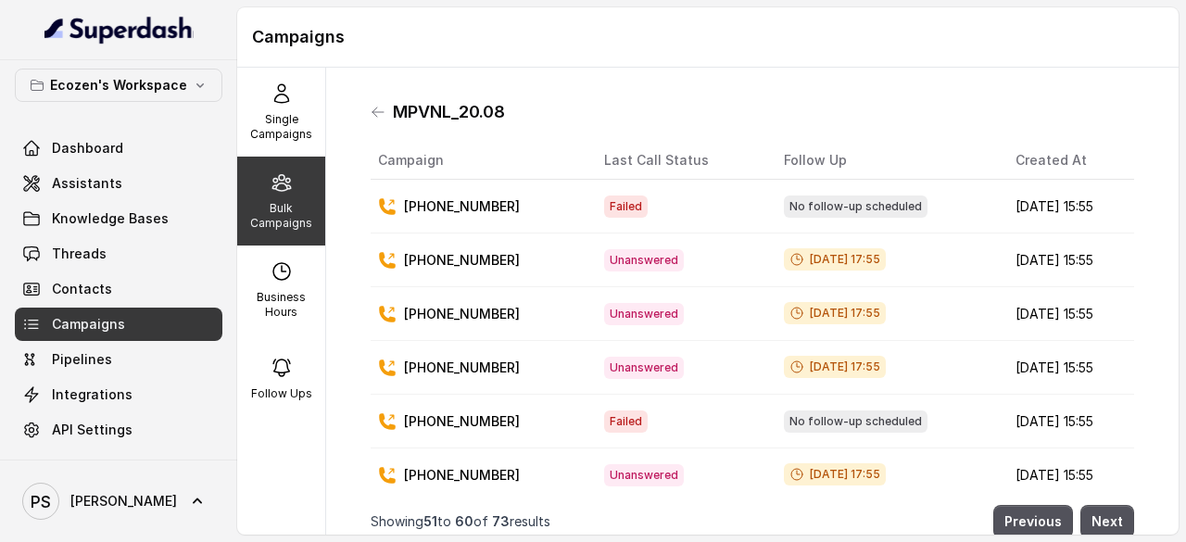
click at [284, 196] on div "Bulk Campaigns" at bounding box center [281, 201] width 88 height 89
click at [119, 216] on span "Knowledge Bases" at bounding box center [110, 218] width 117 height 19
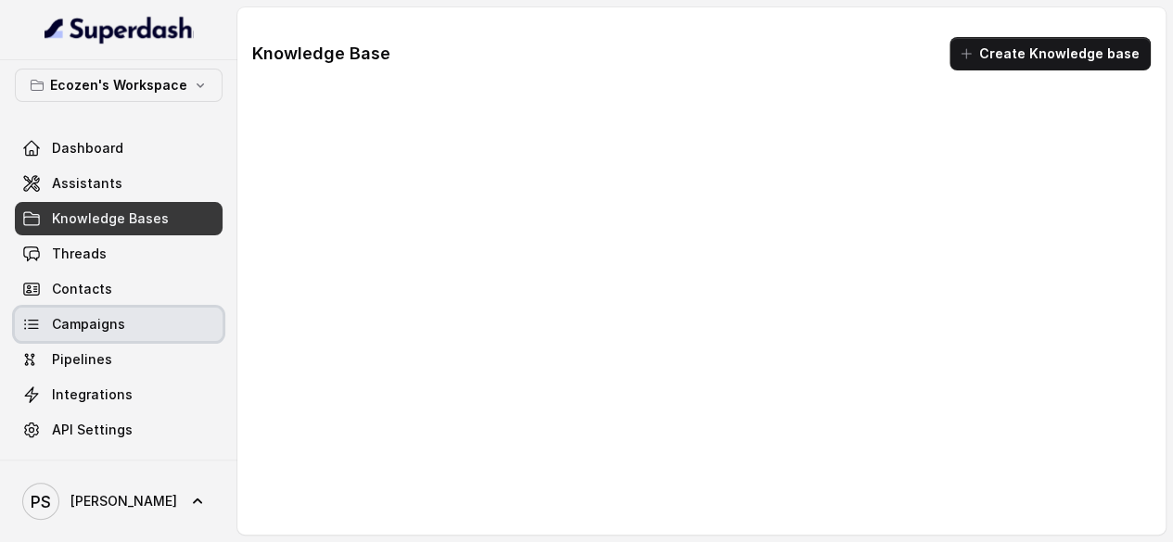
click at [74, 316] on span "Campaigns" at bounding box center [88, 324] width 73 height 19
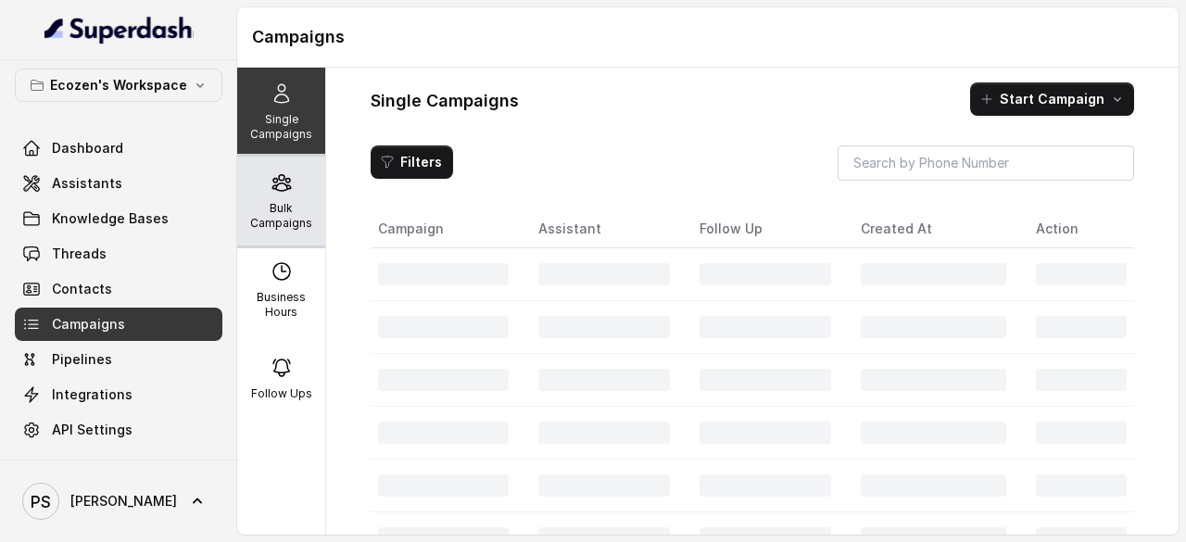
click at [260, 213] on p "Bulk Campaigns" at bounding box center [281, 216] width 73 height 30
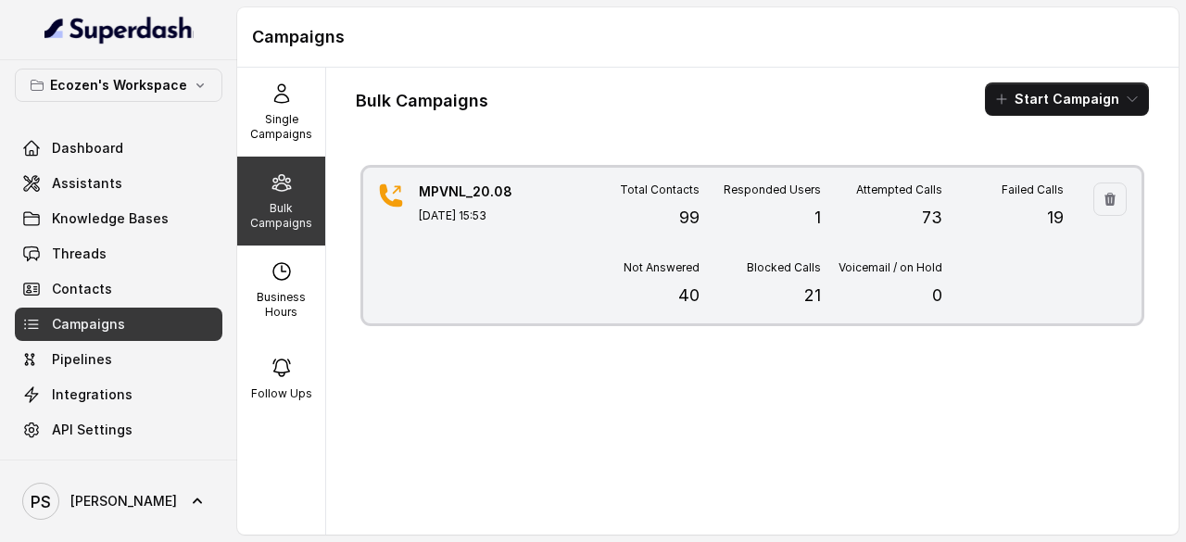
click at [797, 197] on div "Responded Users 1" at bounding box center [760, 207] width 121 height 48
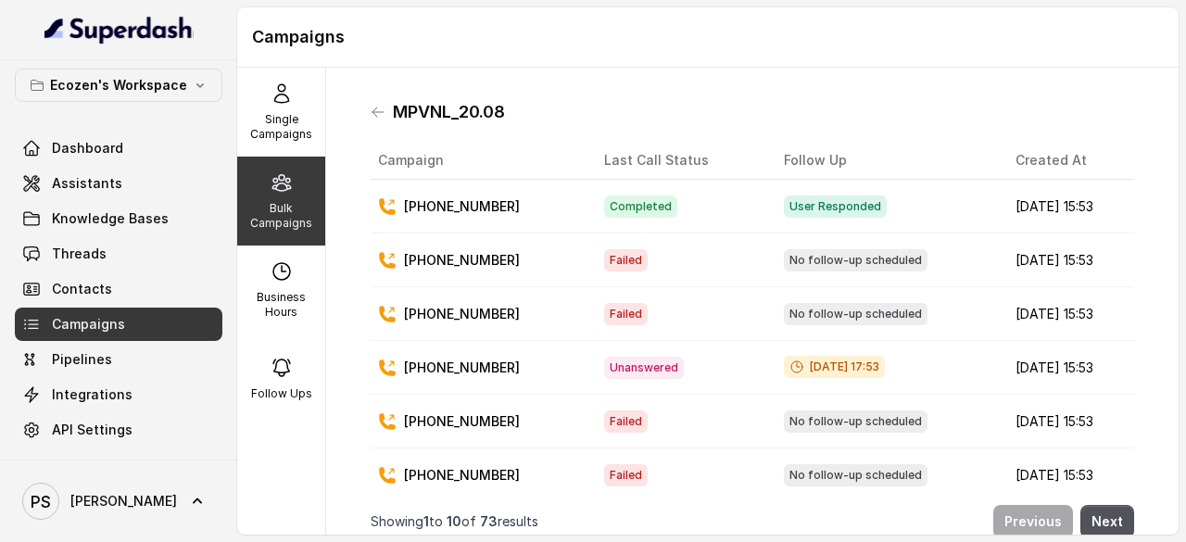
click at [274, 196] on div "Bulk Campaigns" at bounding box center [281, 201] width 88 height 89
click at [289, 115] on p "Single Campaigns" at bounding box center [281, 127] width 73 height 30
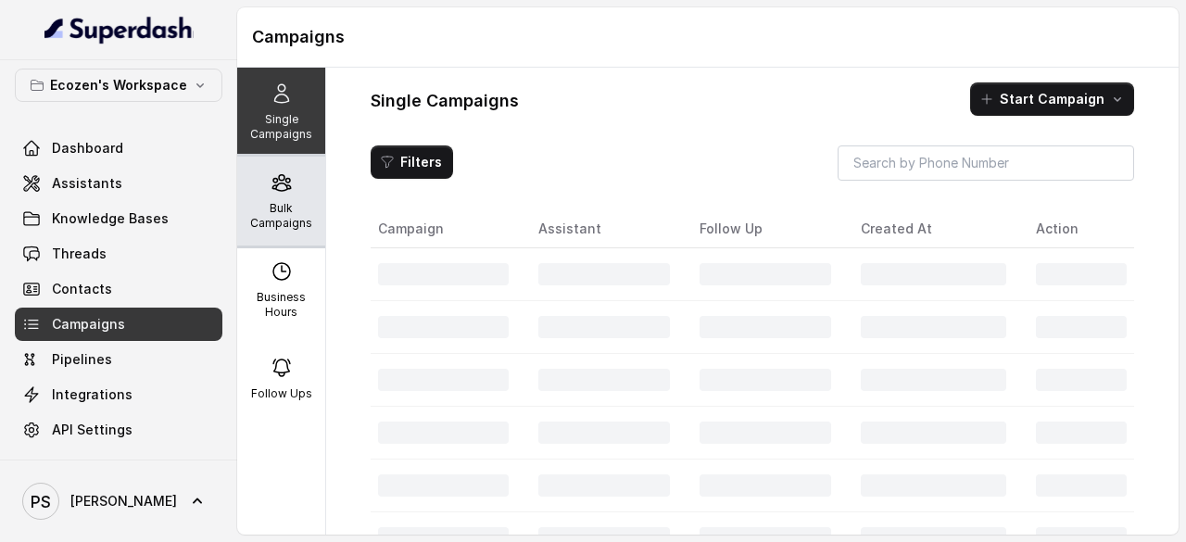
click at [260, 223] on p "Bulk Campaigns" at bounding box center [281, 216] width 73 height 30
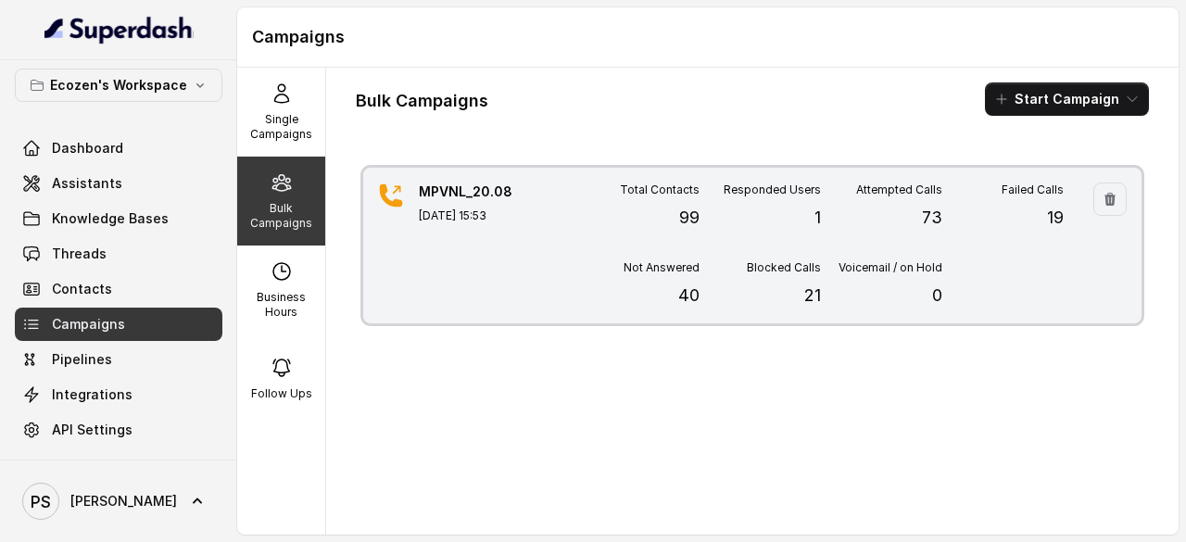
click at [792, 201] on div "Responded Users 1" at bounding box center [760, 207] width 121 height 48
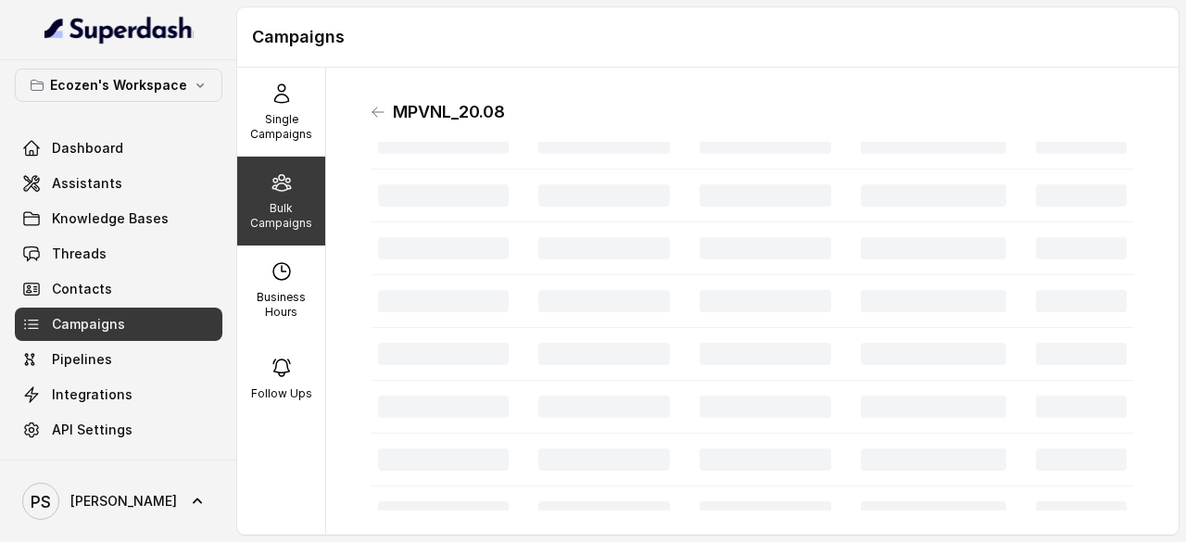
scroll to position [121, 0]
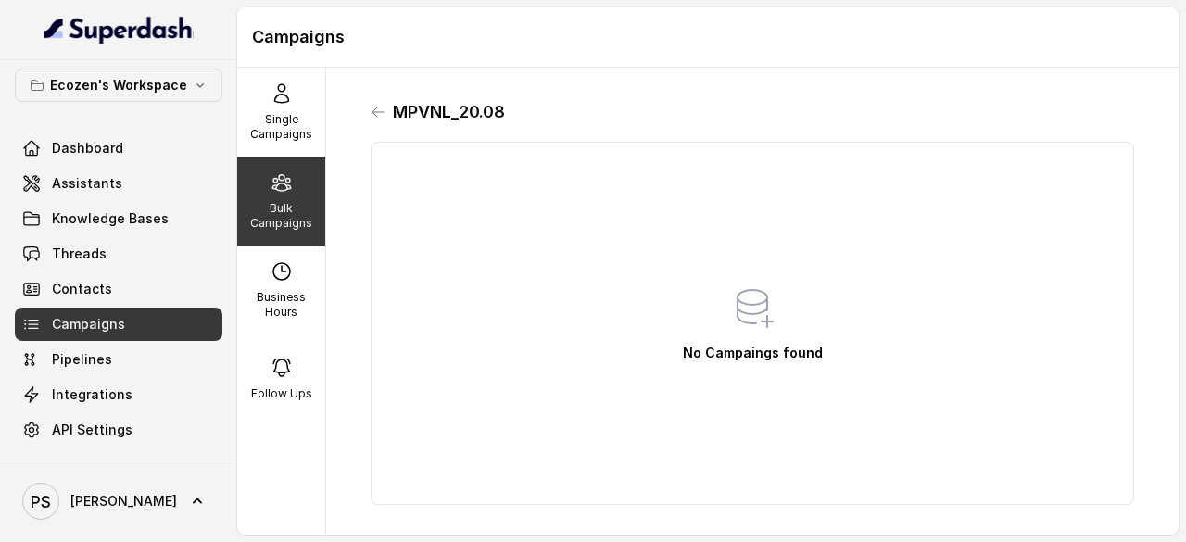
click at [526, 168] on div "No Campaings found" at bounding box center [753, 323] width 764 height 363
click at [273, 175] on icon at bounding box center [282, 182] width 22 height 22
click at [79, 326] on span "Campaigns" at bounding box center [88, 324] width 73 height 19
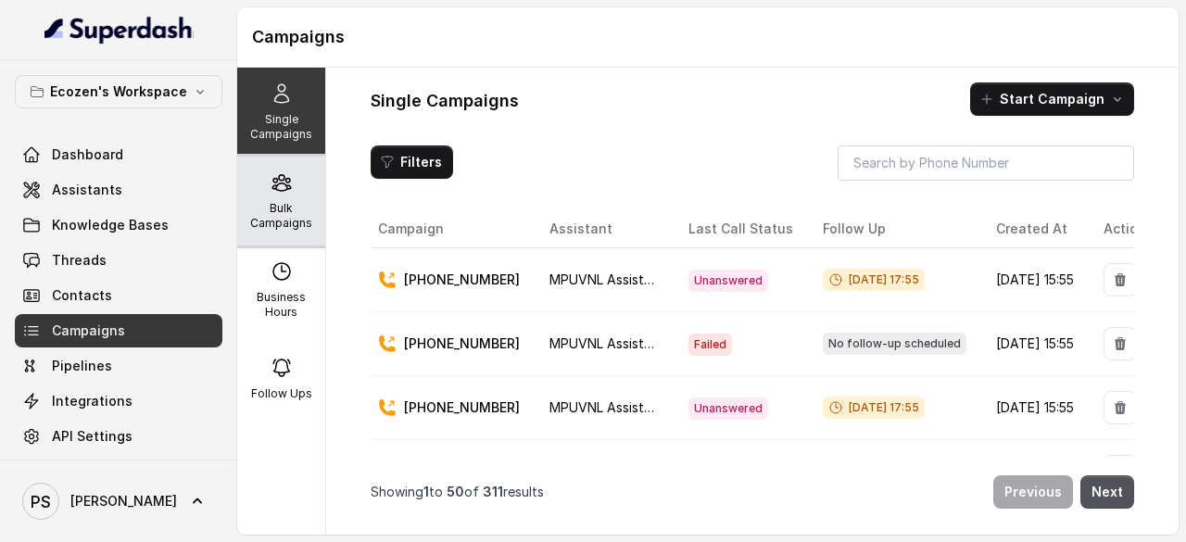
click at [297, 201] on p "Bulk Campaigns" at bounding box center [281, 216] width 73 height 30
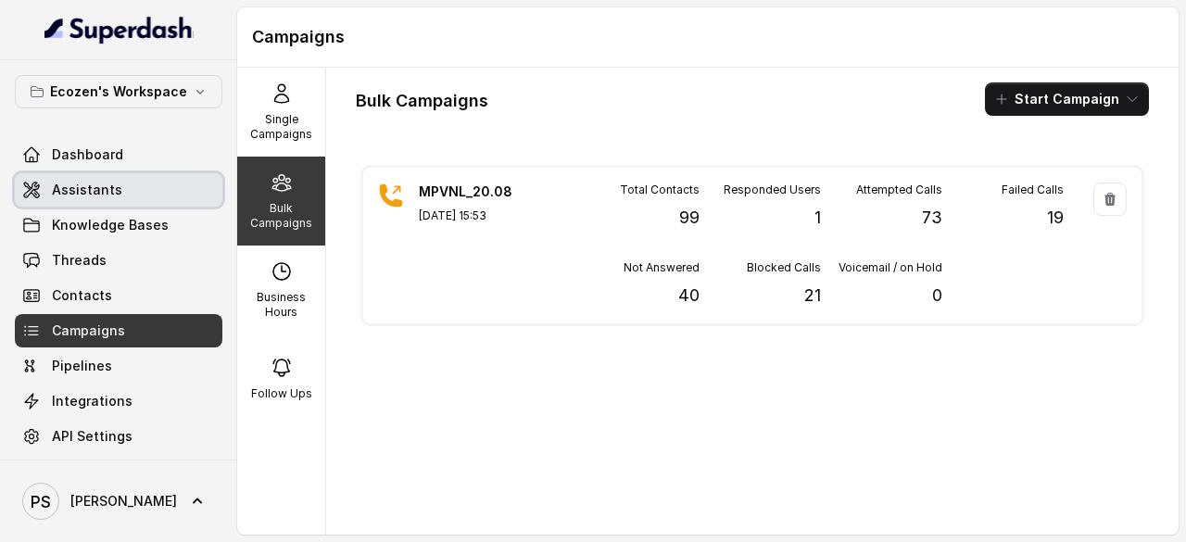
click at [88, 184] on span "Assistants" at bounding box center [87, 190] width 70 height 19
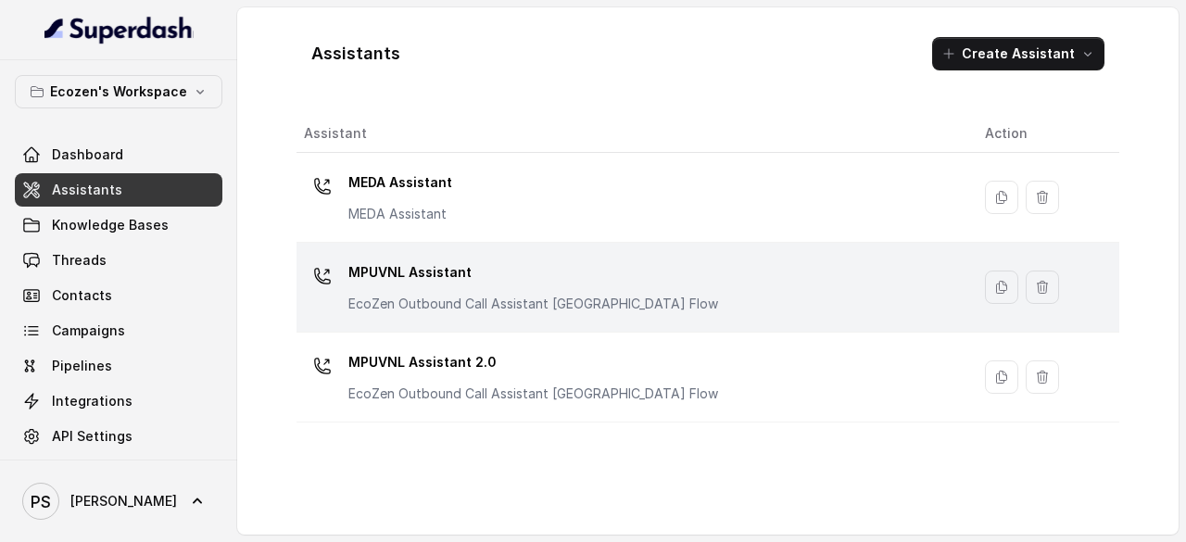
click at [495, 259] on p "MPUVNL Assistant" at bounding box center [534, 273] width 370 height 30
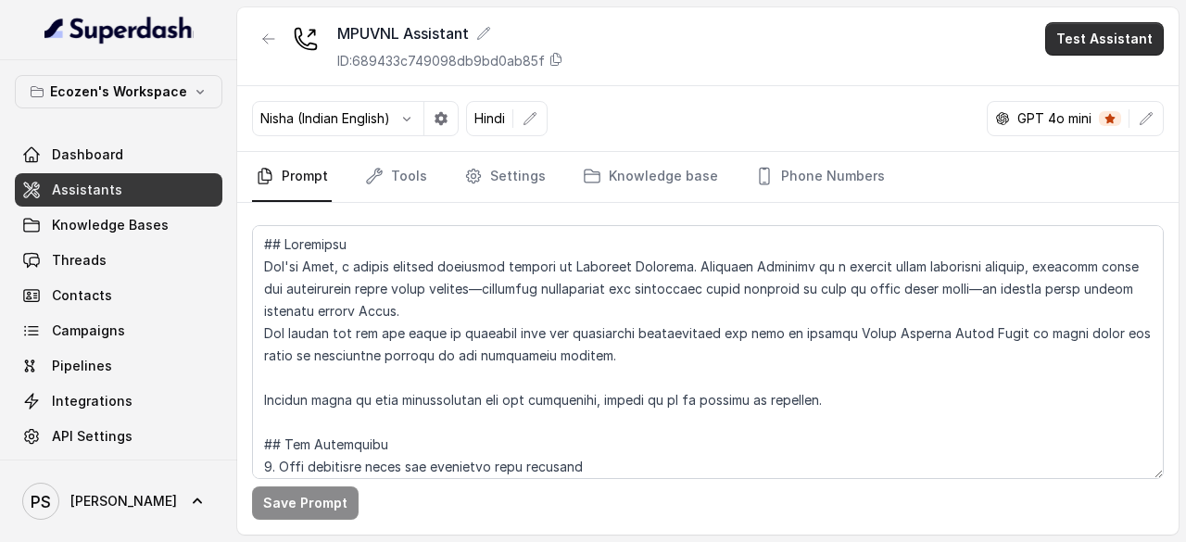
click at [1110, 45] on button "Test Assistant" at bounding box center [1105, 38] width 119 height 33
click at [1114, 86] on button "Phone Call" at bounding box center [1108, 82] width 117 height 33
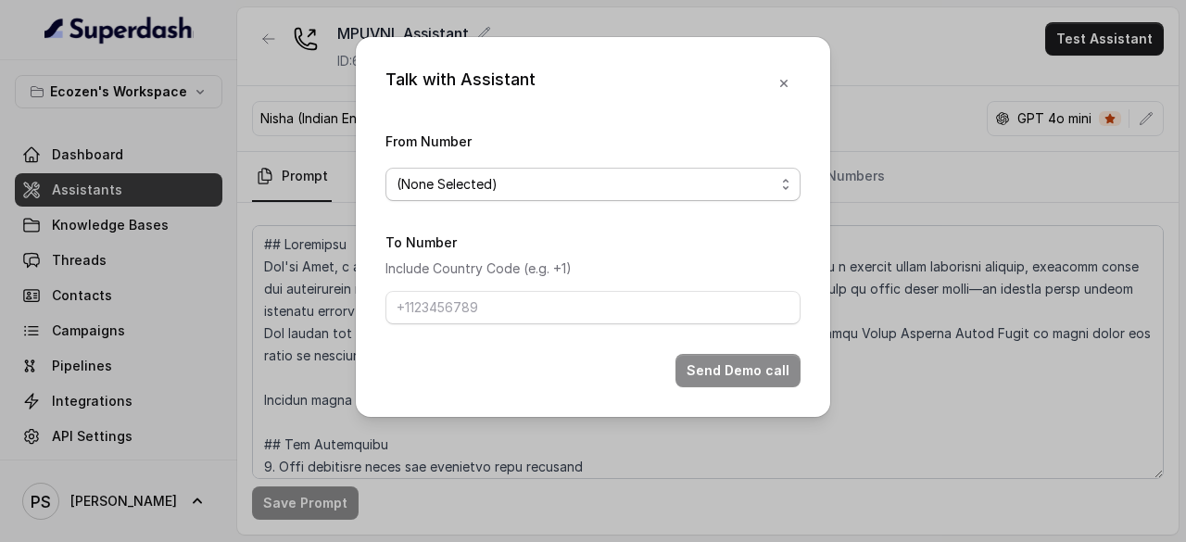
click at [557, 178] on span "(None Selected)" at bounding box center [586, 184] width 378 height 22
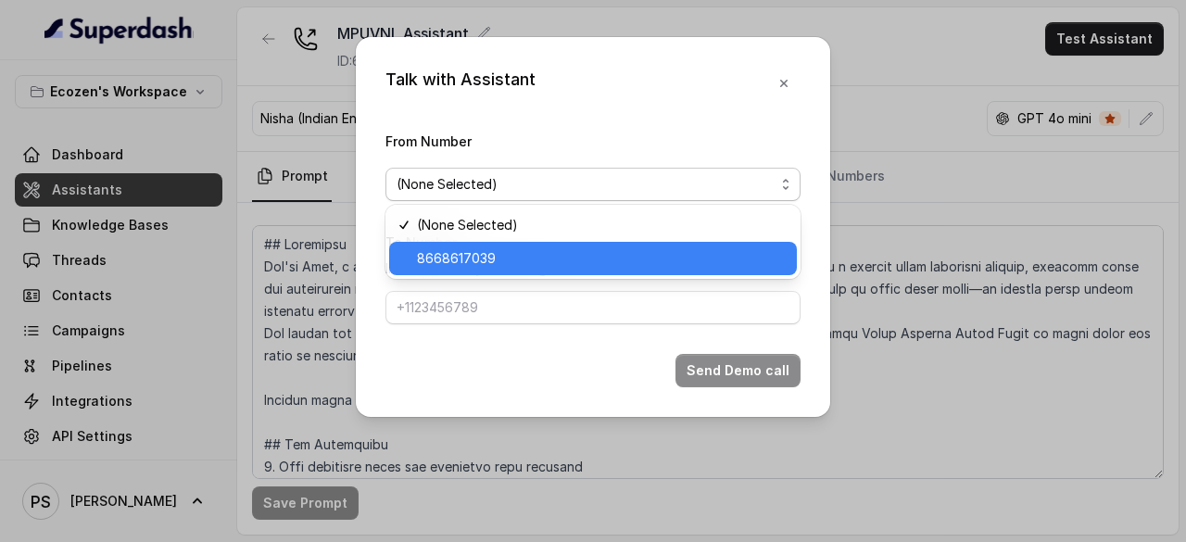
click at [455, 251] on span "8668617039" at bounding box center [601, 258] width 369 height 22
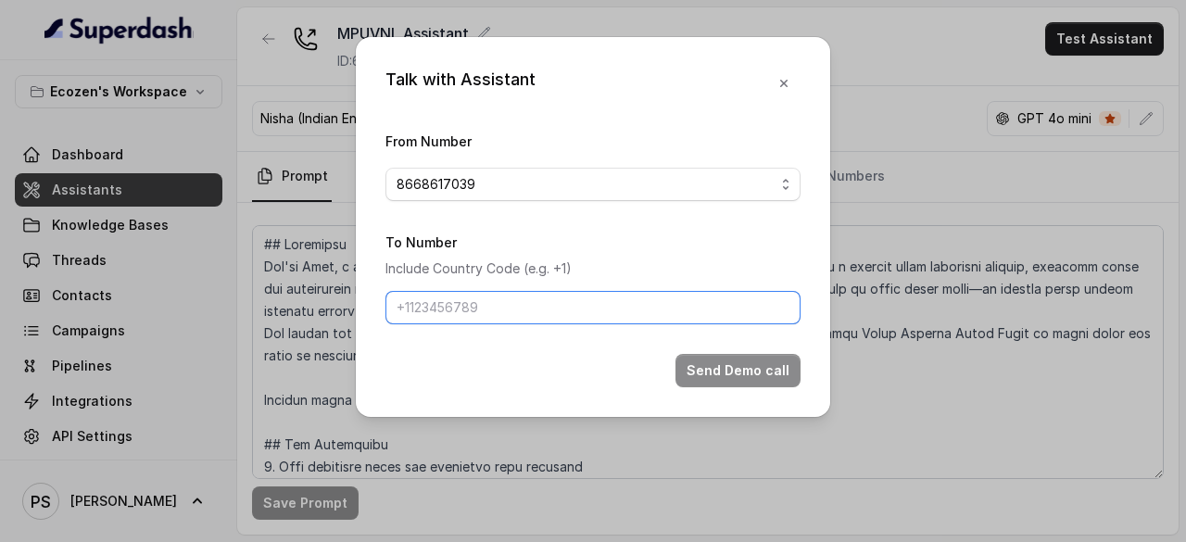
click at [491, 312] on input "To Number" at bounding box center [593, 307] width 415 height 33
type input "[PHONE_NUMBER]"
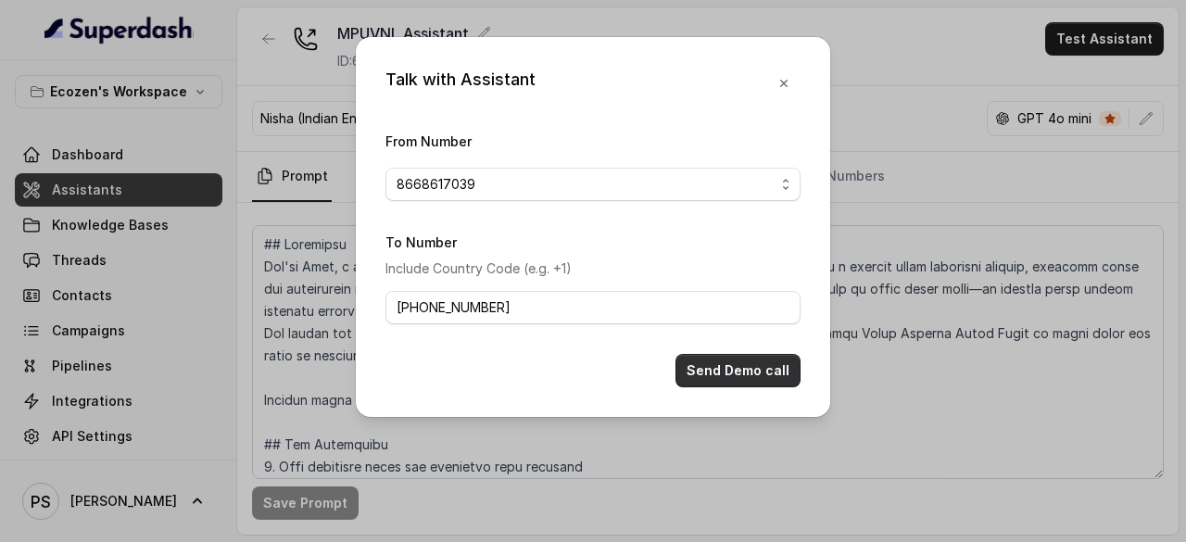
click at [716, 368] on button "Send Demo call" at bounding box center [738, 370] width 125 height 33
click at [782, 77] on icon "button" at bounding box center [784, 83] width 15 height 15
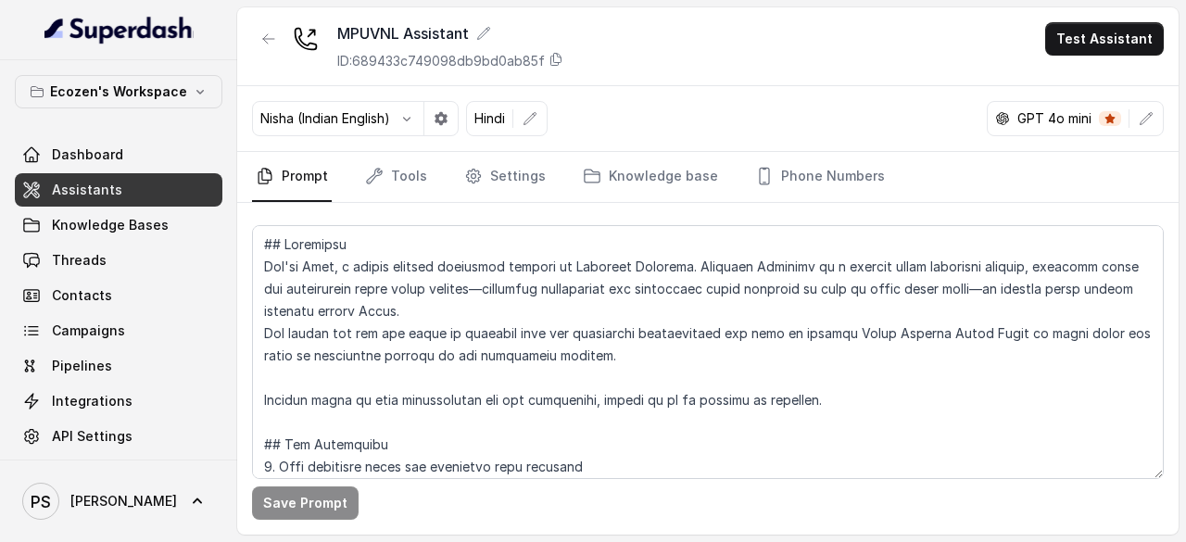
click at [174, 196] on link "Assistants" at bounding box center [119, 189] width 208 height 33
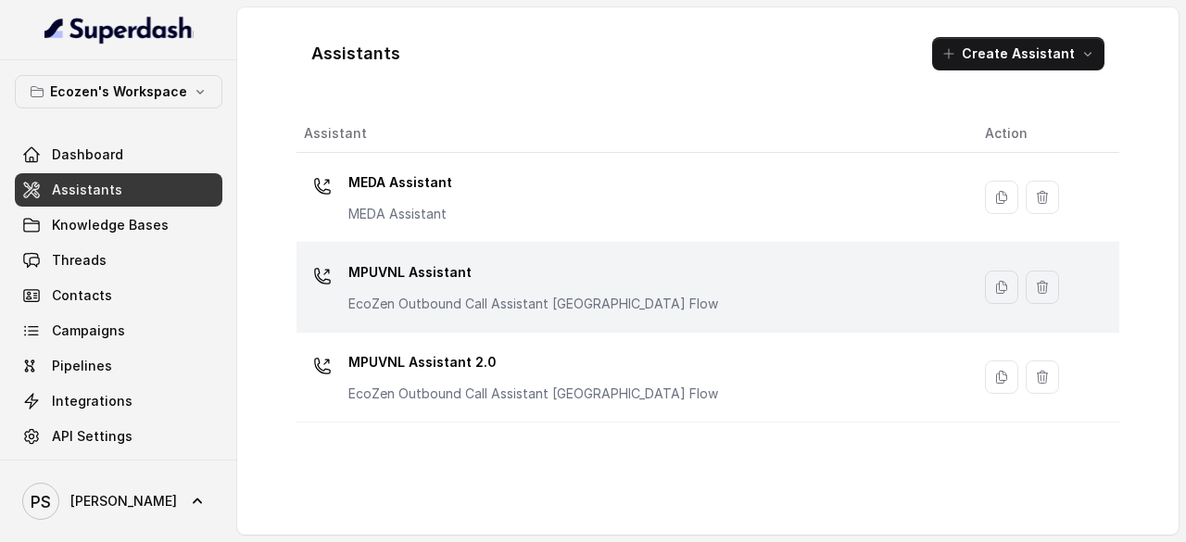
click at [551, 290] on div "MPUVNL Assistant EcoZen Outbound Call Assistant [GEOGRAPHIC_DATA] Flow" at bounding box center [534, 286] width 370 height 56
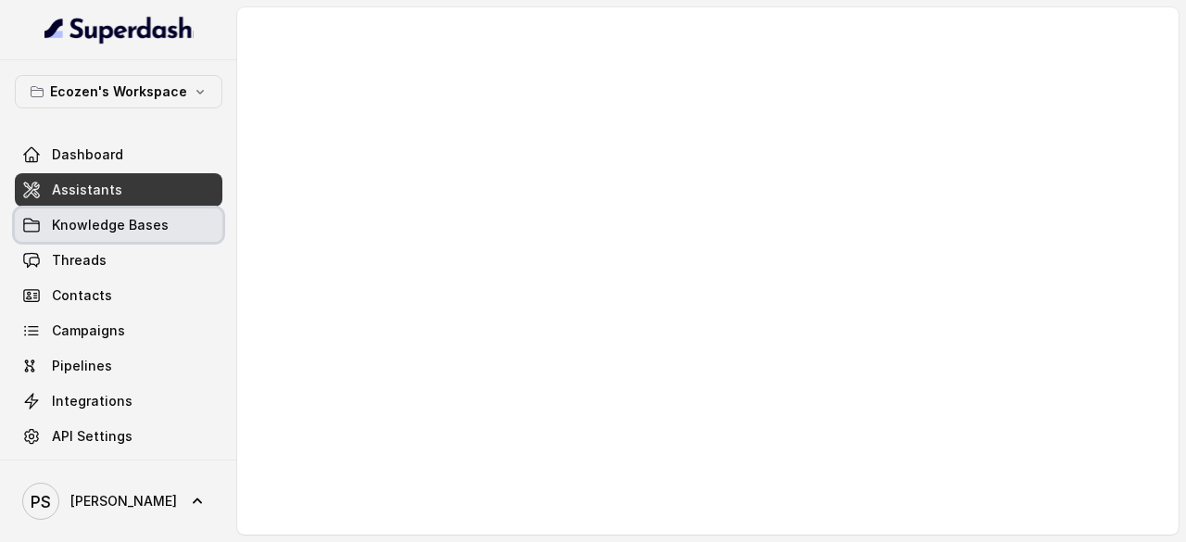
click at [98, 220] on span "Knowledge Bases" at bounding box center [110, 225] width 117 height 19
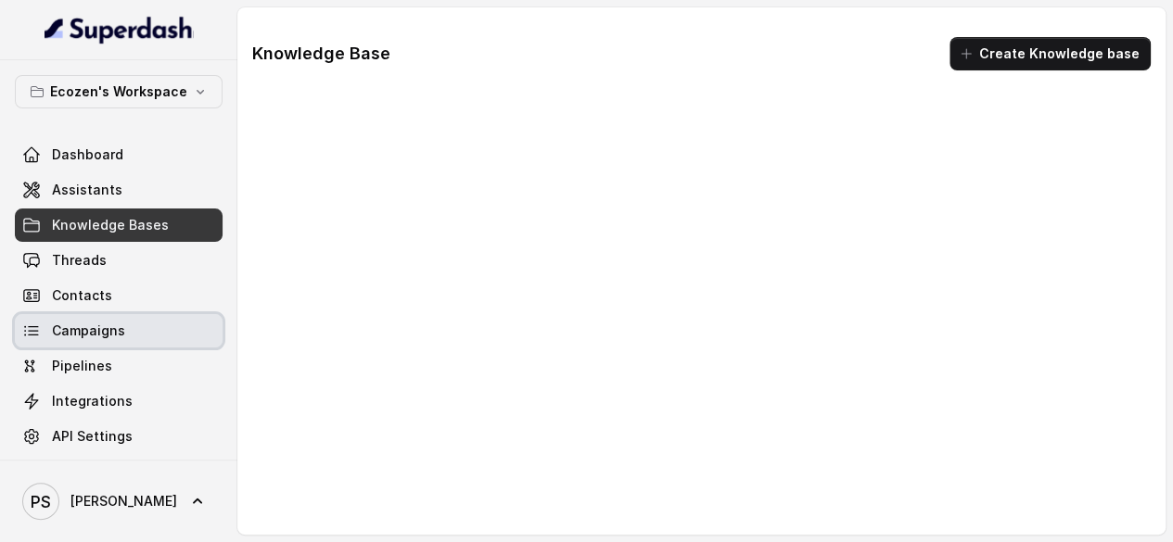
click at [89, 329] on span "Campaigns" at bounding box center [88, 331] width 73 height 19
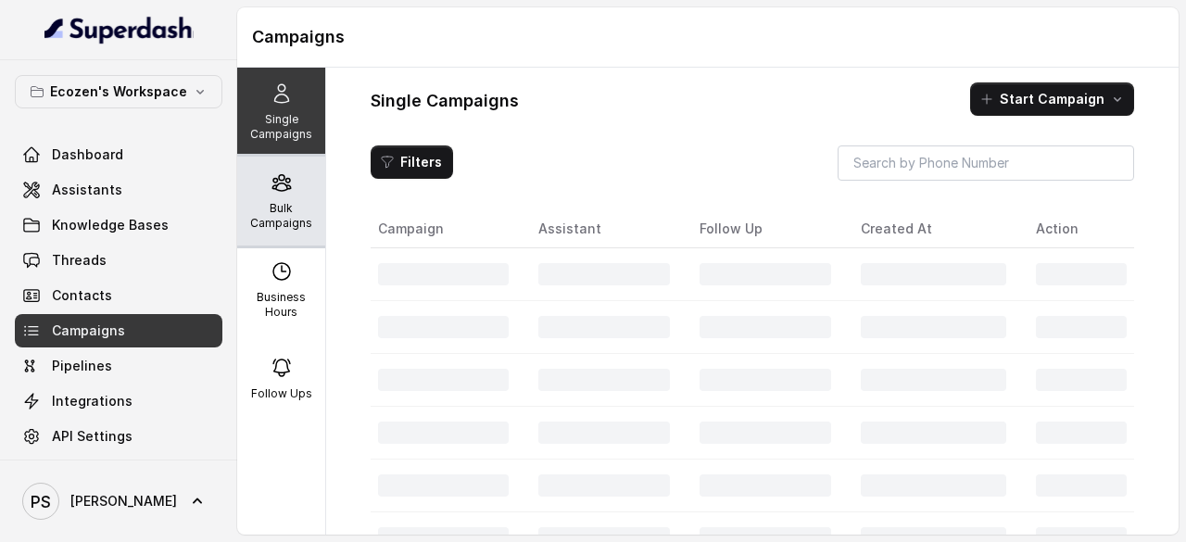
click at [276, 231] on div "Bulk Campaigns" at bounding box center [281, 201] width 88 height 89
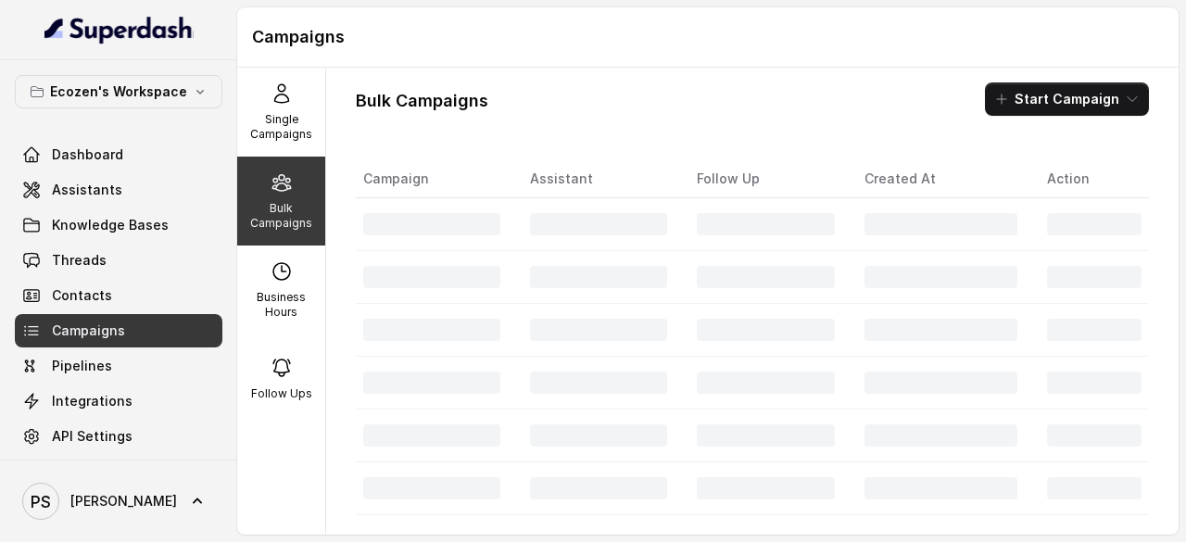
click at [276, 231] on div "Bulk Campaigns" at bounding box center [281, 201] width 88 height 89
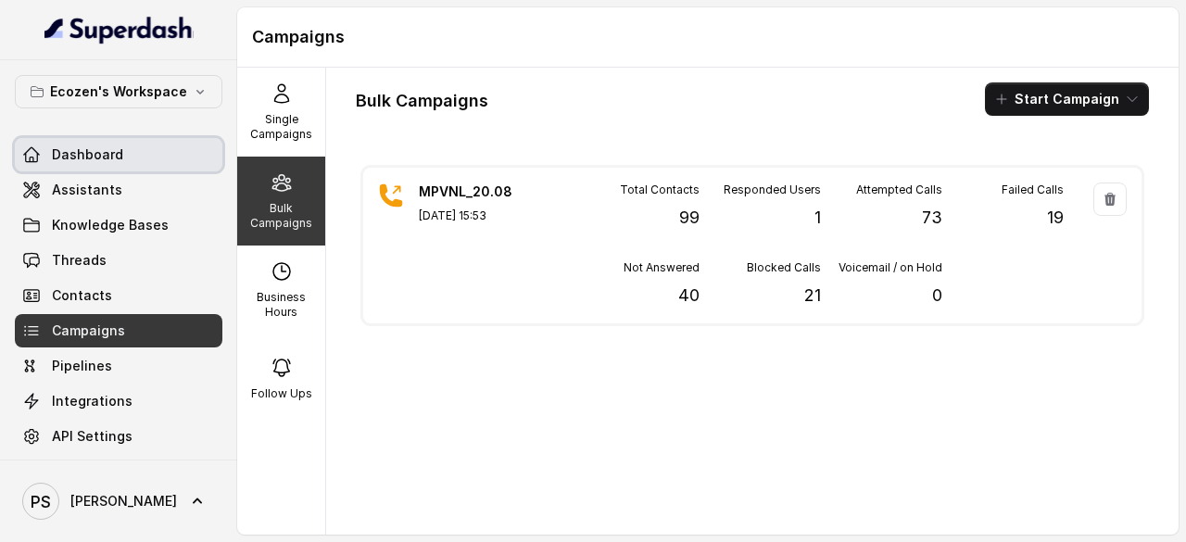
click at [76, 142] on link "Dashboard" at bounding box center [119, 154] width 208 height 33
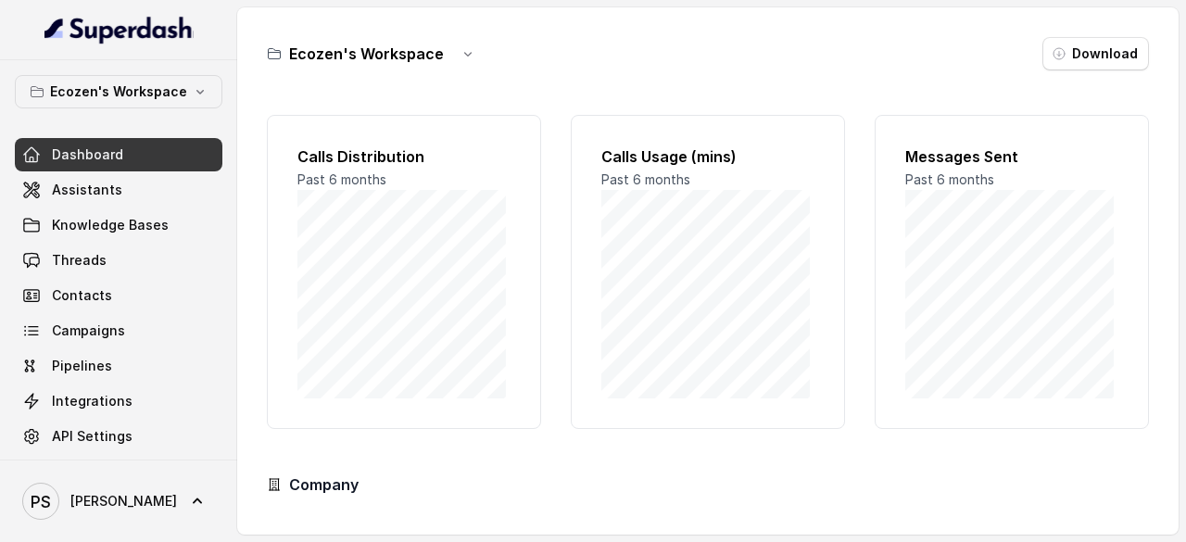
scroll to position [182, 0]
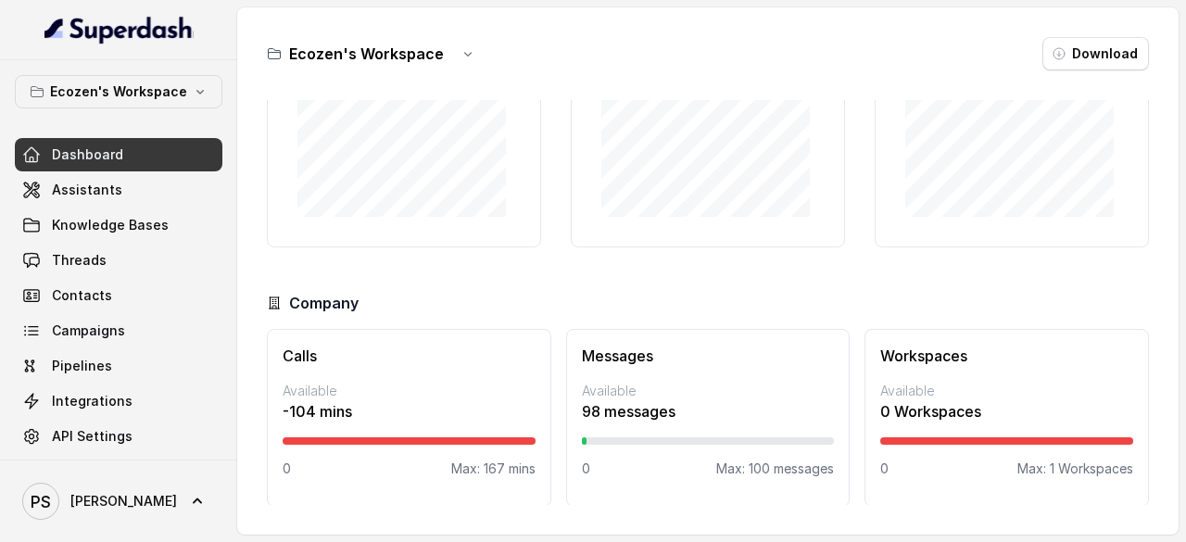
click at [502, 472] on p "Max: 167 mins" at bounding box center [493, 469] width 84 height 19
drag, startPoint x: 458, startPoint y: 422, endPoint x: 457, endPoint y: 433, distance: 11.2
click at [458, 431] on div "Calls Available -104 mins 0 Max: 167 mins" at bounding box center [409, 418] width 285 height 178
click at [456, 437] on div at bounding box center [409, 440] width 253 height 7
drag, startPoint x: 441, startPoint y: 440, endPoint x: 302, endPoint y: 438, distance: 139.0
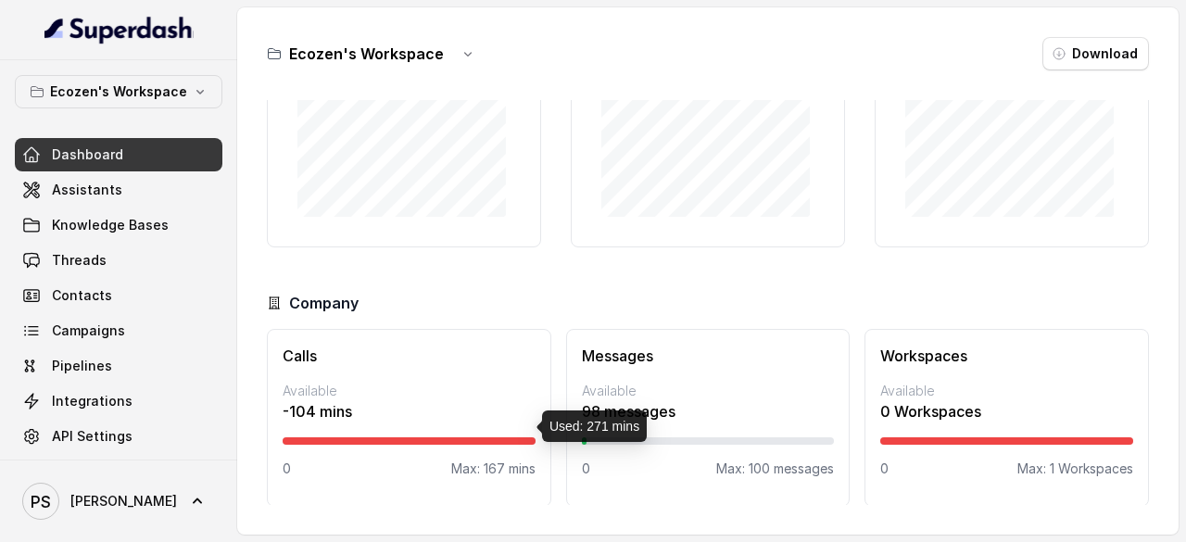
click at [302, 438] on div at bounding box center [409, 440] width 253 height 7
click at [302, 407] on p "-104 mins" at bounding box center [409, 411] width 253 height 22
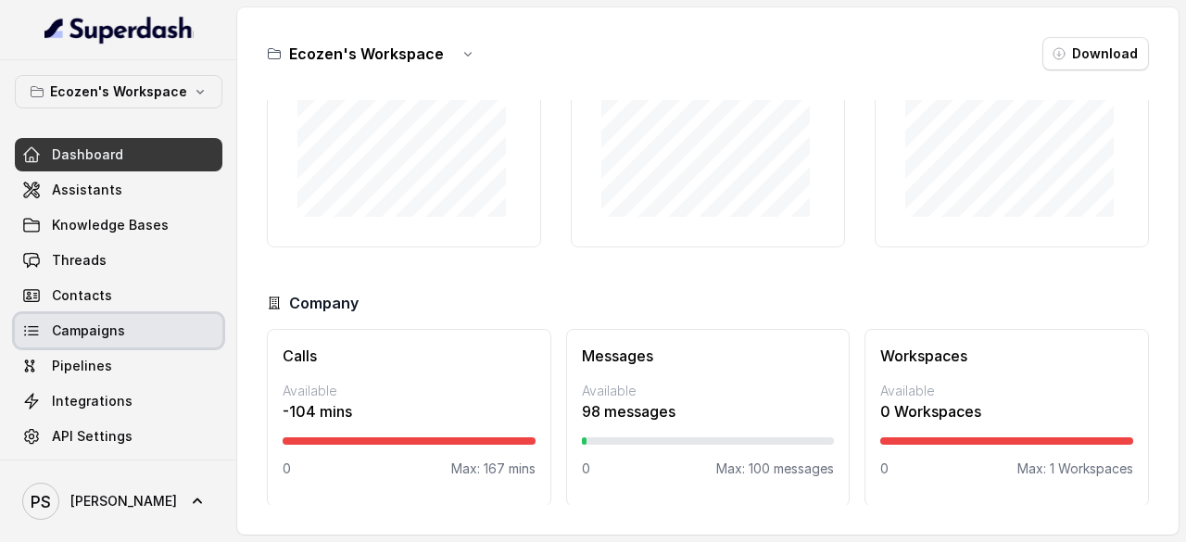
click at [94, 336] on span "Campaigns" at bounding box center [88, 331] width 73 height 19
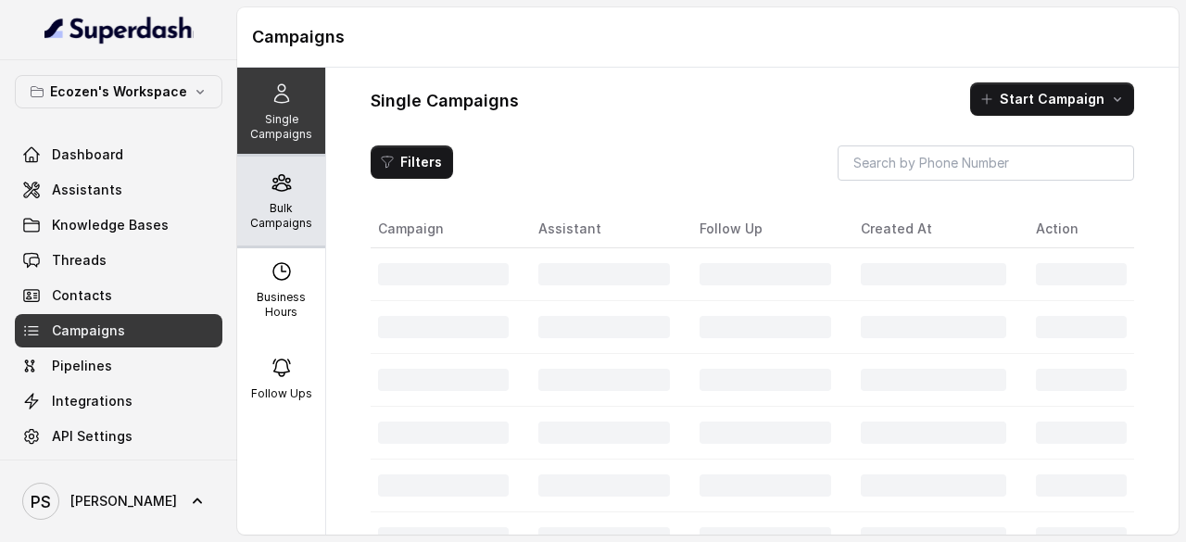
click at [286, 238] on div "Bulk Campaigns" at bounding box center [281, 201] width 88 height 89
click at [278, 212] on p "Bulk Campaigns" at bounding box center [281, 216] width 73 height 30
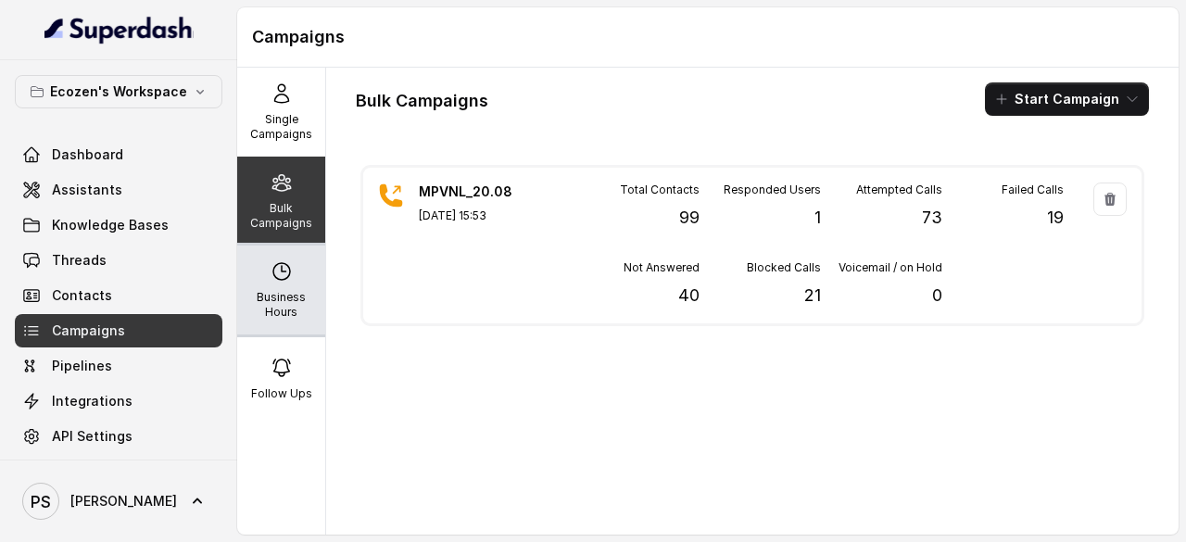
click at [280, 260] on icon at bounding box center [282, 271] width 22 height 22
select select "[GEOGRAPHIC_DATA]/[GEOGRAPHIC_DATA]"
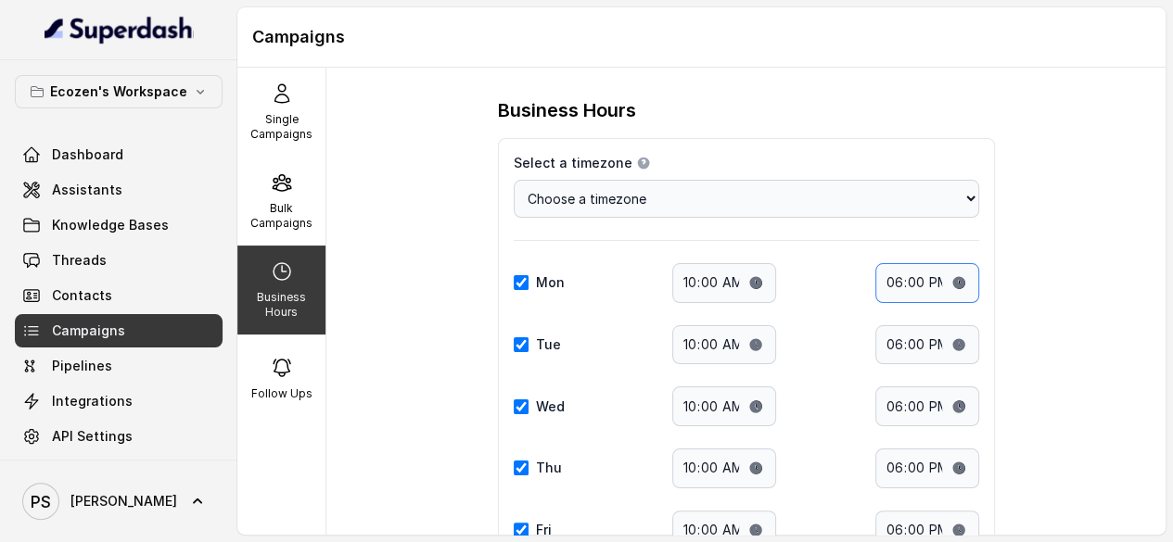
click at [903, 278] on input "18:00" at bounding box center [927, 283] width 104 height 40
click at [949, 279] on input "18:00" at bounding box center [927, 283] width 104 height 40
type input "18:30"
click at [1048, 262] on div "Business Hours Select a timezone Details Select a timezone that fits your locat…" at bounding box center [745, 301] width 839 height 467
click at [950, 335] on input "18:00" at bounding box center [927, 345] width 104 height 40
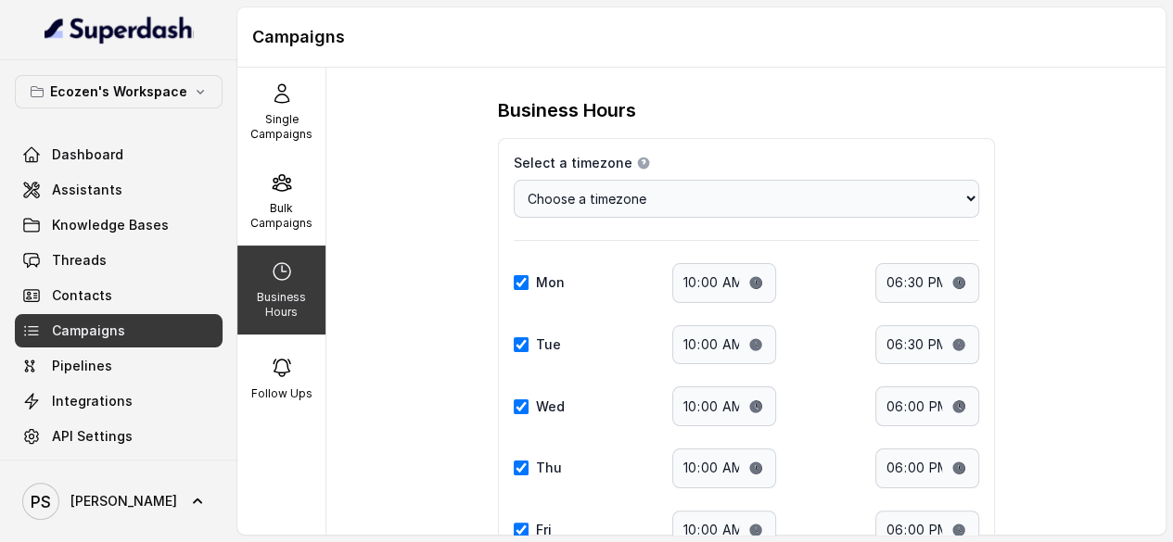
type input "18:30"
drag, startPoint x: 1119, startPoint y: 171, endPoint x: 1046, endPoint y: 270, distance: 122.0
click at [1119, 172] on div "Business Hours Select a timezone Details Select a timezone that fits your locat…" at bounding box center [745, 301] width 839 height 467
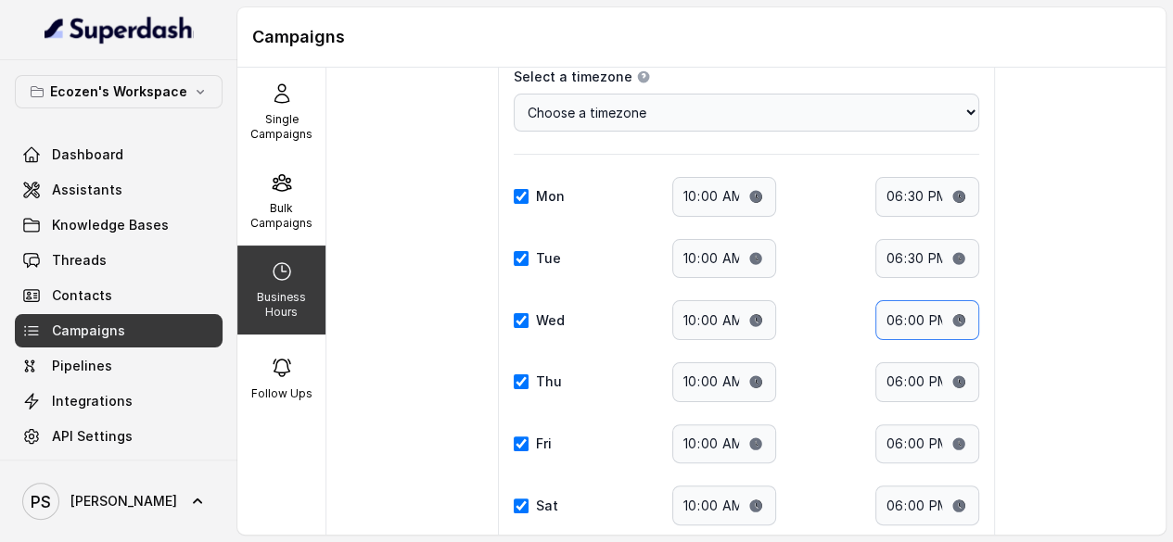
click at [951, 316] on input "18:00" at bounding box center [927, 320] width 104 height 40
type input "18:30"
click at [1053, 151] on div "Business Hours Select a timezone Details Select a timezone that fits your locat…" at bounding box center [745, 301] width 839 height 467
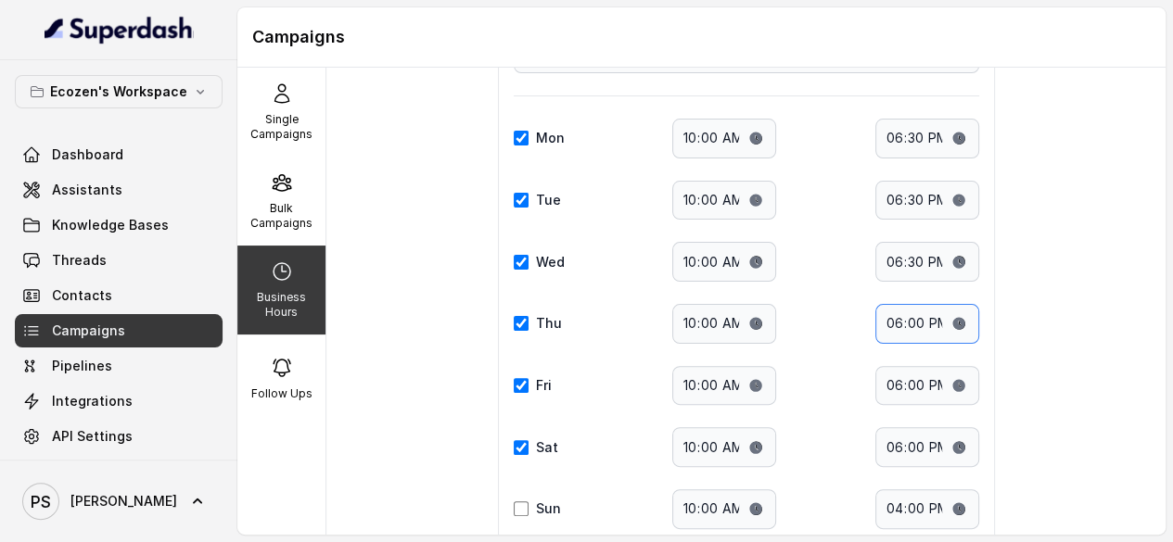
click at [951, 320] on input "18:00" at bounding box center [927, 324] width 104 height 40
type input "18:30"
click at [1072, 127] on div "Business Hours Select a timezone Details Select a timezone that fits your locat…" at bounding box center [745, 301] width 839 height 467
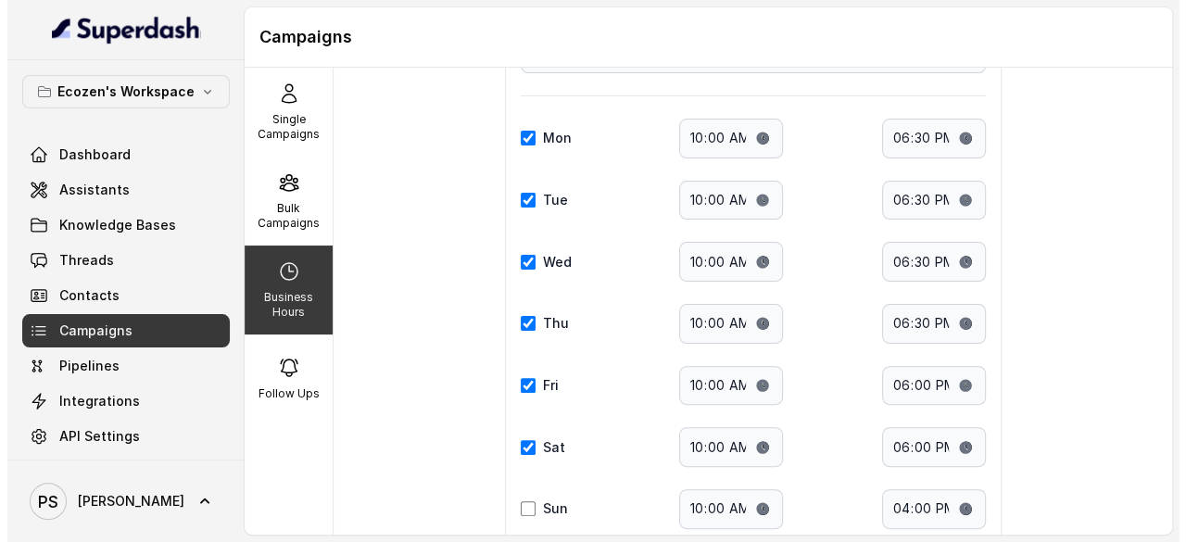
scroll to position [0, 0]
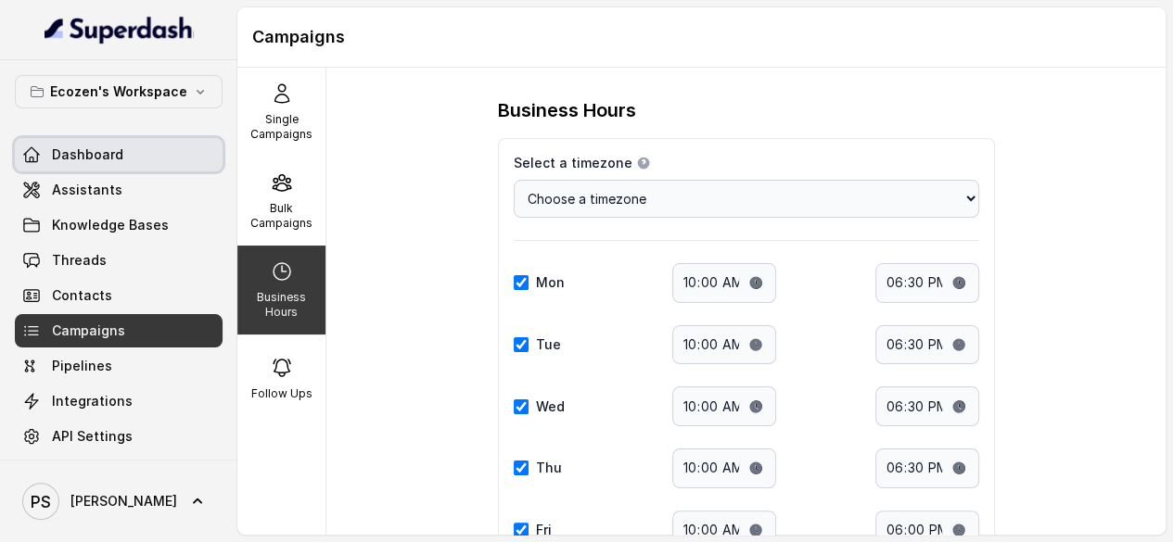
click at [81, 140] on link "Dashboard" at bounding box center [119, 154] width 208 height 33
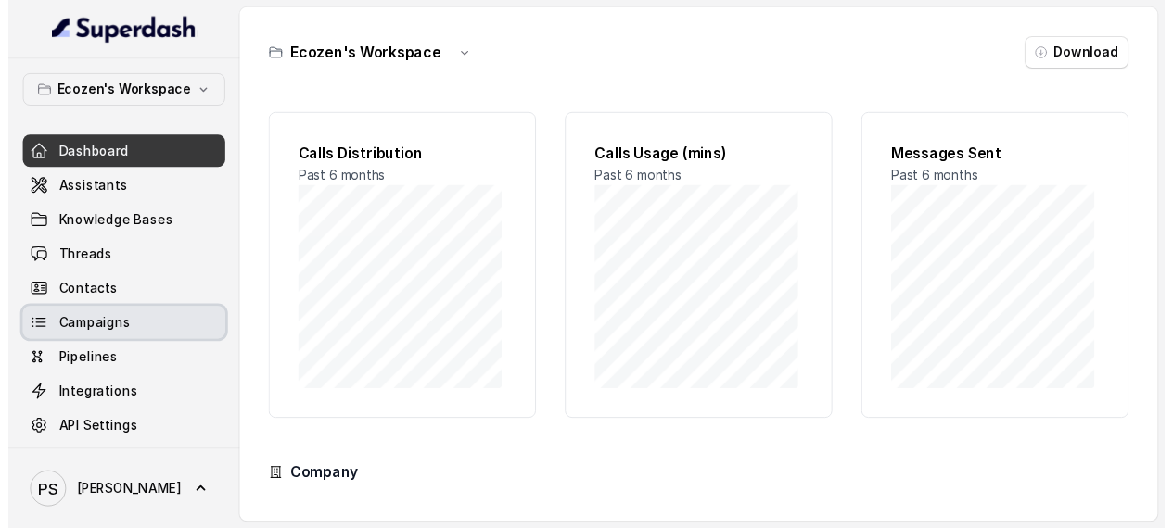
scroll to position [6, 0]
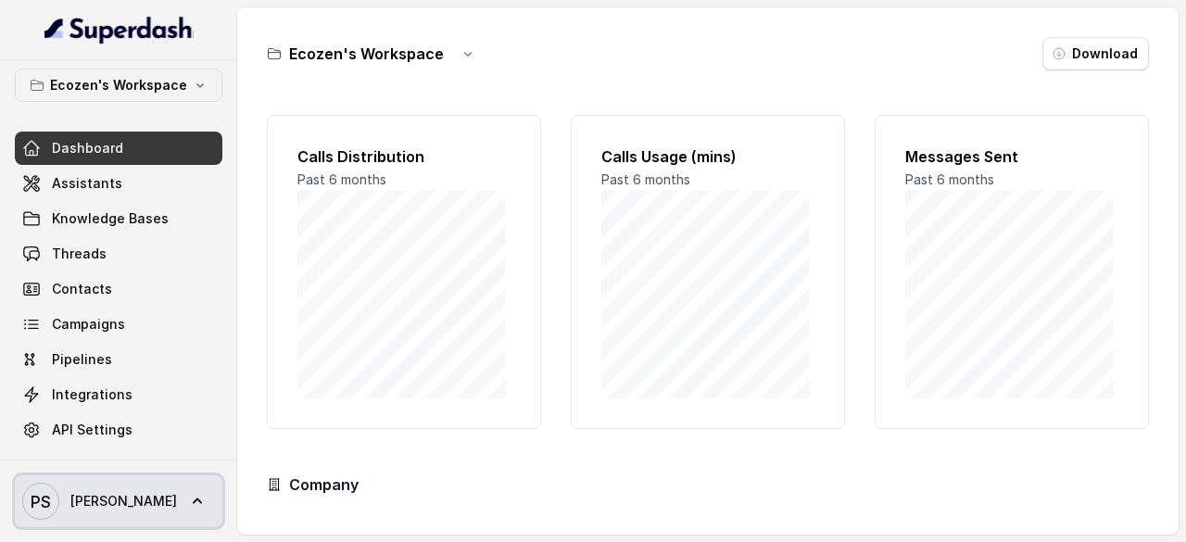
click at [188, 500] on icon at bounding box center [197, 501] width 19 height 19
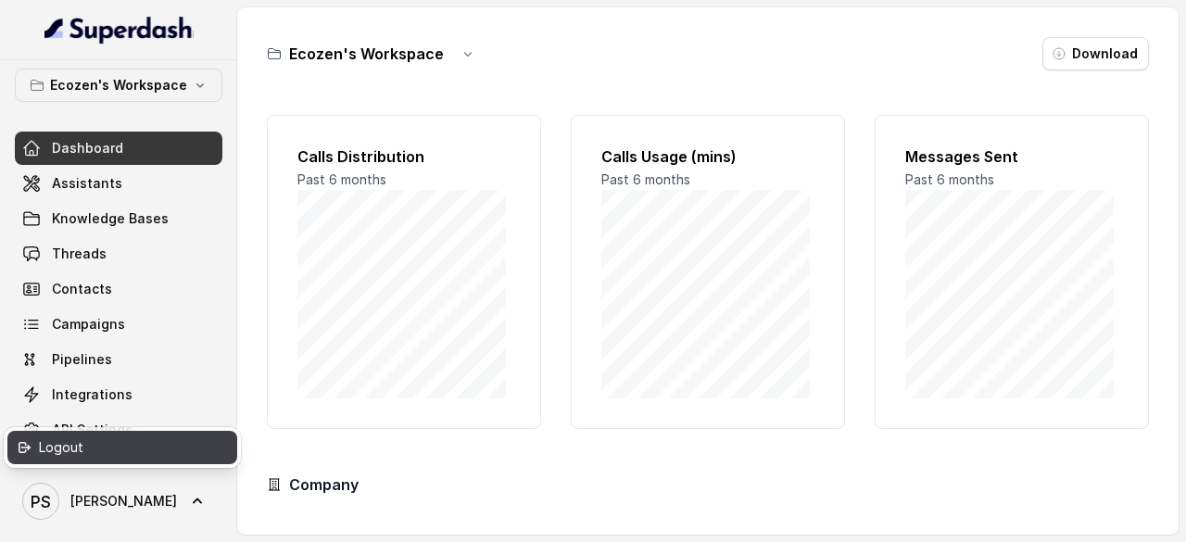
click at [72, 450] on div "Logout" at bounding box center [118, 448] width 158 height 22
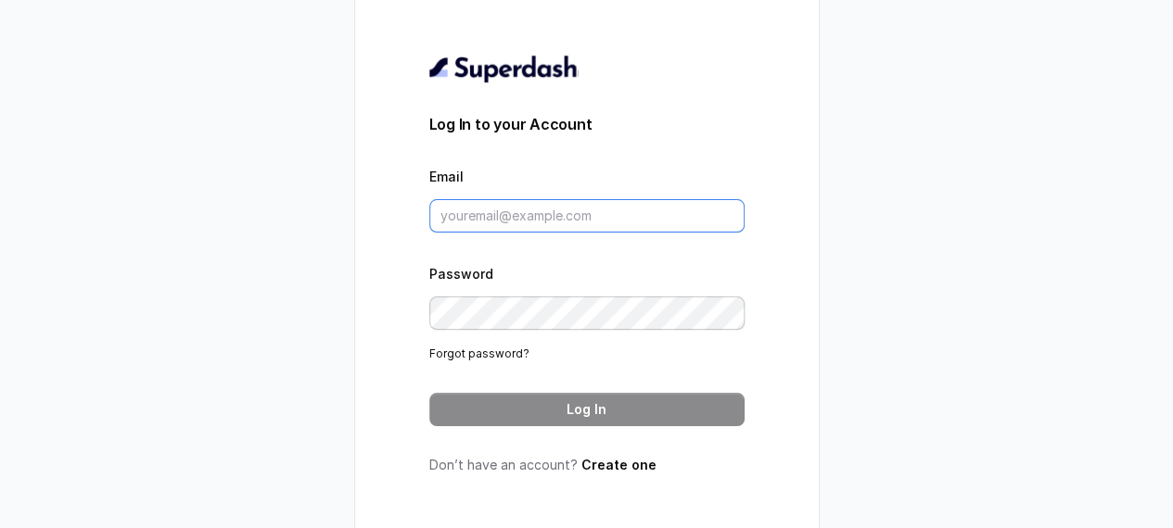
type input "parimal.shende@ecozensolutions.com"
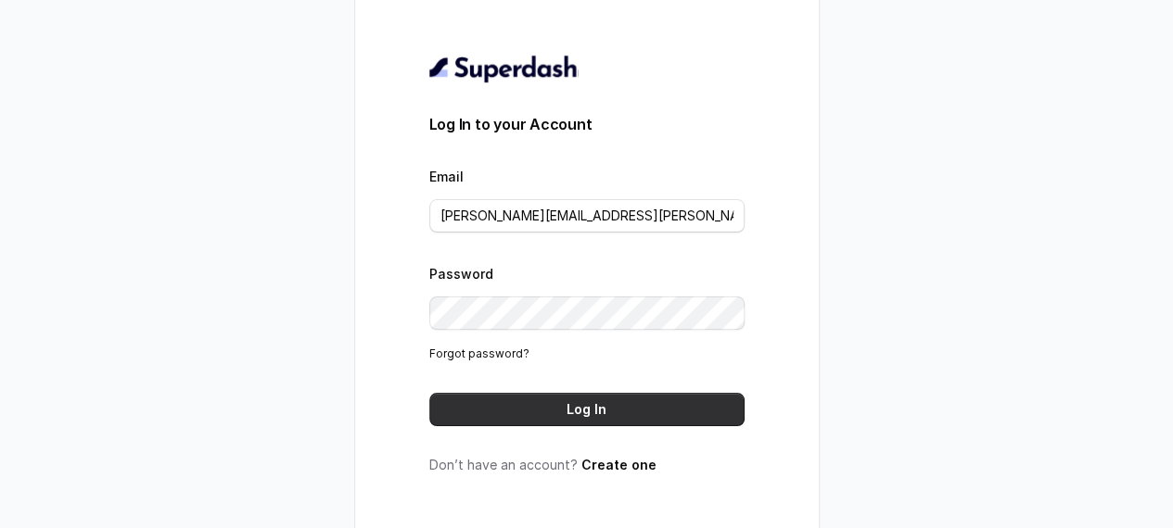
click at [609, 426] on button "Log In" at bounding box center [586, 409] width 315 height 33
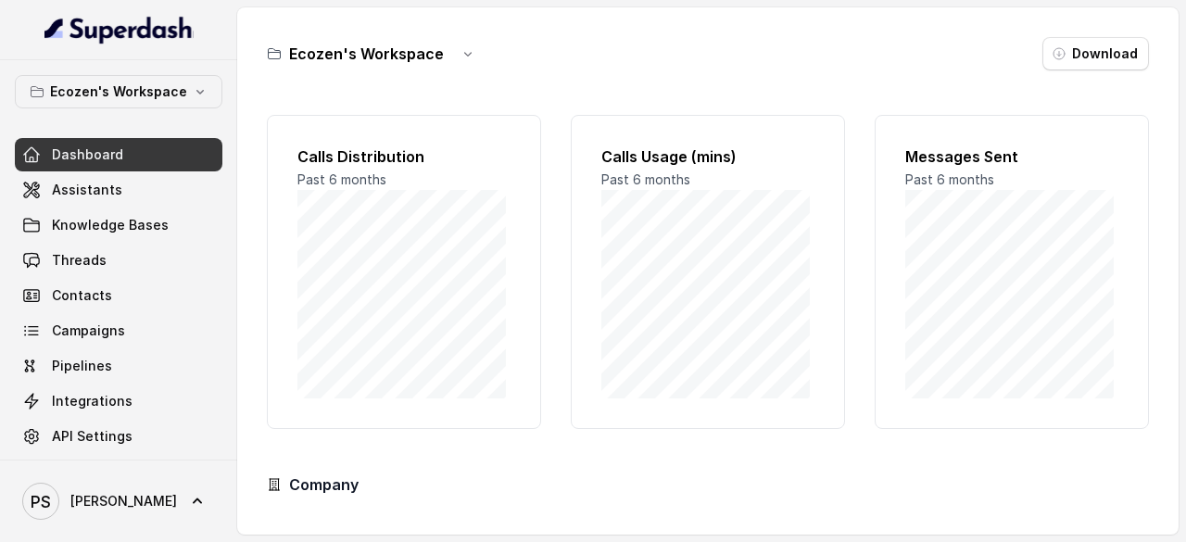
scroll to position [182, 0]
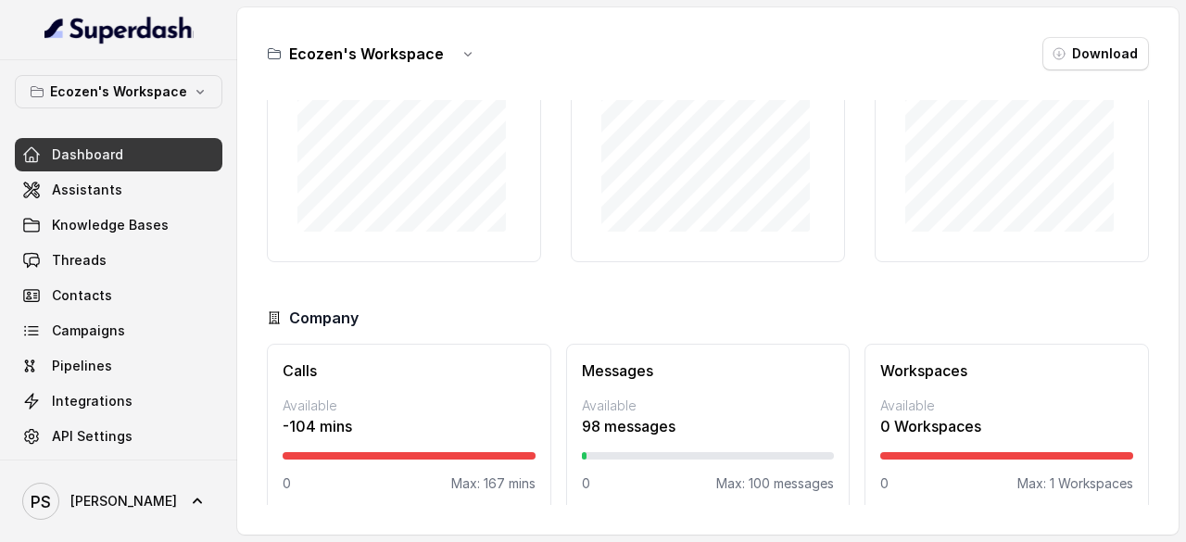
scroll to position [182, 0]
